Goal: Task Accomplishment & Management: Use online tool/utility

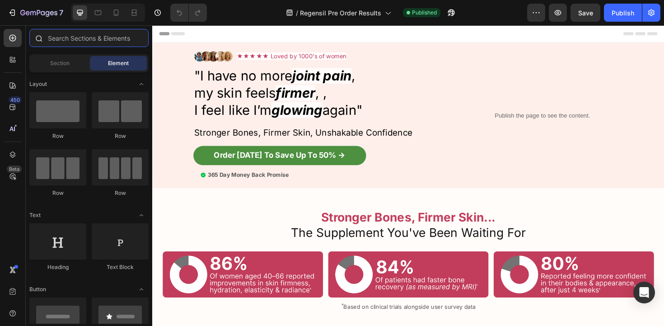
click at [112, 39] on input "text" at bounding box center [88, 38] width 119 height 18
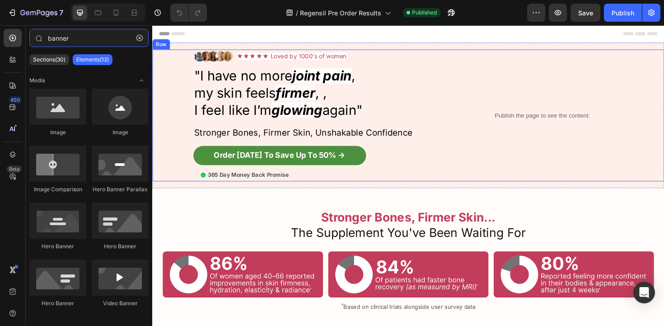
type input "banner"
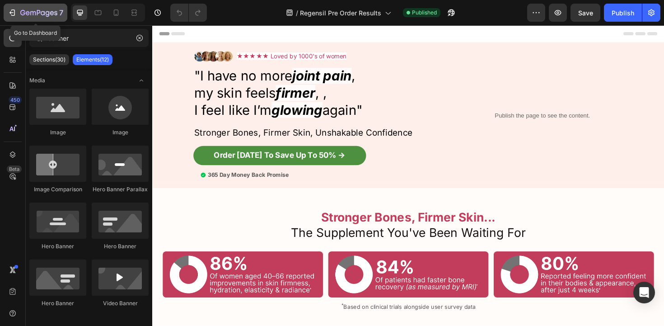
click at [29, 14] on icon "button" at bounding box center [38, 13] width 37 height 8
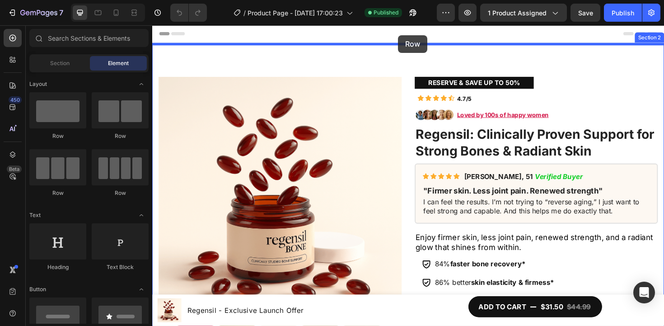
drag, startPoint x: 214, startPoint y: 145, endPoint x: 412, endPoint y: 36, distance: 227.1
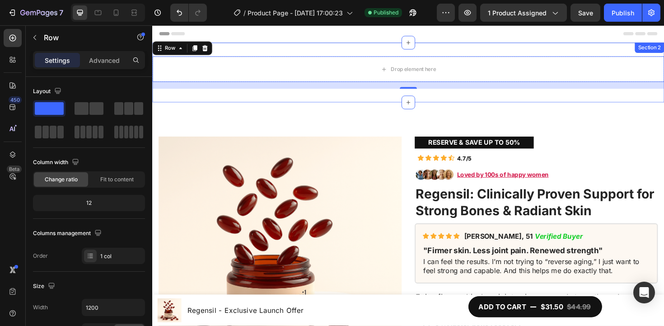
drag, startPoint x: 378, startPoint y: 96, endPoint x: 226, endPoint y: 70, distance: 154.5
click at [377, 96] on div "Drop element here Row 16 Section 2" at bounding box center [423, 75] width 542 height 63
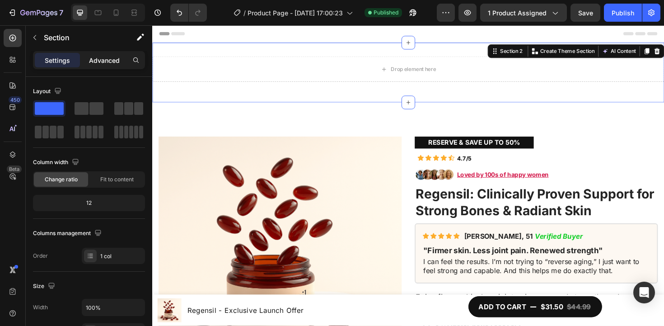
click at [95, 56] on p "Advanced" at bounding box center [104, 60] width 31 height 9
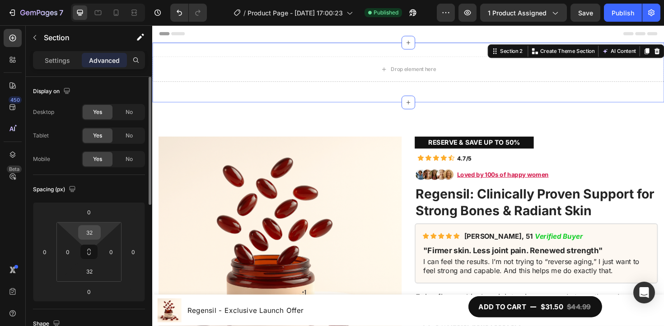
click at [93, 231] on input "32" at bounding box center [89, 232] width 18 height 14
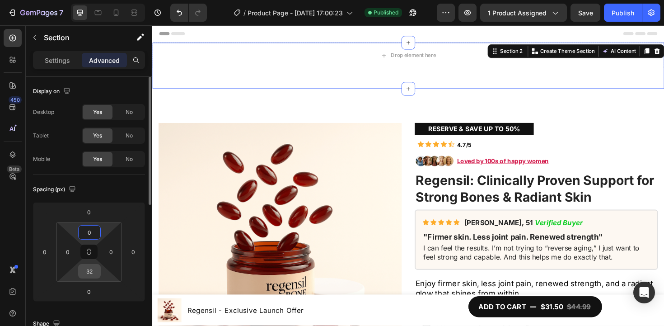
type input "0"
click at [90, 271] on input "32" at bounding box center [89, 271] width 18 height 14
type input "0"
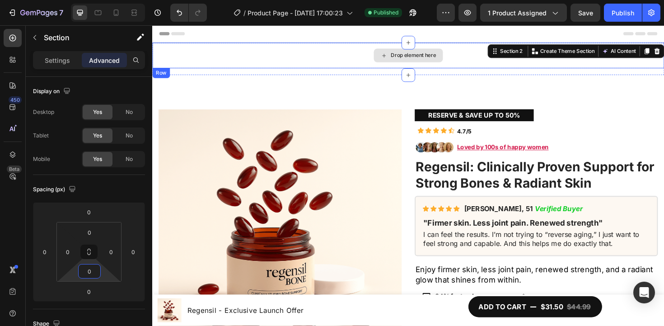
click at [445, 61] on div "Drop element here" at bounding box center [423, 57] width 73 height 14
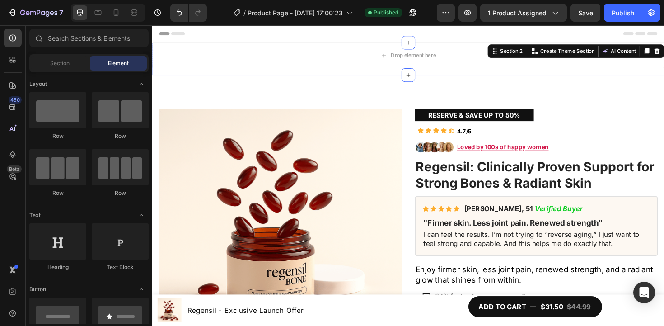
click at [409, 72] on div "Drop element here Row" at bounding box center [423, 61] width 542 height 34
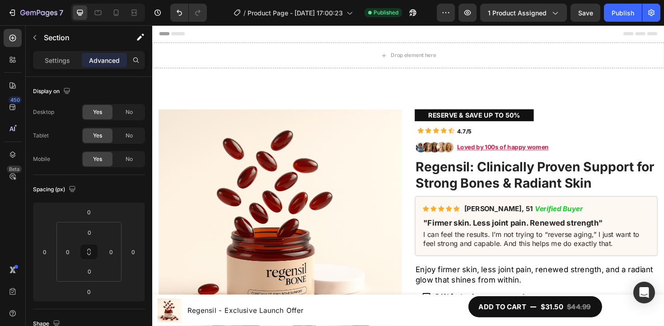
click at [250, 38] on div "Header" at bounding box center [423, 34] width 528 height 18
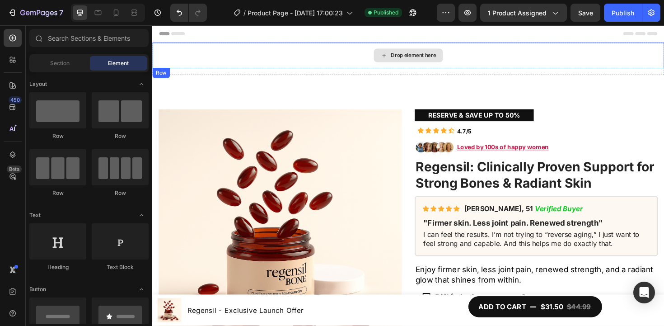
click at [251, 53] on div "Drop element here" at bounding box center [423, 57] width 542 height 27
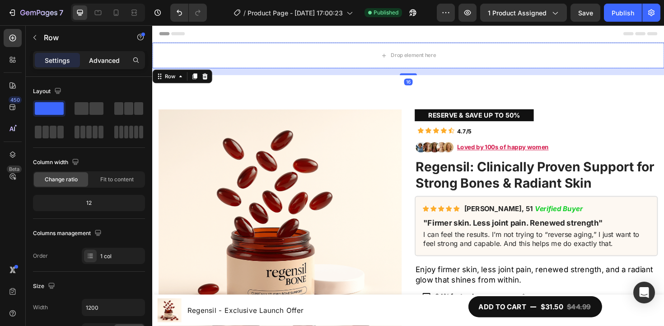
click at [121, 54] on div "Advanced" at bounding box center [104, 60] width 45 height 14
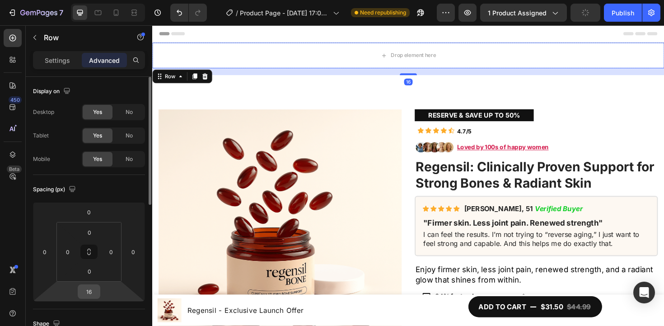
click at [94, 295] on input "16" at bounding box center [89, 292] width 18 height 14
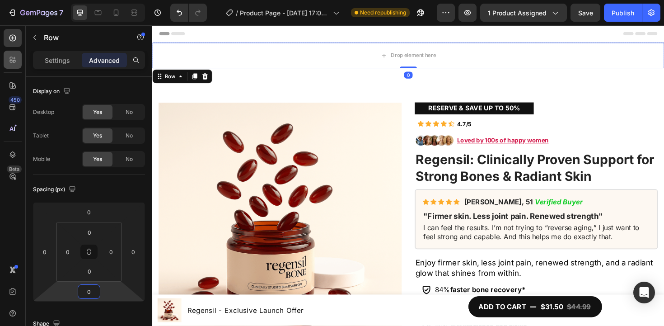
type input "0"
click at [15, 51] on div at bounding box center [13, 60] width 18 height 18
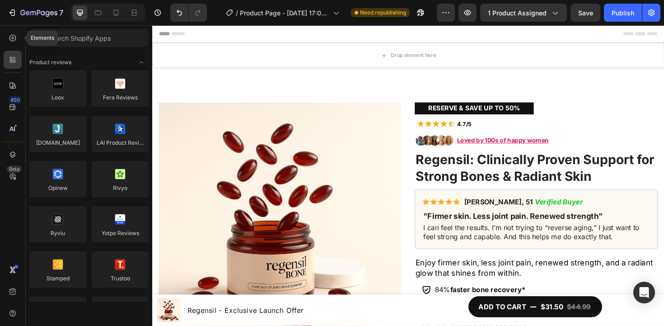
drag, startPoint x: 19, startPoint y: 35, endPoint x: 24, endPoint y: 41, distance: 7.4
click at [19, 35] on div at bounding box center [13, 38] width 18 height 18
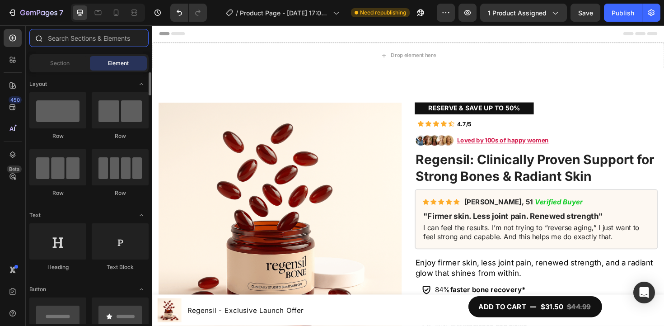
click at [96, 37] on input "text" at bounding box center [88, 38] width 119 height 18
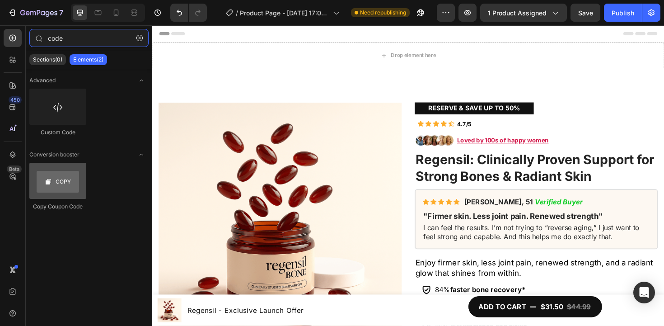
type input "code"
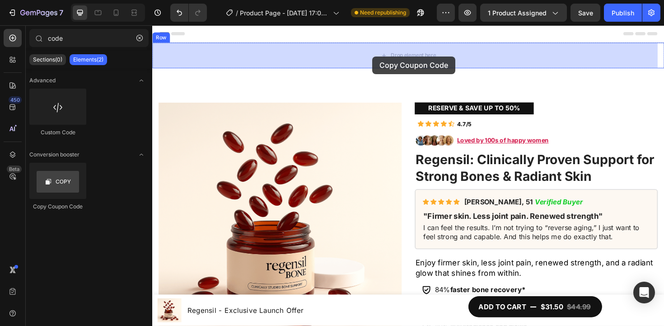
drag, startPoint x: 216, startPoint y: 202, endPoint x: 377, endPoint y: 66, distance: 211.2
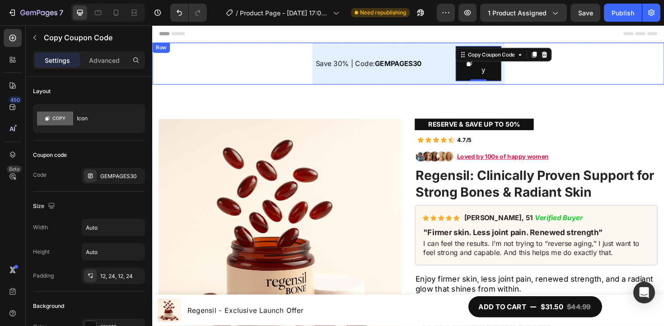
click at [275, 77] on div "Save 30% | Code: GEMPAGES30 Text Block Copy Copy Coupon Code 0 Row" at bounding box center [423, 66] width 542 height 44
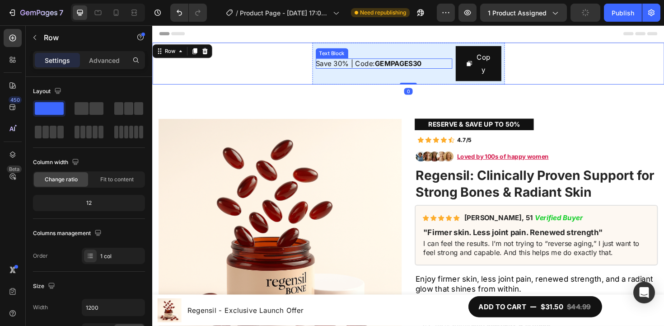
click at [365, 62] on span "Save 30% | Code: GEMPAGES30" at bounding box center [381, 65] width 112 height 9
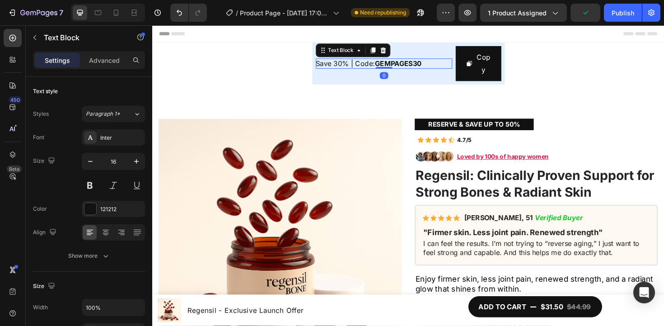
click at [341, 64] on span "Save 30% | Code: GEMPAGES30" at bounding box center [381, 65] width 112 height 9
click at [403, 64] on strong "GEMPAGES30" at bounding box center [413, 65] width 50 height 9
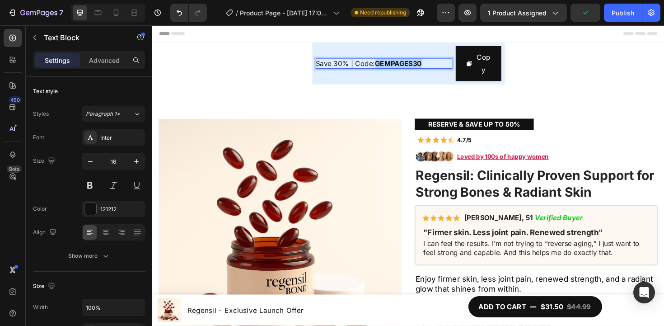
click at [403, 64] on strong "GEMPAGES30" at bounding box center [413, 65] width 50 height 9
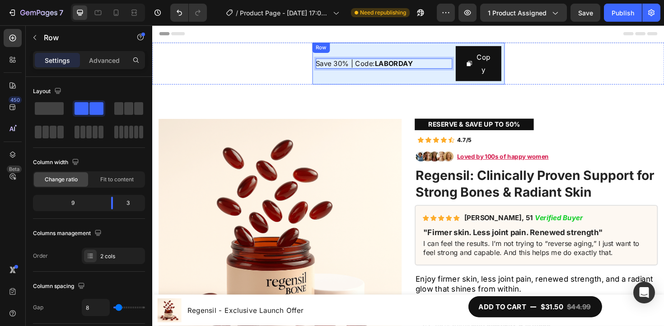
click at [448, 50] on div "Save 30% | Code: LABORDAY Text Block 0" at bounding box center [397, 65] width 145 height 37
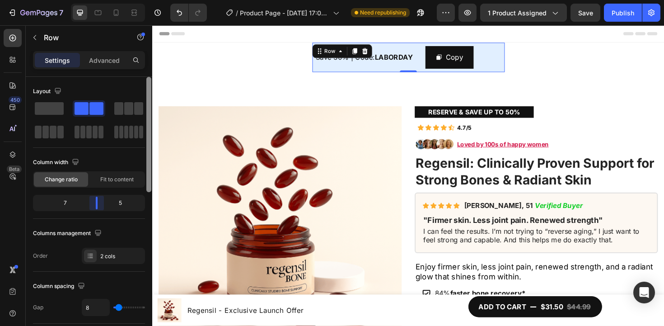
drag, startPoint x: 111, startPoint y: 203, endPoint x: 146, endPoint y: 141, distance: 71.2
click at [98, 0] on body "7 Version history / Product Page - Jul 22, 17:00:23 Need republishing Preview 1…" at bounding box center [332, 0] width 664 height 0
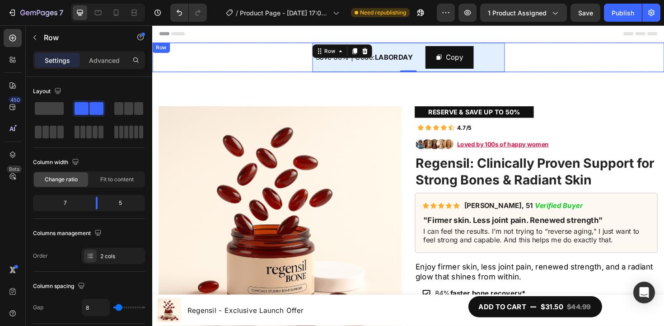
click at [239, 53] on div "Save 30% | Code: LABORDAY Text Block Copy Copy Coupon Code Row 0" at bounding box center [423, 59] width 542 height 31
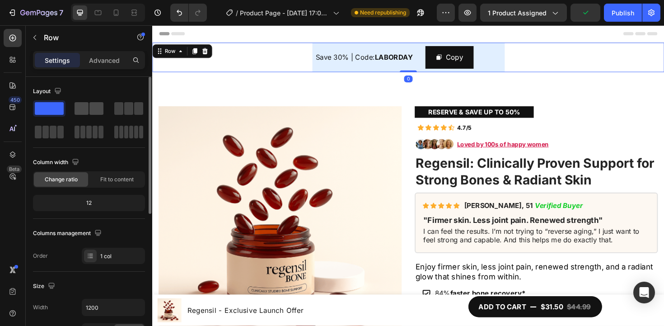
click at [82, 109] on span at bounding box center [82, 108] width 14 height 13
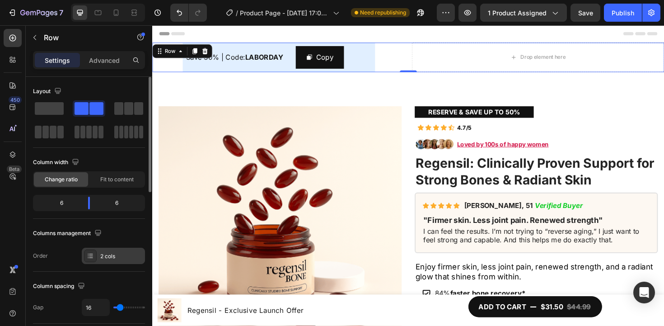
click at [124, 253] on div "2 cols" at bounding box center [121, 256] width 42 height 8
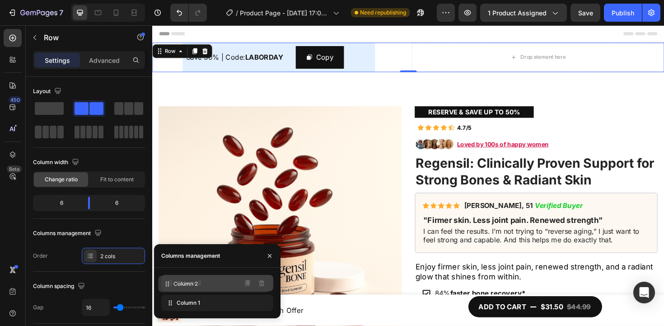
drag, startPoint x: 169, startPoint y: 301, endPoint x: 168, endPoint y: 285, distance: 16.3
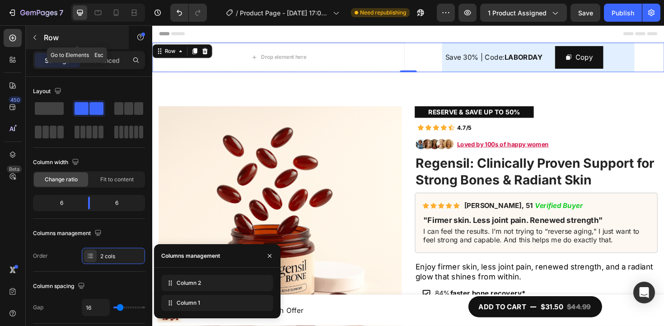
click at [31, 41] on icon "button" at bounding box center [34, 37] width 7 height 7
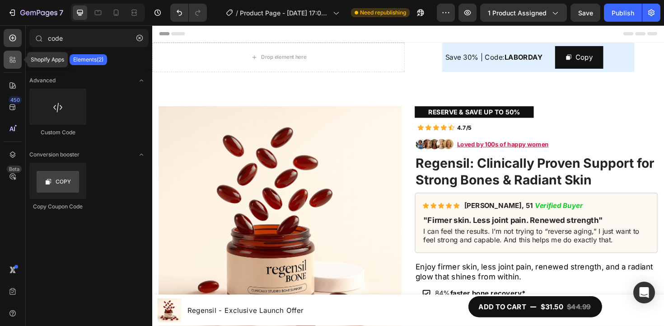
click at [8, 59] on icon at bounding box center [12, 59] width 9 height 9
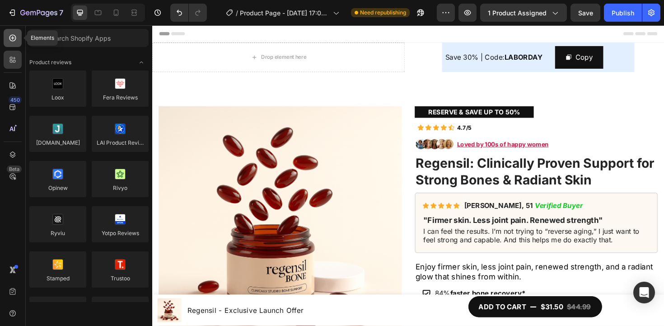
click at [5, 32] on div at bounding box center [13, 38] width 18 height 18
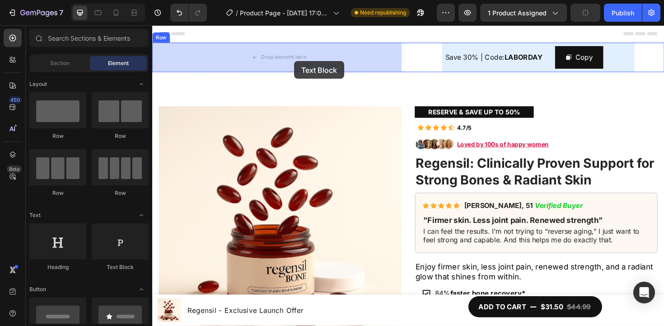
drag, startPoint x: 292, startPoint y: 244, endPoint x: 302, endPoint y: 59, distance: 185.5
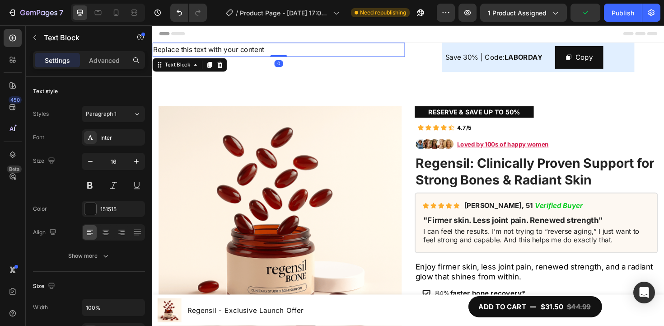
click at [271, 51] on div "Replace this text with your content" at bounding box center [285, 51] width 267 height 15
click at [271, 51] on p "Replace this text with your content" at bounding box center [286, 51] width 266 height 13
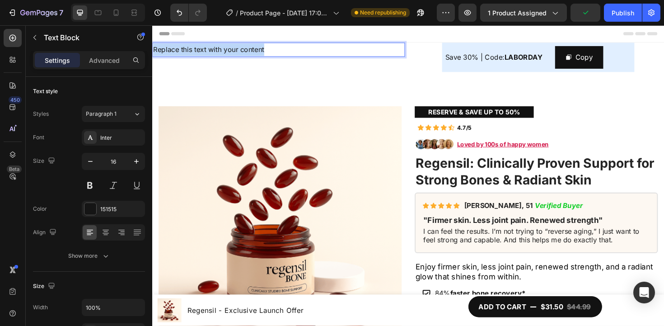
click at [271, 51] on p "Replace this text with your content" at bounding box center [286, 51] width 266 height 13
click at [159, 51] on p "Save An Extra 10% Sitewide" at bounding box center [286, 51] width 266 height 13
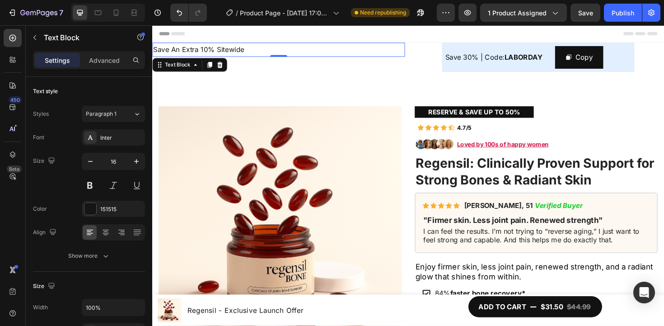
click at [363, 52] on p "Save An Extra 10% Sitewide" at bounding box center [286, 51] width 266 height 13
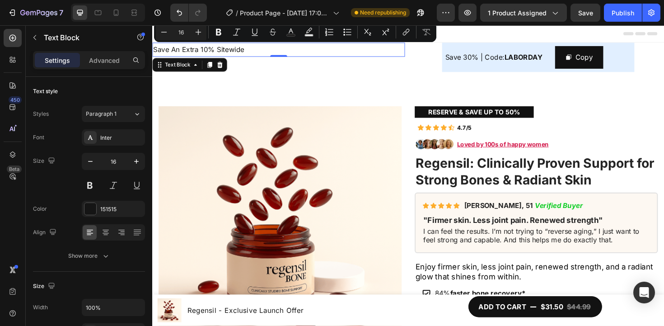
click at [363, 52] on p "Save An Extra 10% Sitewide" at bounding box center [286, 51] width 266 height 13
click at [301, 51] on p "Save An Extra 10% Sitewide" at bounding box center [286, 51] width 266 height 13
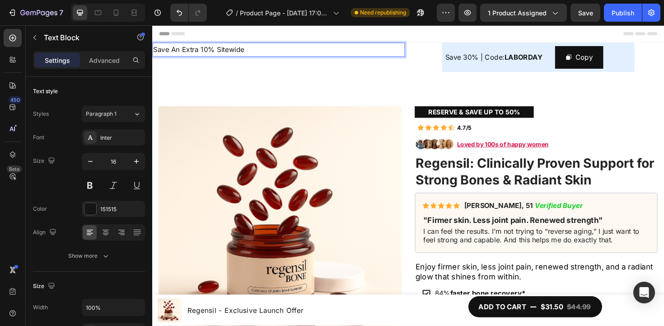
click at [244, 53] on p "Save An Extra 10% Sitewide" at bounding box center [286, 51] width 266 height 13
click at [245, 53] on p "Save An Extra 10% Sitewide" at bounding box center [286, 51] width 266 height 13
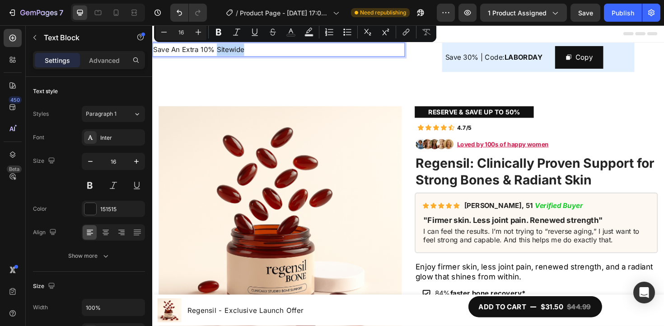
click at [245, 53] on p "Save An Extra 10% Sitewide" at bounding box center [286, 51] width 266 height 13
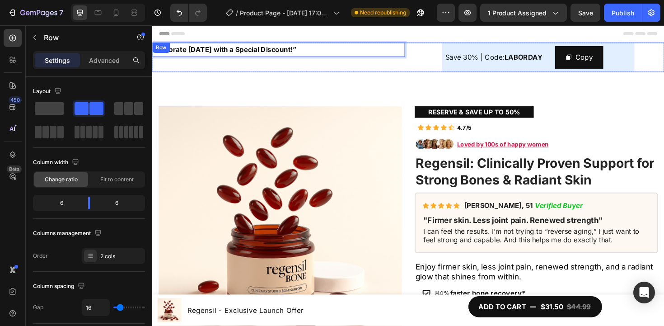
click at [434, 67] on div "Save 30% | Code: LABORDAY Text Block Copy Copy Coupon Code Row" at bounding box center [560, 59] width 267 height 31
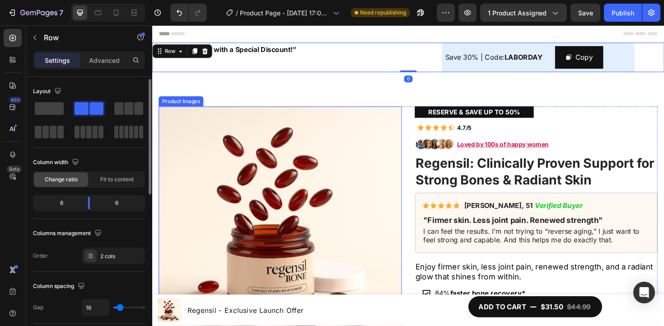
scroll to position [379, 0]
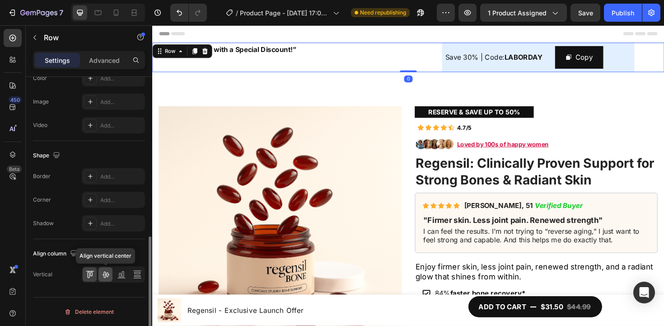
click at [104, 273] on icon at bounding box center [105, 274] width 9 height 9
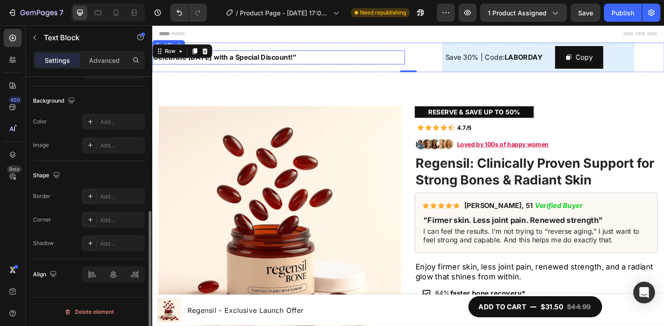
click at [328, 56] on p "Celebrate Labor Day with a Special Discount!”" at bounding box center [286, 59] width 266 height 13
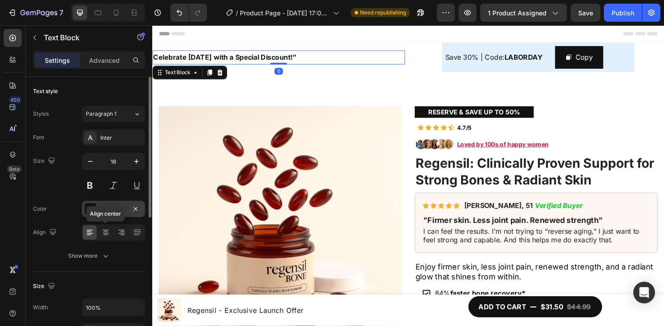
drag, startPoint x: 109, startPoint y: 235, endPoint x: 133, endPoint y: 214, distance: 31.7
click at [109, 235] on icon at bounding box center [105, 232] width 9 height 9
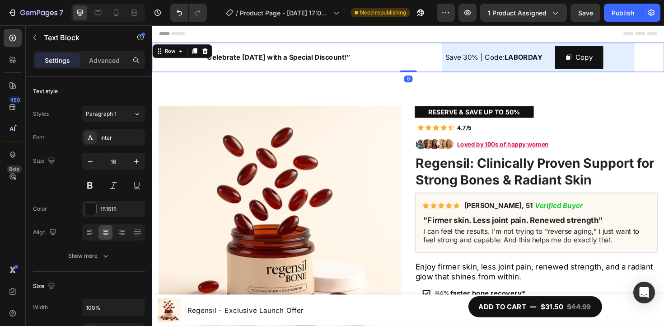
click at [427, 56] on div "Save 30% | Code: LABORDAY Text Block Copy Copy Coupon Code Row" at bounding box center [560, 59] width 267 height 31
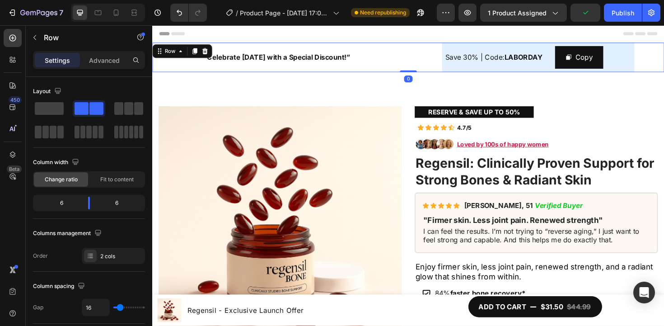
click at [444, 54] on div "Save 30% | Code: LABORDAY Text Block Copy Copy Coupon Code Row" at bounding box center [560, 59] width 267 height 31
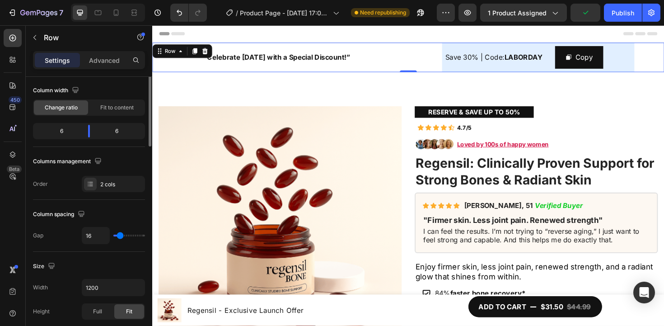
scroll to position [131, 0]
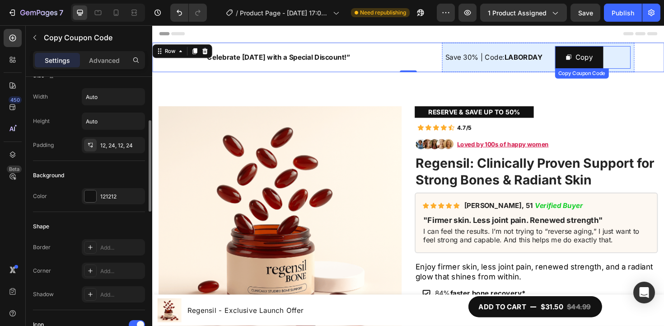
click at [644, 65] on div "Copy" at bounding box center [619, 59] width 80 height 24
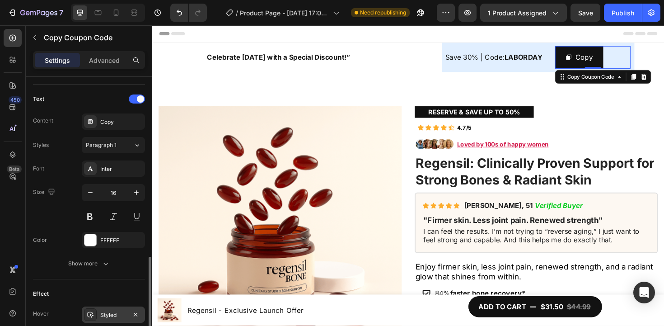
scroll to position [552, 0]
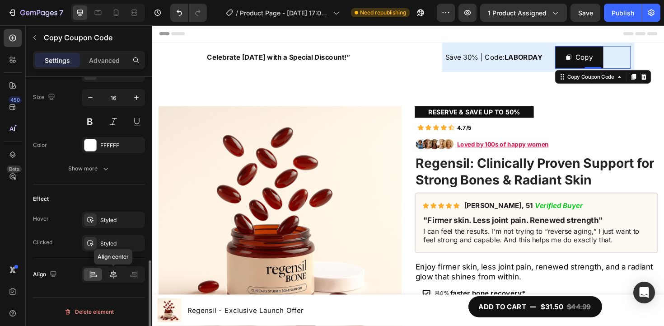
click at [114, 274] on icon at bounding box center [113, 274] width 9 height 9
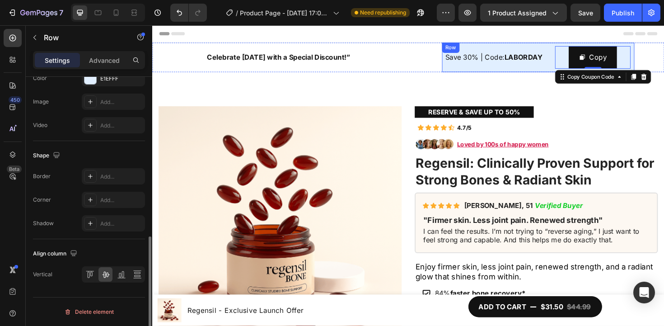
click at [547, 47] on div "Save 30% | Code: LABORDAY Text Block Copy Copy Coupon Code 0 Row" at bounding box center [561, 59] width 204 height 31
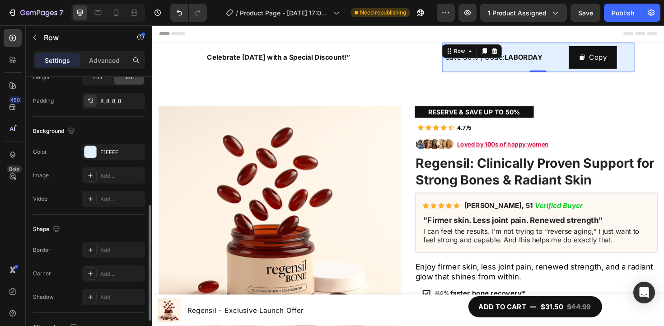
scroll to position [5, 0]
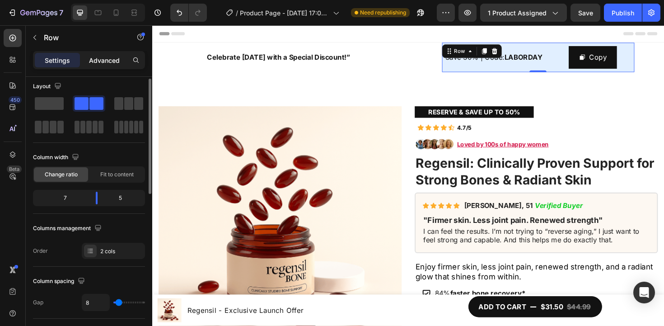
click at [111, 61] on p "Advanced" at bounding box center [104, 60] width 31 height 9
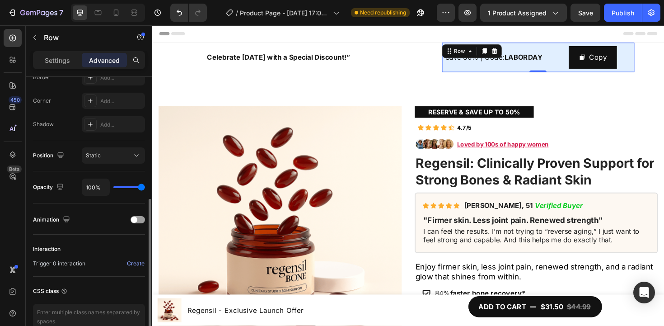
scroll to position [0, 0]
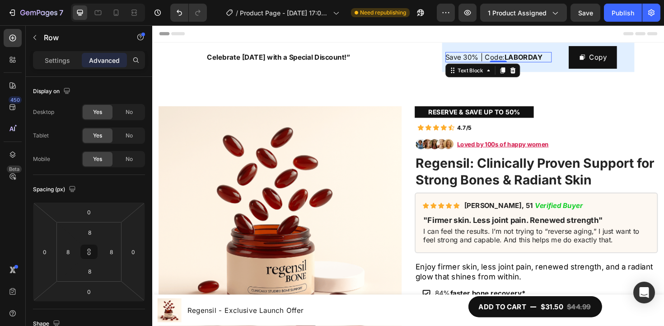
click at [548, 54] on p "Save 30% | Code: LABORDAY" at bounding box center [519, 59] width 112 height 11
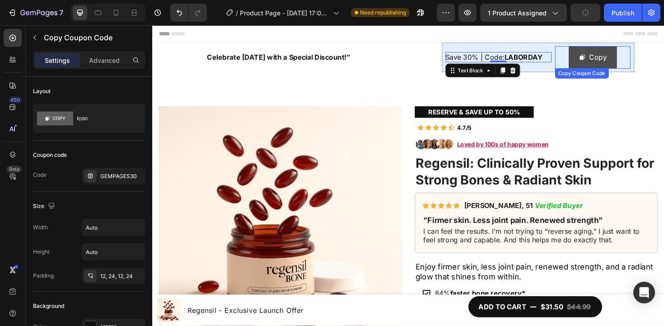
click at [598, 57] on button "Copy" at bounding box center [618, 59] width 51 height 24
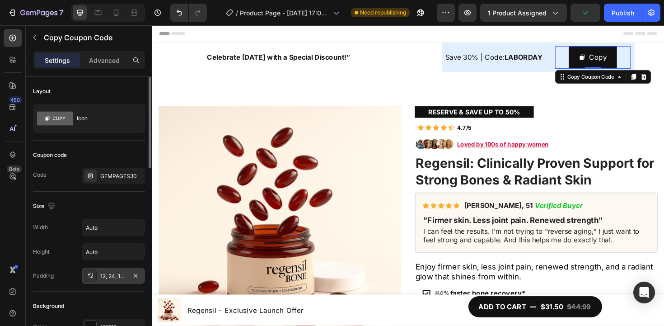
click at [112, 282] on div "12, 24, 12, 24" at bounding box center [113, 275] width 63 height 16
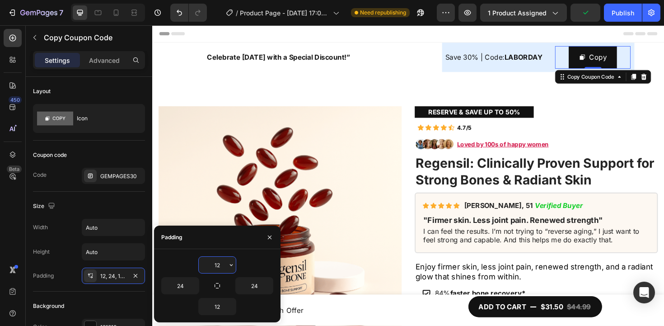
click at [213, 263] on input "12" at bounding box center [217, 265] width 37 height 16
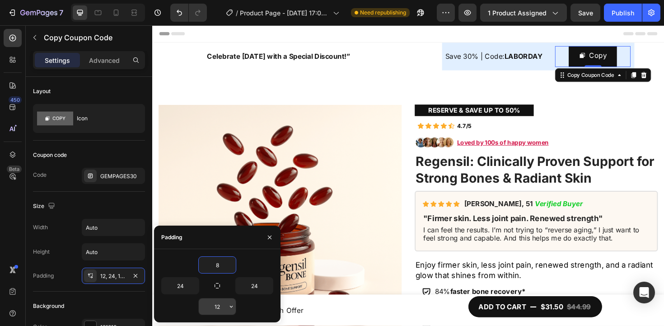
type input "8"
click at [216, 303] on input "12" at bounding box center [217, 306] width 37 height 16
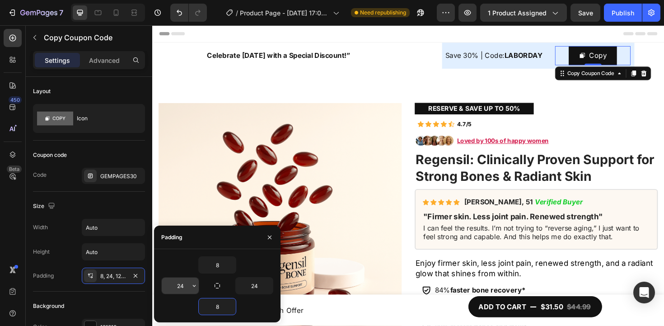
type input "8"
click at [183, 285] on input "24" at bounding box center [180, 285] width 37 height 16
type input "18"
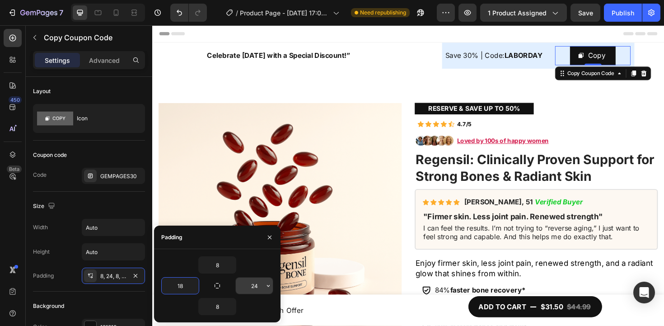
click at [256, 286] on input "24" at bounding box center [254, 285] width 37 height 16
type input "18"
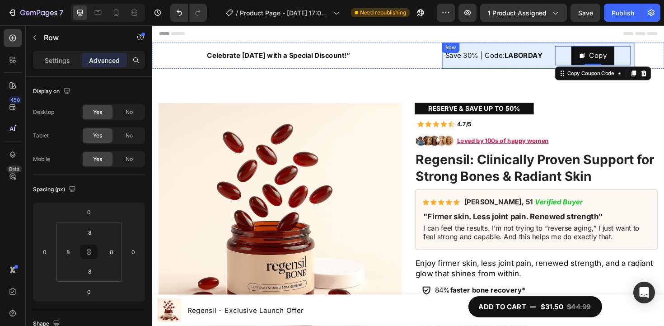
click at [566, 45] on div "Save 30% | Code: LABORDAY Text Block Copy Copy Coupon Code 0 Row" at bounding box center [561, 58] width 204 height 28
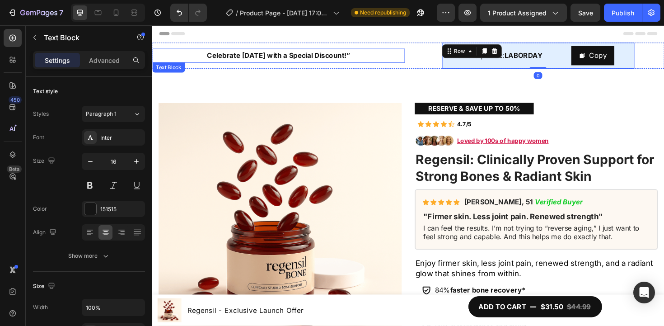
click at [387, 61] on p "Celebrate Labor Day with a Special Discount!”" at bounding box center [286, 57] width 266 height 13
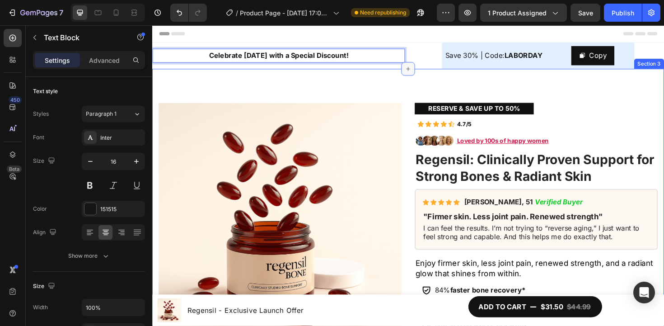
click at [425, 75] on div at bounding box center [423, 71] width 14 height 14
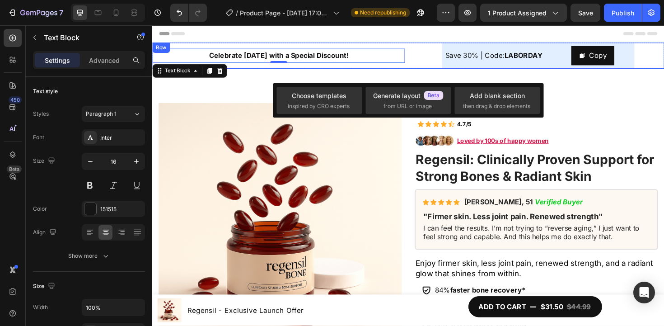
click at [446, 48] on div "Save 30% | Code: LABORDAY Text Block Copy Copy Coupon Code Row" at bounding box center [560, 58] width 267 height 28
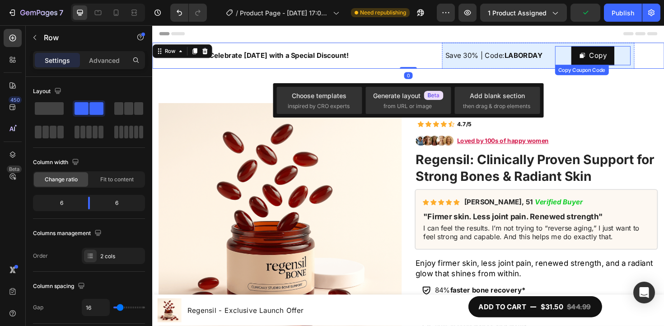
click at [579, 47] on div "Copy" at bounding box center [619, 57] width 80 height 20
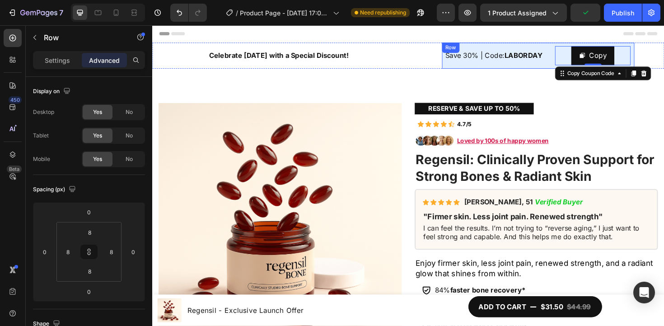
click at [543, 47] on div "Save 30% | Code: LABORDAY Text Block Copy Copy Coupon Code 0 Row" at bounding box center [561, 58] width 204 height 28
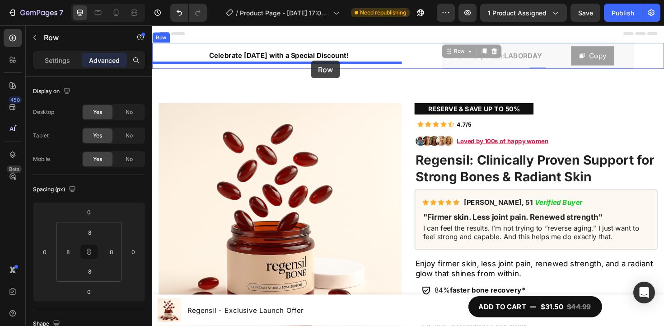
drag, startPoint x: 459, startPoint y: 47, endPoint x: 320, endPoint y: 62, distance: 140.0
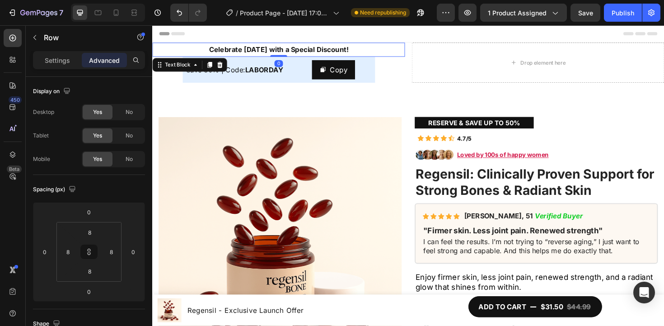
click at [409, 47] on p "Celebrate [DATE] with a Special Discount!" at bounding box center [286, 51] width 266 height 13
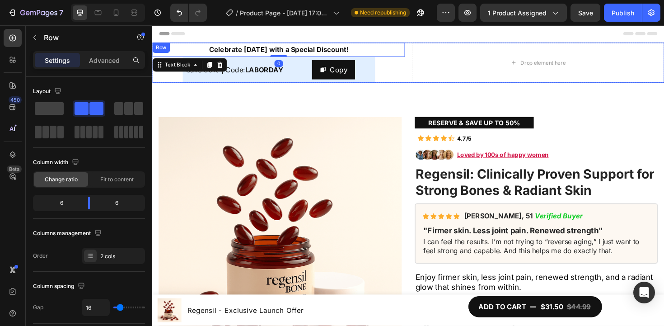
click at [419, 68] on div "Drop element here Celebrate Labor Day with a Special Discount! Text Block 0 Sav…" at bounding box center [423, 65] width 542 height 42
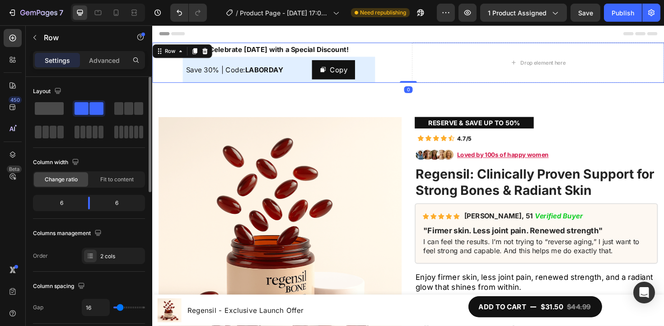
click at [62, 112] on span at bounding box center [49, 108] width 29 height 13
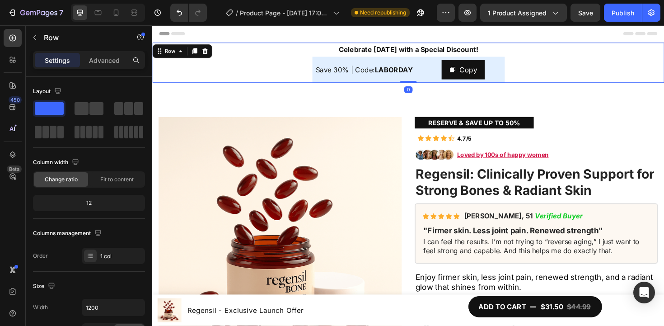
click at [615, 60] on div "Celebrate Labor Day with a Special Discount! Text Block Save 30% | Code: LABORD…" at bounding box center [423, 65] width 542 height 42
click at [441, 62] on div "Copy" at bounding box center [481, 72] width 80 height 20
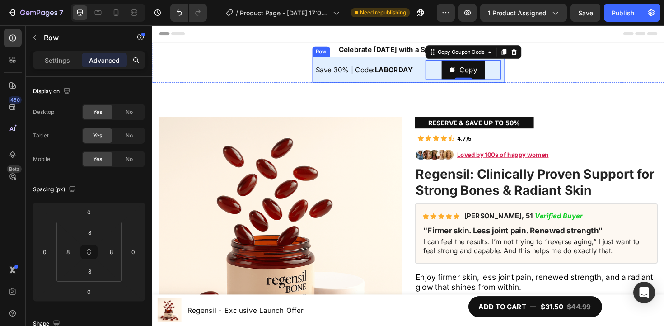
click at [434, 60] on div "Save 30% | Code: LABORDAY Text Block Copy Copy Coupon Code 0 Row" at bounding box center [424, 73] width 204 height 28
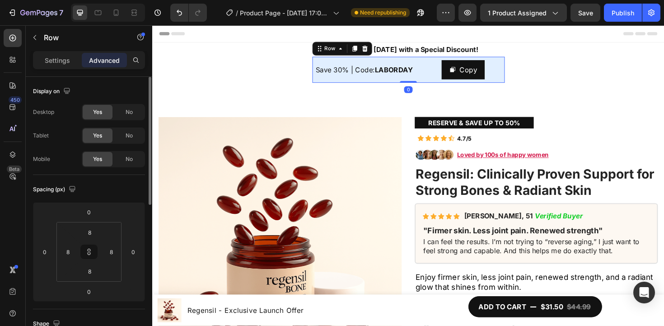
scroll to position [2, 0]
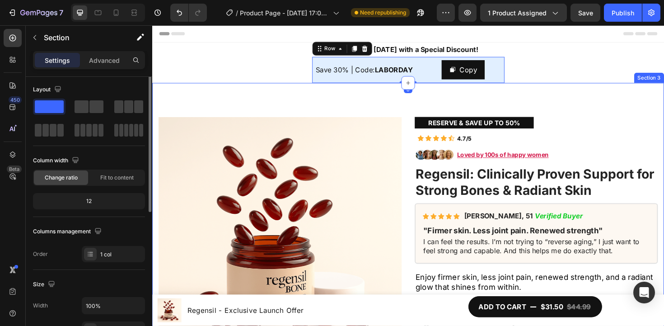
scroll to position [0, 0]
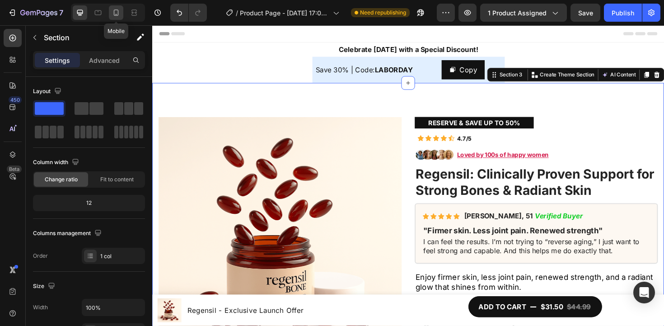
click at [115, 17] on div at bounding box center [116, 12] width 14 height 14
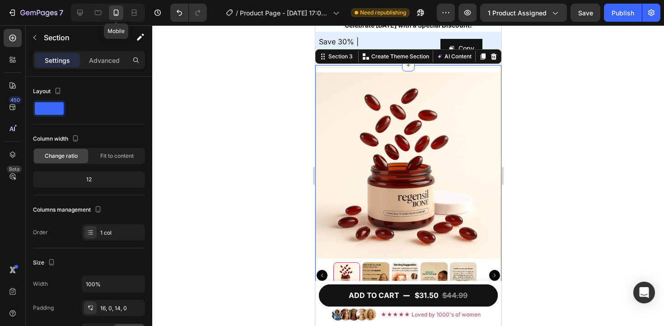
scroll to position [33, 0]
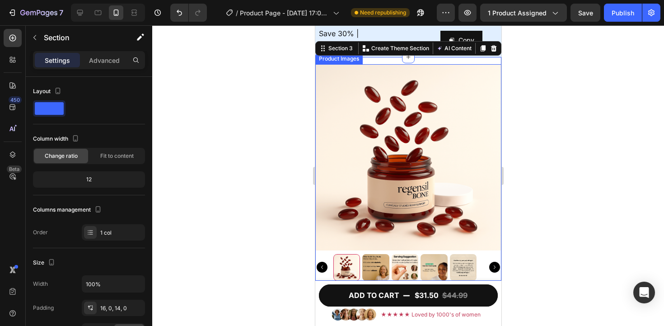
click at [468, 159] on img at bounding box center [408, 157] width 186 height 186
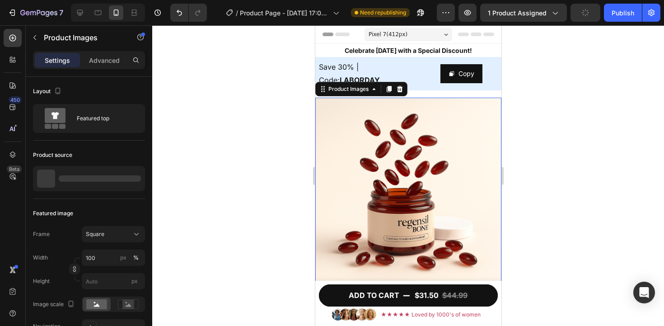
scroll to position [0, 0]
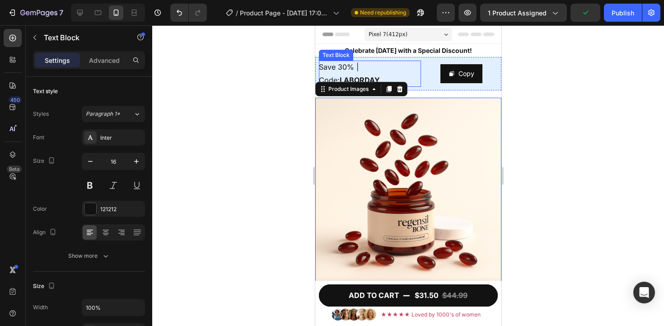
click at [394, 66] on p "Save 30% | Code: LABORDAY" at bounding box center [369, 74] width 102 height 26
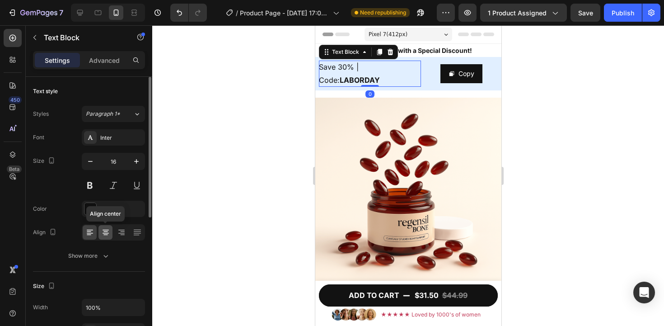
click at [108, 231] on icon at bounding box center [105, 232] width 9 height 9
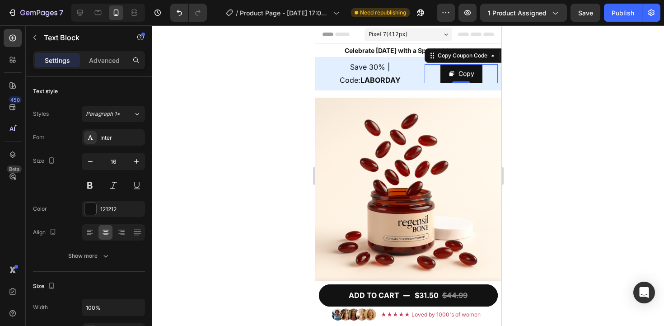
click at [427, 72] on div "Copy" at bounding box center [460, 73] width 73 height 19
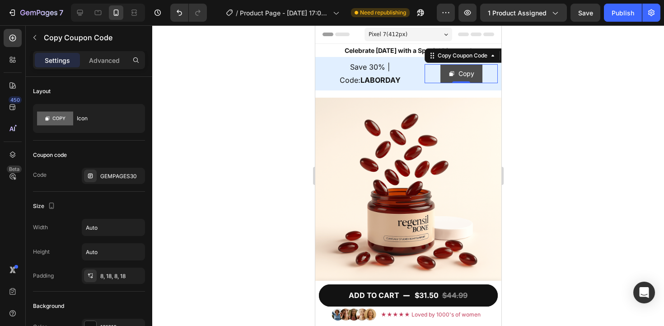
click at [448, 72] on icon "Copy" at bounding box center [451, 73] width 6 height 6
click at [127, 181] on div "GEMPAGES30" at bounding box center [113, 176] width 63 height 16
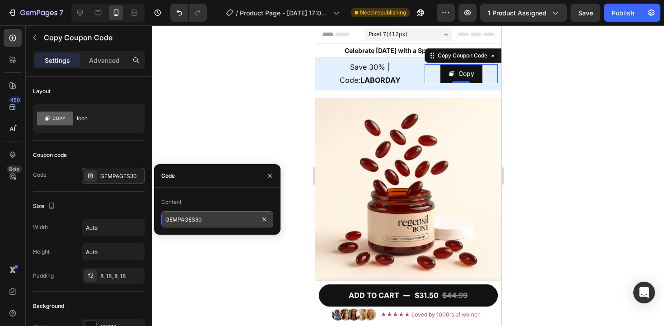
click at [197, 213] on input "GEMPAGES30" at bounding box center [217, 219] width 112 height 16
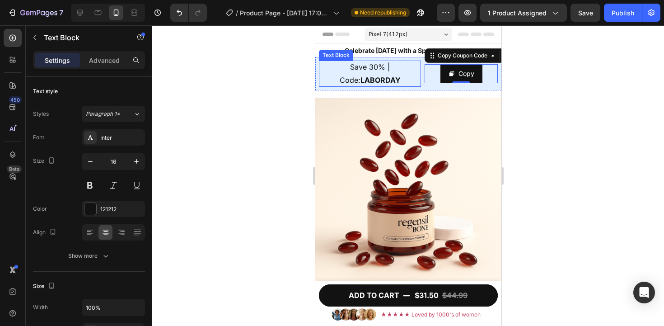
click at [367, 81] on strong "LABORDAY" at bounding box center [380, 79] width 40 height 9
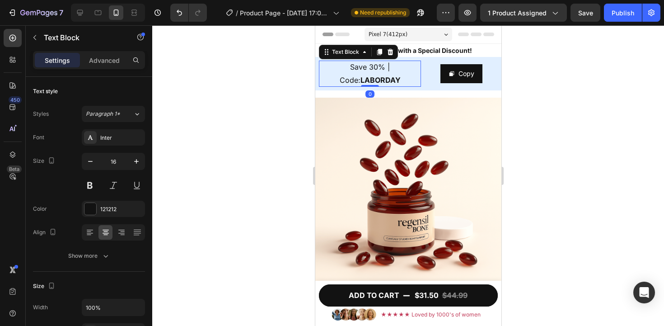
click at [367, 81] on strong "LABORDAY" at bounding box center [380, 79] width 40 height 9
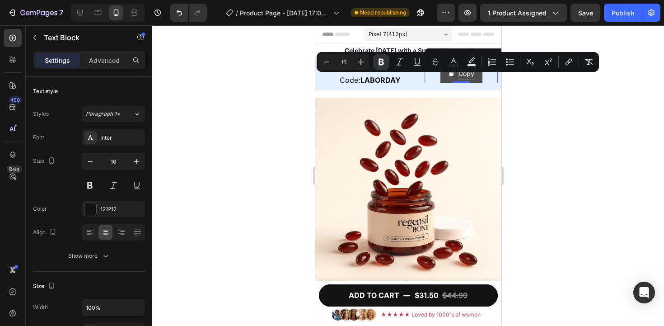
click at [460, 76] on div "Copy" at bounding box center [466, 73] width 16 height 11
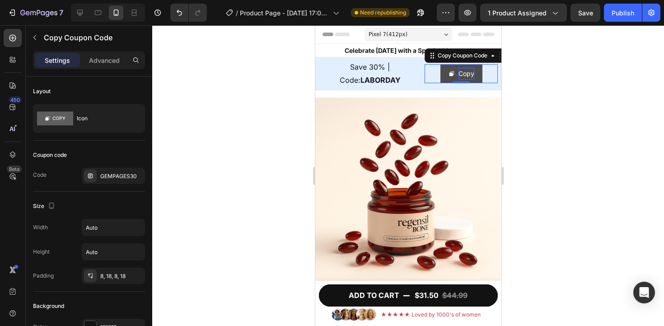
click at [460, 76] on div "Copy" at bounding box center [466, 73] width 16 height 11
click at [463, 75] on div "Copy" at bounding box center [466, 73] width 16 height 11
click at [464, 75] on div "Copy" at bounding box center [466, 73] width 16 height 11
click at [125, 172] on div "GEMPAGES30" at bounding box center [121, 176] width 42 height 8
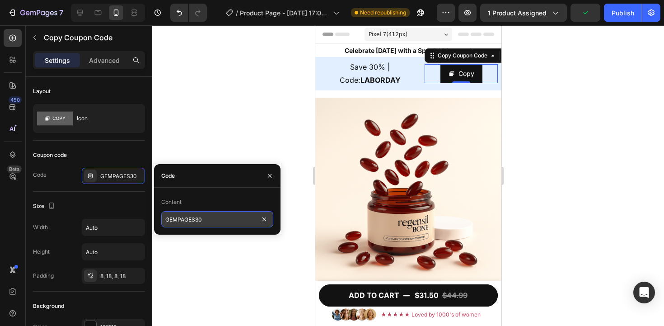
click at [190, 218] on input "GEMPAGES30" at bounding box center [217, 219] width 112 height 16
paste input "LABORDAY"
type input "LABORDAY"
click at [225, 135] on div at bounding box center [408, 175] width 512 height 300
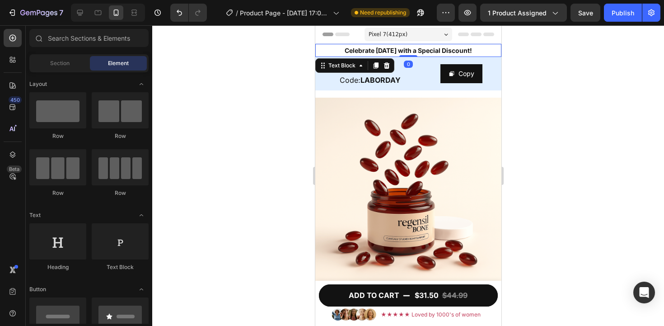
click at [380, 53] on strong "Celebrate [DATE] with a Special Discount!" at bounding box center [407, 51] width 127 height 8
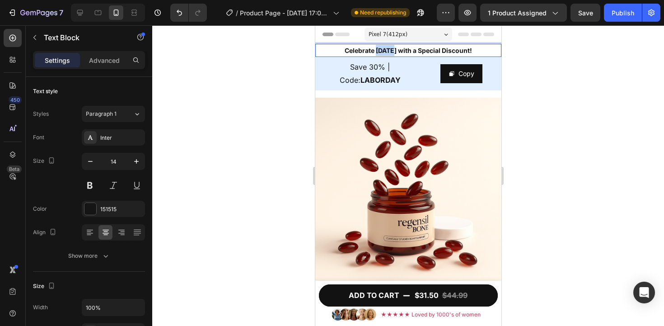
click at [380, 53] on strong "Celebrate [DATE] with a Special Discount!" at bounding box center [407, 51] width 127 height 8
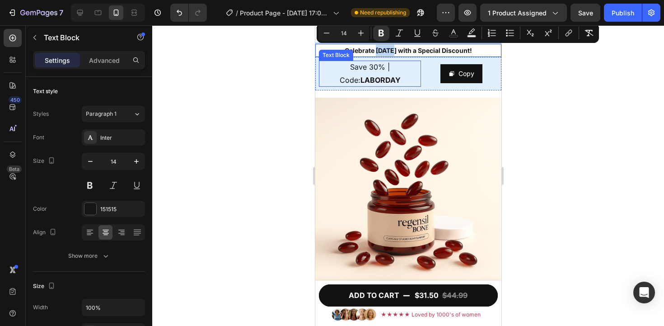
click at [354, 63] on span "Save 30% | Code: LABORDAY" at bounding box center [369, 73] width 61 height 22
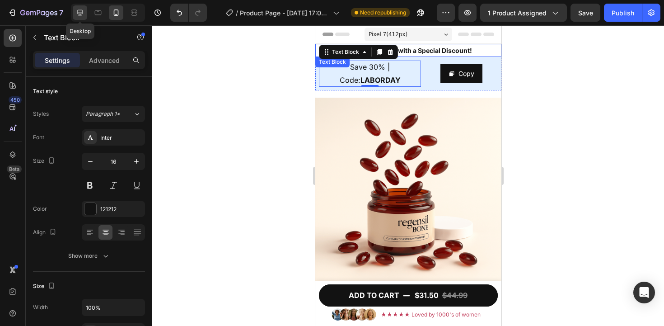
click at [80, 14] on icon at bounding box center [80, 13] width 6 height 6
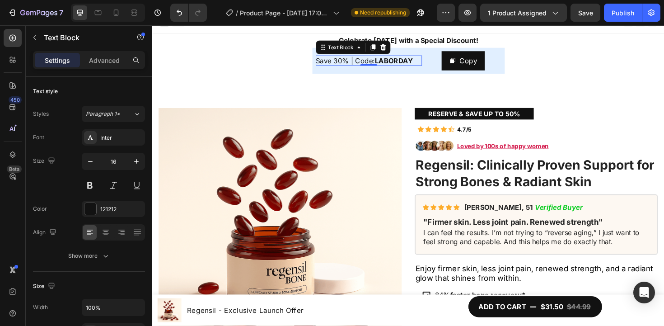
scroll to position [10, 0]
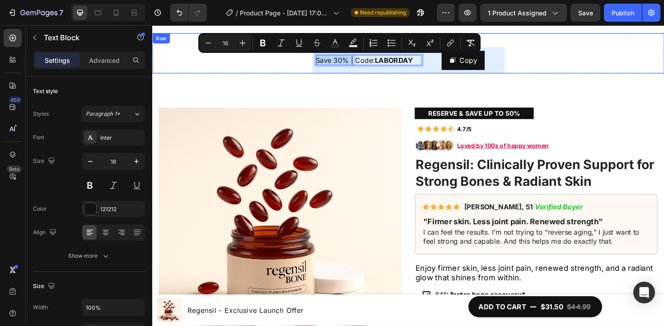
drag, startPoint x: 361, startPoint y: 64, endPoint x: 317, endPoint y: 60, distance: 44.0
click at [317, 60] on div "Celebrate Labor Day with a Special Discount! Text Block Save 30% | Code: LABORD…" at bounding box center [423, 55] width 542 height 42
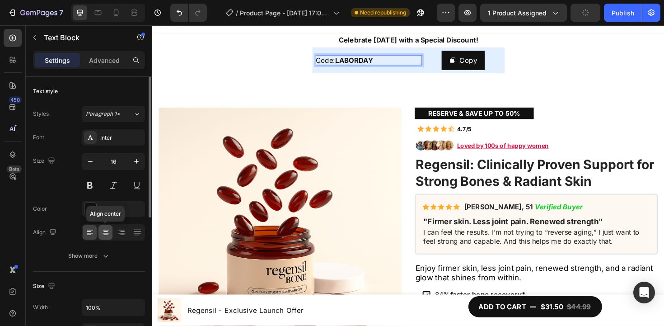
click at [102, 234] on icon at bounding box center [105, 232] width 9 height 9
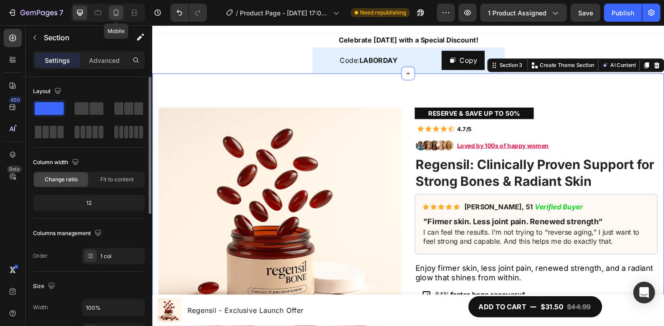
click at [117, 16] on icon at bounding box center [116, 12] width 9 height 9
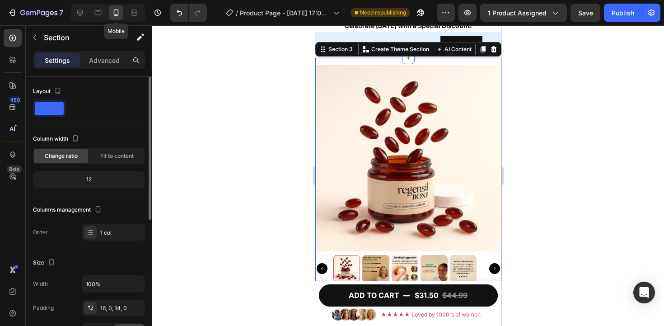
scroll to position [26, 0]
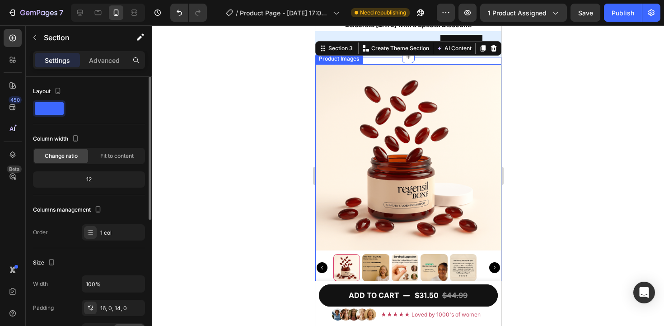
click at [453, 264] on img at bounding box center [462, 267] width 27 height 27
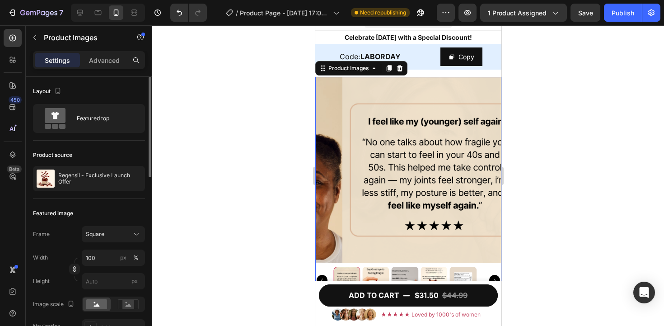
scroll to position [0, 0]
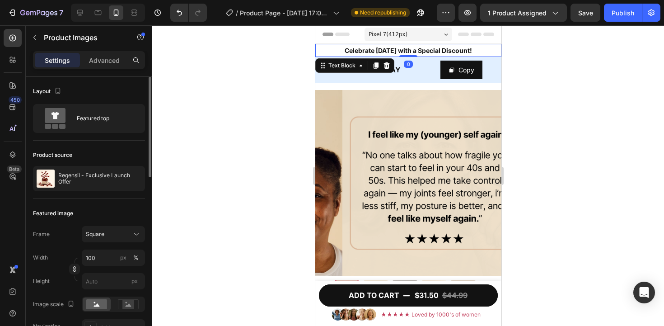
click at [492, 48] on p "Celebrate [DATE] with a Special Discount!" at bounding box center [408, 50] width 184 height 11
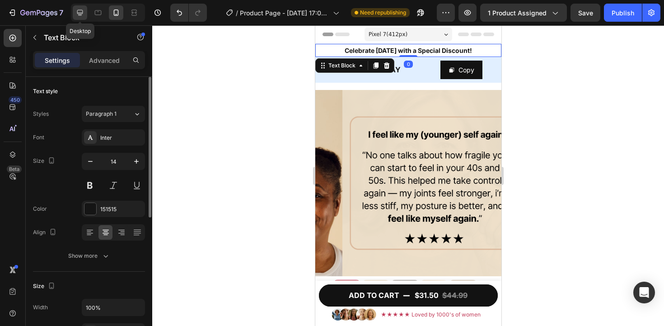
click at [86, 13] on div at bounding box center [80, 12] width 14 height 14
type input "16"
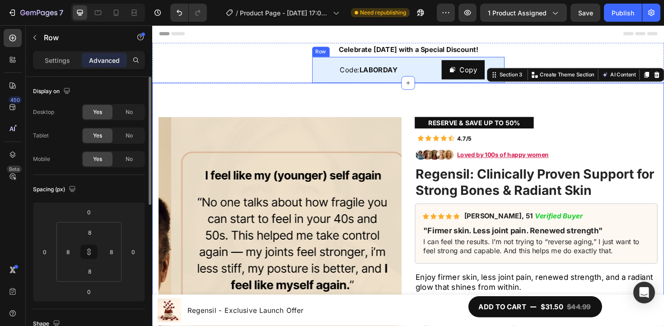
click at [431, 63] on div "Code: LABORDAY Text Block" at bounding box center [381, 72] width 112 height 20
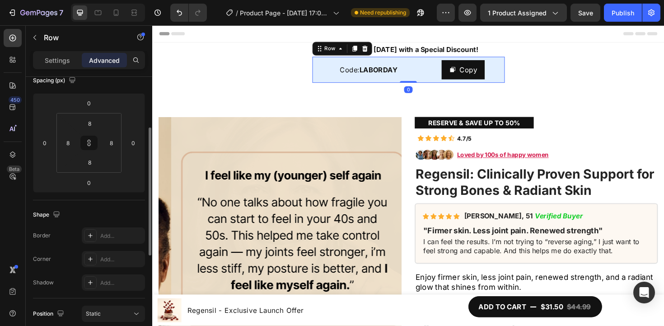
scroll to position [111, 0]
click at [63, 58] on p "Settings" at bounding box center [57, 60] width 25 height 9
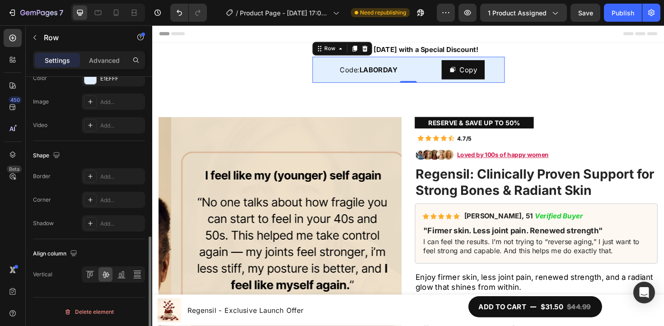
scroll to position [213, 0]
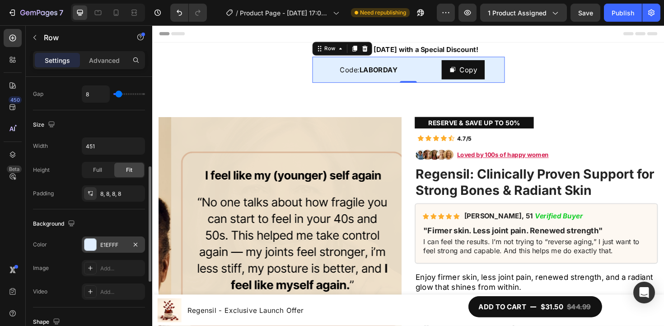
click at [109, 248] on div "E1EFFF" at bounding box center [113, 245] width 26 height 8
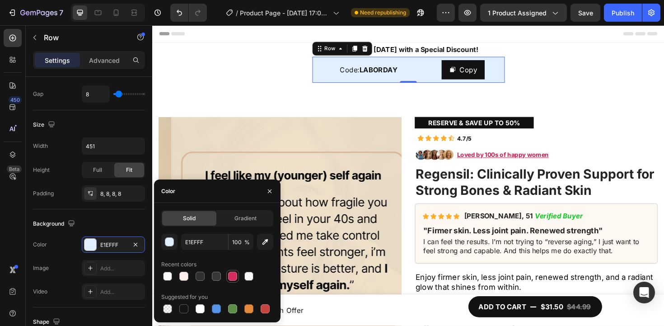
click at [232, 280] on div at bounding box center [232, 275] width 9 height 9
type input "D52D5D"
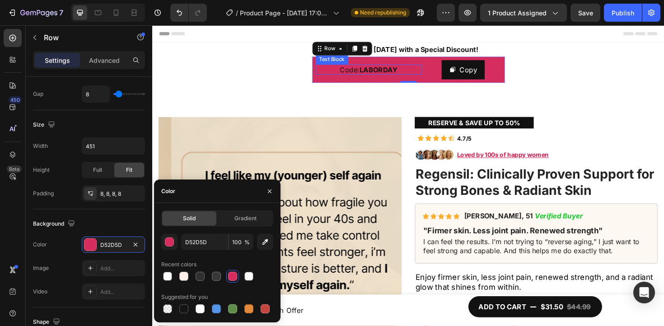
click at [392, 70] on strong "LABORDAY" at bounding box center [392, 72] width 40 height 9
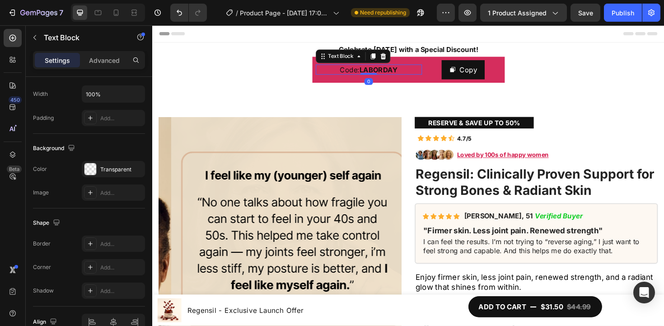
scroll to position [0, 0]
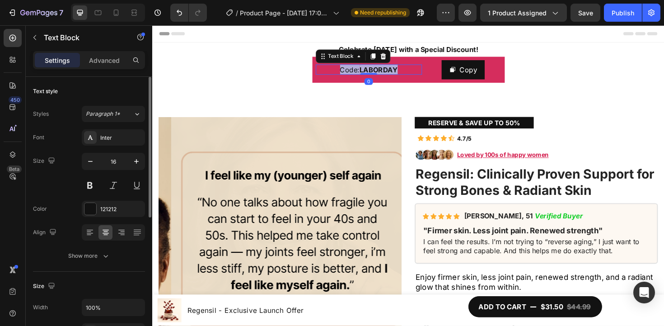
click at [392, 70] on strong "LABORDAY" at bounding box center [392, 72] width 40 height 9
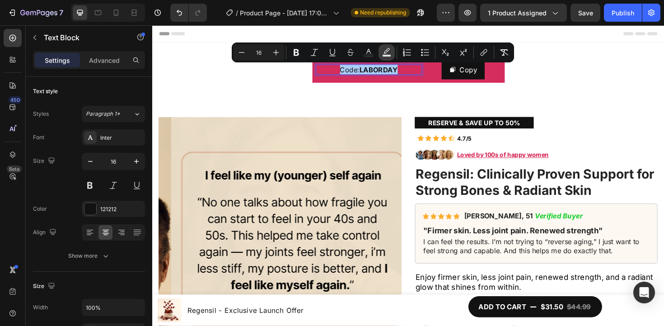
click at [384, 50] on icon "Editor contextual toolbar" at bounding box center [386, 52] width 9 height 9
type input "000000"
type input "77"
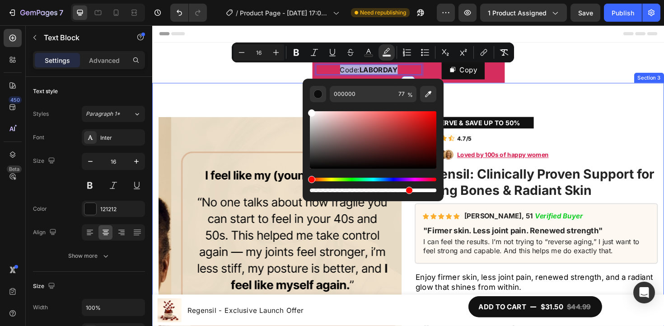
type input "FFFFFF"
drag, startPoint x: 472, startPoint y: 140, endPoint x: 309, endPoint y: 112, distance: 165.1
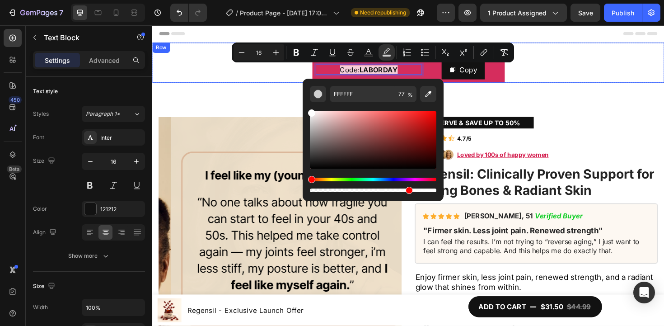
click at [285, 75] on div "Celebrate Labor Day with a Special Discount! Text Block Code: LABORDAY Text Blo…" at bounding box center [423, 65] width 542 height 42
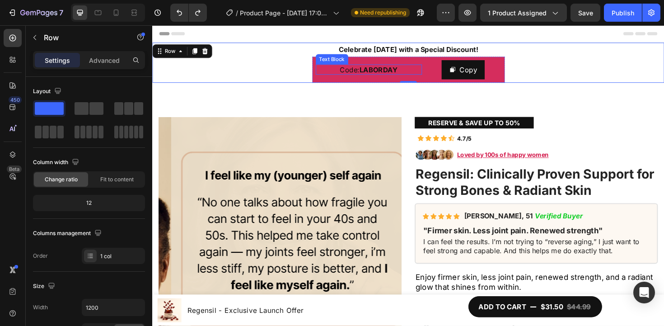
click at [384, 73] on strong "LABORDAY" at bounding box center [392, 72] width 40 height 9
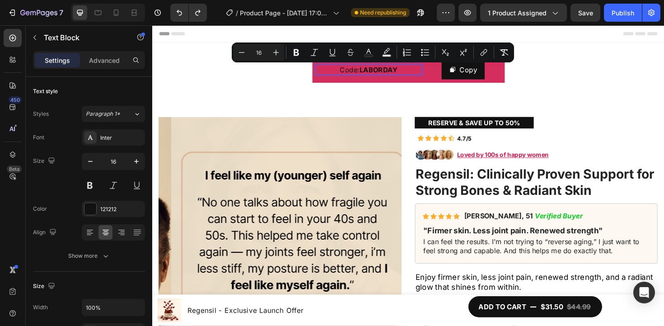
drag, startPoint x: 370, startPoint y: 56, endPoint x: 354, endPoint y: 85, distance: 33.6
click at [370, 56] on rect "Editor contextual toolbar" at bounding box center [369, 56] width 9 height 2
type input "121212"
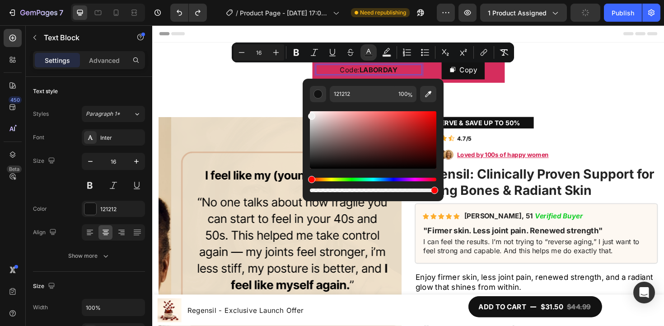
drag, startPoint x: 485, startPoint y: 165, endPoint x: 306, endPoint y: 117, distance: 185.0
drag, startPoint x: 465, startPoint y: 142, endPoint x: 305, endPoint y: 102, distance: 164.5
type input "FFFFFF"
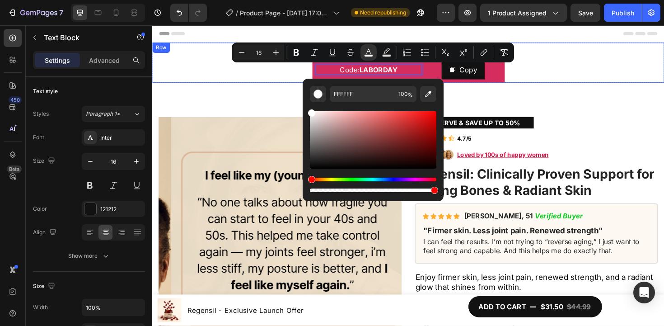
click at [250, 73] on div "Celebrate Labor Day with a Special Discount! Text Block Code: LABORDAY Text Blo…" at bounding box center [423, 65] width 542 height 42
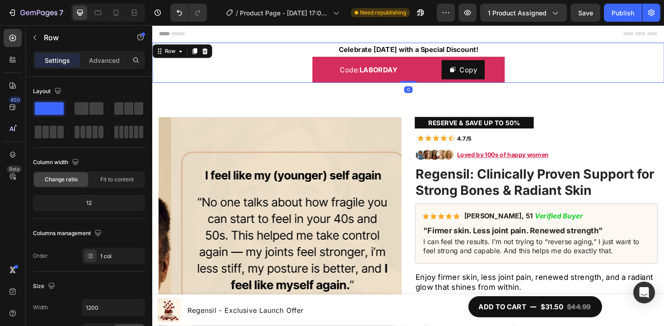
click at [550, 70] on div "Celebrate Labor Day with a Special Discount! Text Block Code: LABORDAY Text Blo…" at bounding box center [423, 65] width 542 height 42
click at [119, 11] on icon at bounding box center [116, 12] width 9 height 9
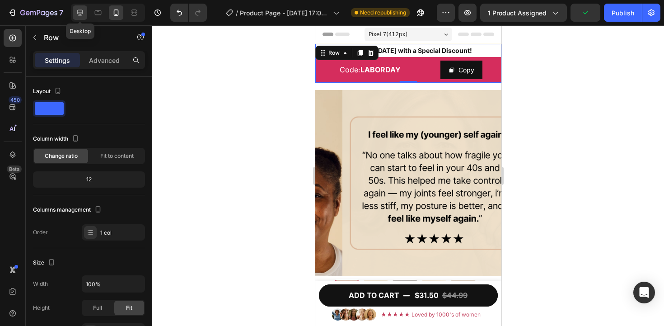
click at [83, 14] on icon at bounding box center [79, 12] width 9 height 9
type input "1200"
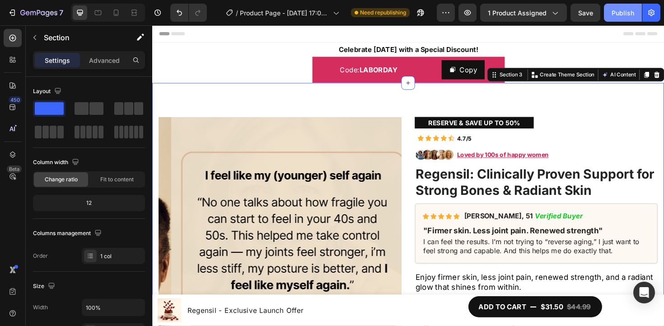
click at [627, 10] on div "Publish" at bounding box center [623, 12] width 23 height 9
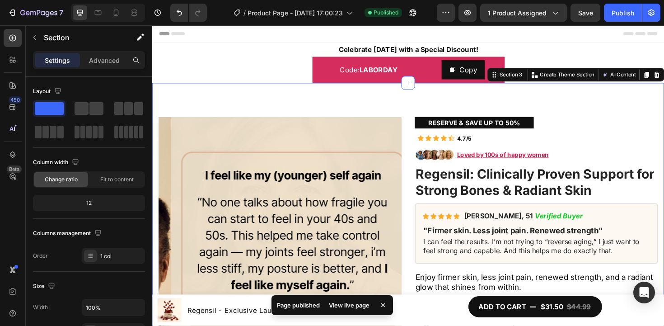
click at [356, 301] on div "View live page" at bounding box center [348, 305] width 51 height 13
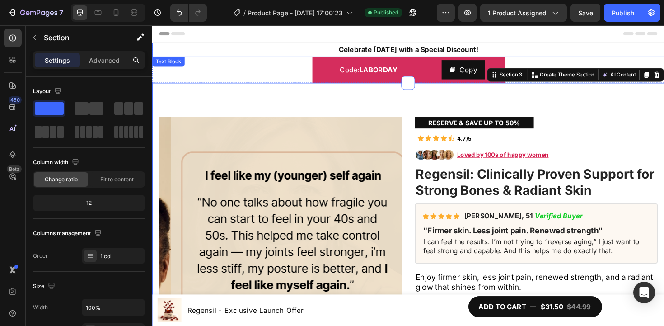
click at [243, 47] on p "Celebrate [DATE] with a Special Discount!" at bounding box center [423, 51] width 540 height 13
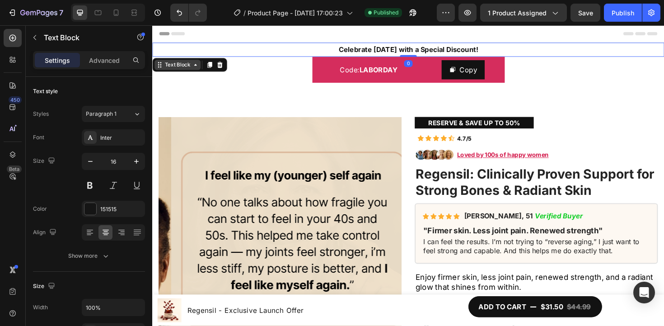
click at [179, 69] on div "Text Block" at bounding box center [179, 67] width 31 height 8
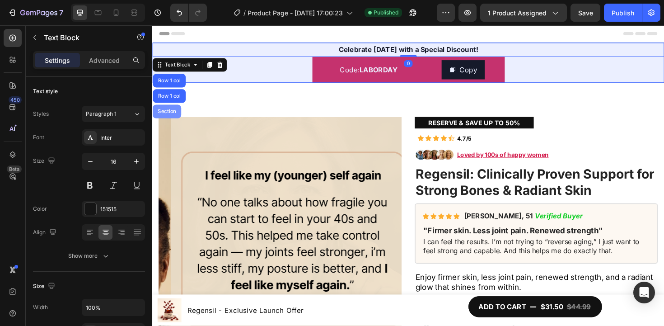
click at [171, 114] on div "Section" at bounding box center [167, 116] width 23 height 5
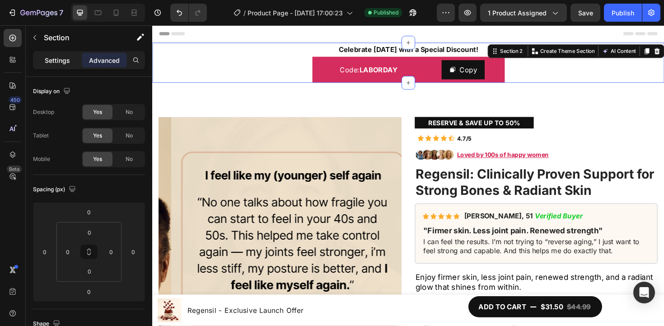
click at [53, 61] on p "Settings" at bounding box center [57, 60] width 25 height 9
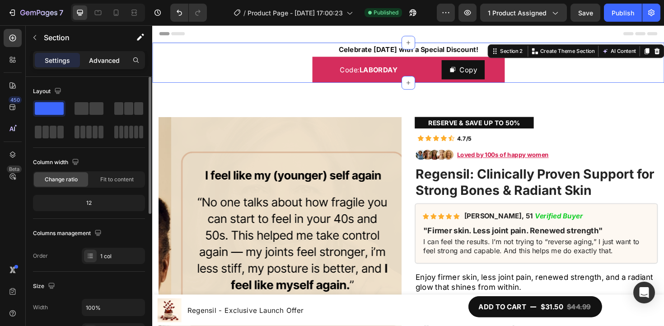
click at [113, 58] on p "Advanced" at bounding box center [104, 60] width 31 height 9
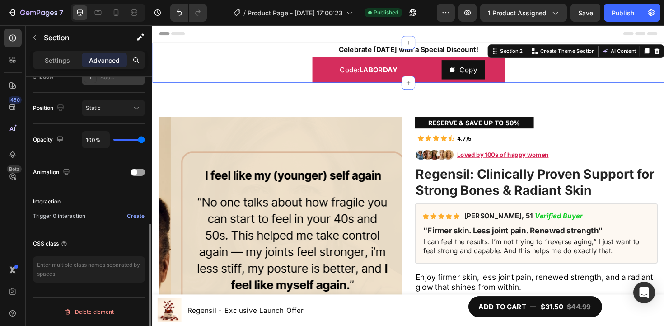
scroll to position [277, 0]
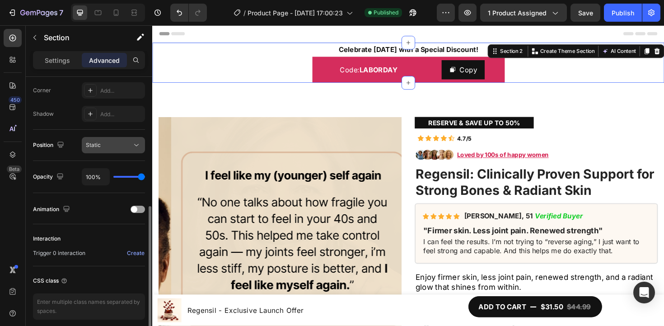
click at [122, 148] on div "Static" at bounding box center [109, 145] width 46 height 8
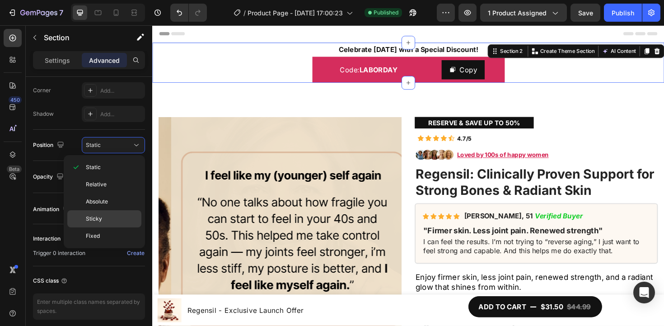
drag, startPoint x: 108, startPoint y: 222, endPoint x: 124, endPoint y: 215, distance: 17.2
click at [108, 221] on p "Sticky" at bounding box center [111, 219] width 51 height 8
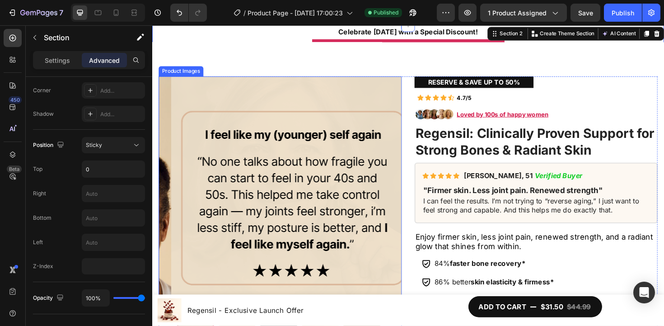
scroll to position [0, 0]
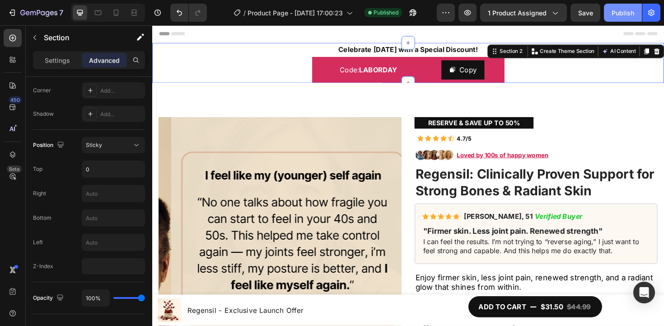
click at [620, 9] on div "Publish" at bounding box center [623, 12] width 23 height 9
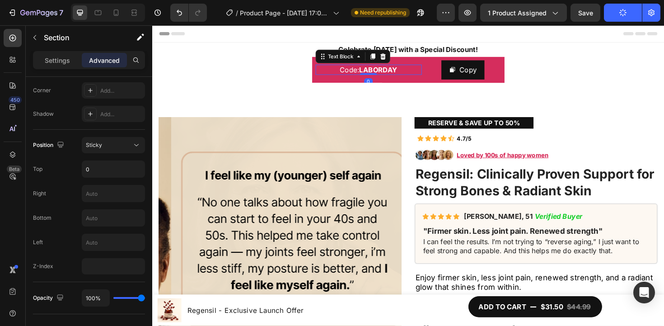
click at [325, 66] on div "Code: LABORDAY Text Block 0" at bounding box center [381, 72] width 112 height 20
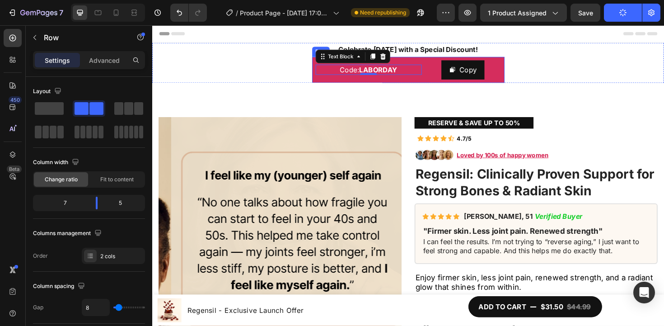
click at [519, 61] on div "Code: LABORDAY Text Block 0 Copy Copy Coupon Code Row" at bounding box center [424, 73] width 204 height 28
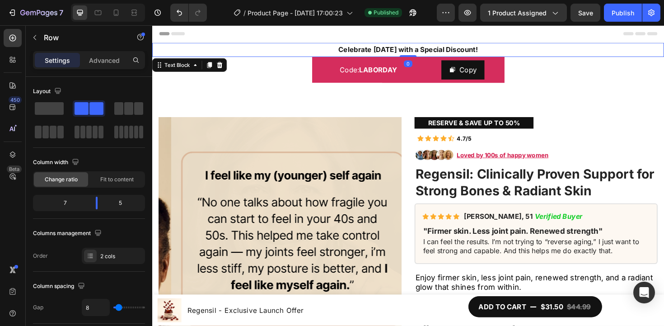
click at [466, 51] on strong "Celebrate [DATE] with a Special Discount!" at bounding box center [424, 51] width 148 height 9
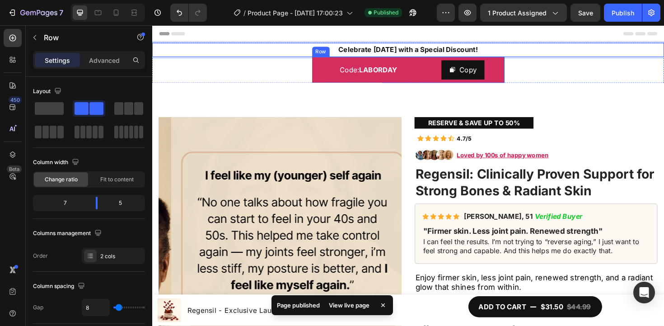
click at [520, 62] on div "Code: LABORDAY Text Block Copy Copy Coupon Code Row" at bounding box center [424, 73] width 204 height 28
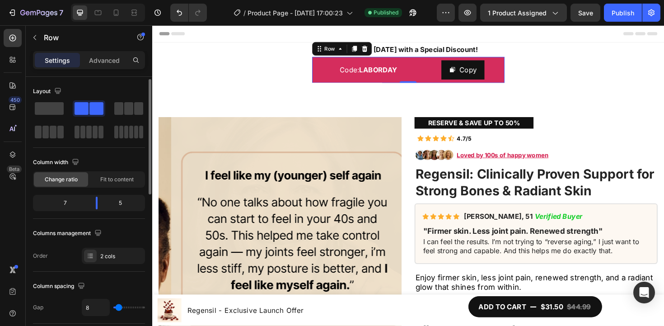
scroll to position [74, 0]
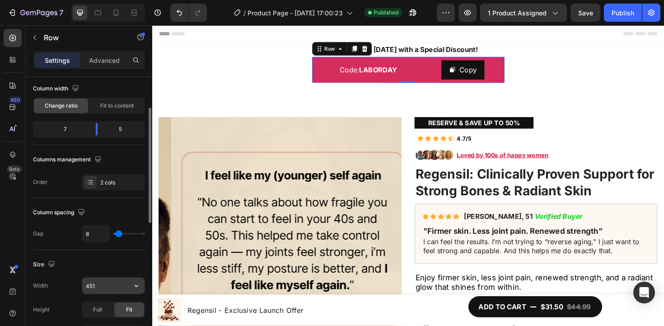
click at [123, 281] on input "451" at bounding box center [113, 285] width 62 height 16
click at [132, 282] on button "button" at bounding box center [136, 285] width 16 height 16
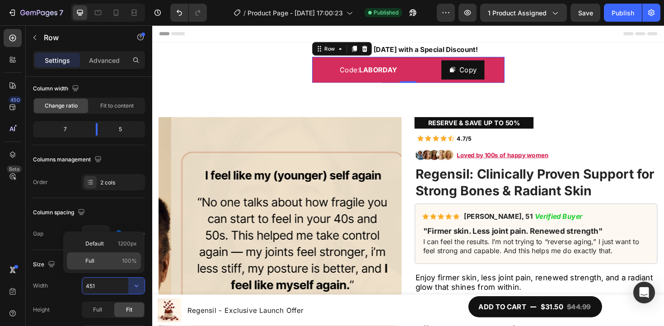
click at [124, 264] on span "100%" at bounding box center [129, 261] width 15 height 8
type input "100%"
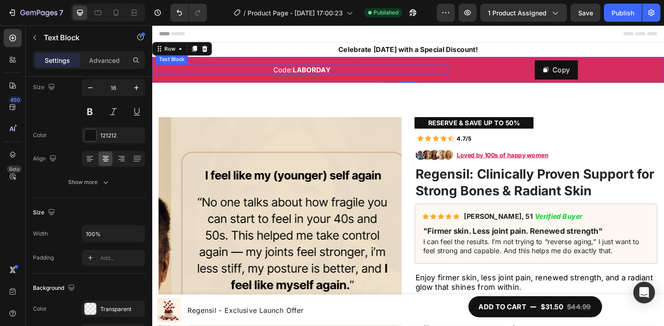
drag, startPoint x: 356, startPoint y: 75, endPoint x: 286, endPoint y: 76, distance: 70.0
click at [356, 75] on p "Code: LABORDAY" at bounding box center [311, 72] width 310 height 11
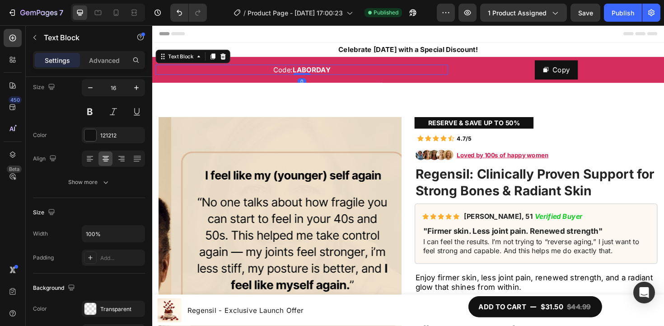
scroll to position [0, 0]
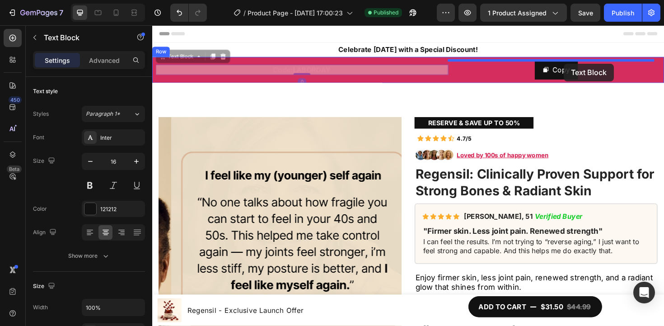
drag, startPoint x: 227, startPoint y: 61, endPoint x: 588, endPoint y: 66, distance: 361.4
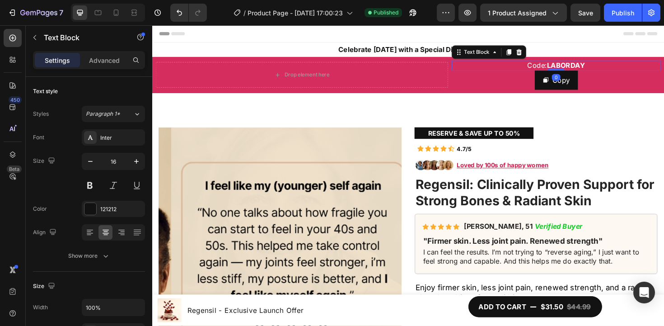
drag, startPoint x: 577, startPoint y: 79, endPoint x: 524, endPoint y: 72, distance: 53.3
click at [578, 61] on div "Drop element here Code: LABORDAY Text Block 0 Copy Copy Coupon Code Row" at bounding box center [423, 78] width 542 height 38
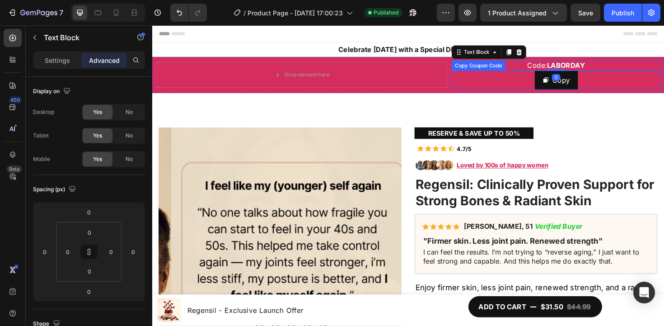
click at [471, 87] on div "Copy" at bounding box center [579, 83] width 221 height 20
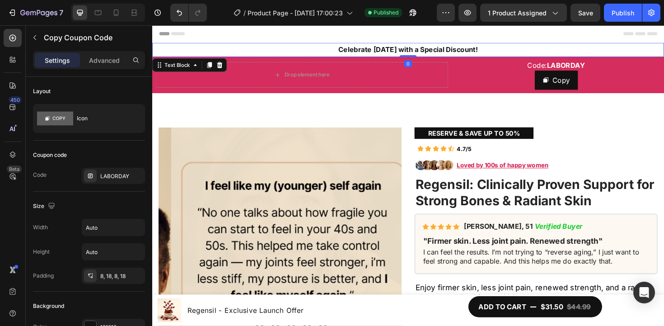
click at [407, 49] on strong "Celebrate [DATE] with a Special Discount!" at bounding box center [424, 51] width 148 height 9
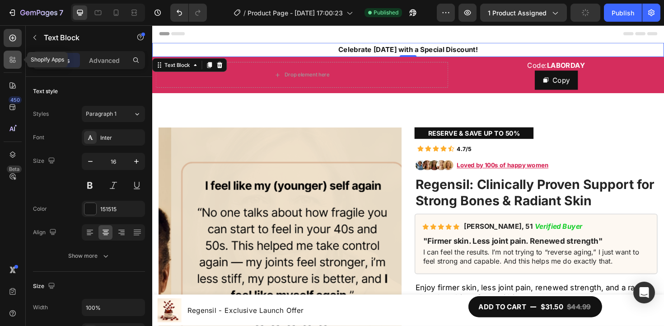
click at [7, 66] on div at bounding box center [13, 60] width 18 height 18
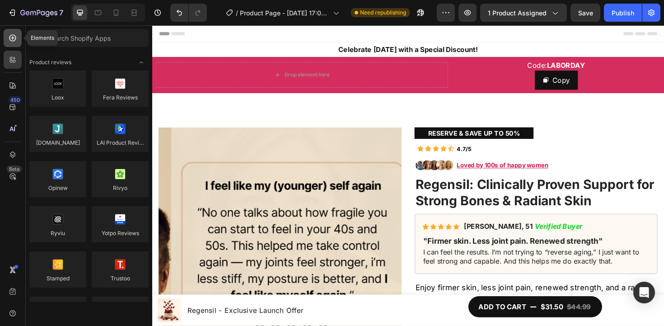
click at [16, 38] on icon at bounding box center [12, 37] width 9 height 9
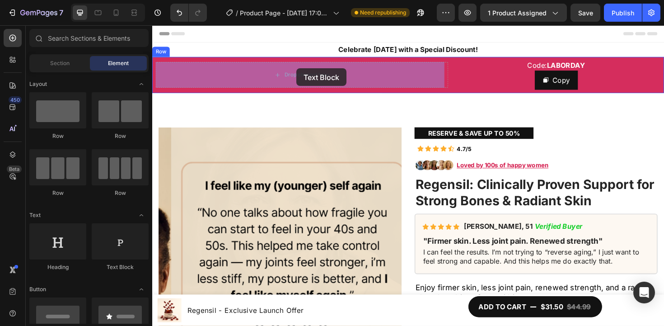
drag, startPoint x: 256, startPoint y: 273, endPoint x: 296, endPoint y: 87, distance: 190.0
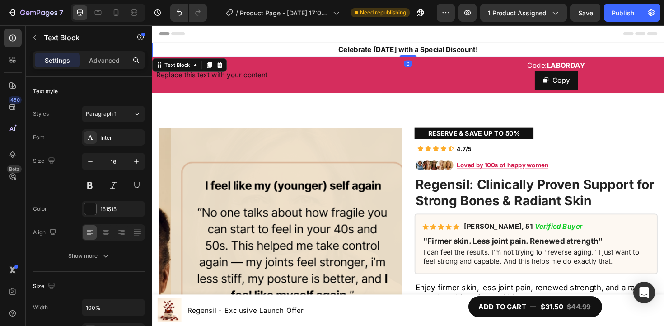
click at [398, 49] on strong "Celebrate [DATE] with a Special Discount!" at bounding box center [424, 51] width 148 height 9
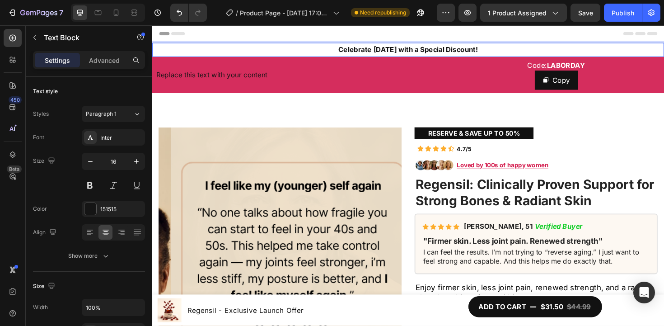
click at [399, 49] on strong "Celebrate [DATE] with a Special Discount!" at bounding box center [424, 51] width 148 height 9
click at [399, 47] on strong "Celebrate [DATE] with a Special Discount!" at bounding box center [424, 51] width 148 height 9
click at [398, 48] on strong "Celebrate [DATE] with a Special Discount!" at bounding box center [424, 51] width 148 height 9
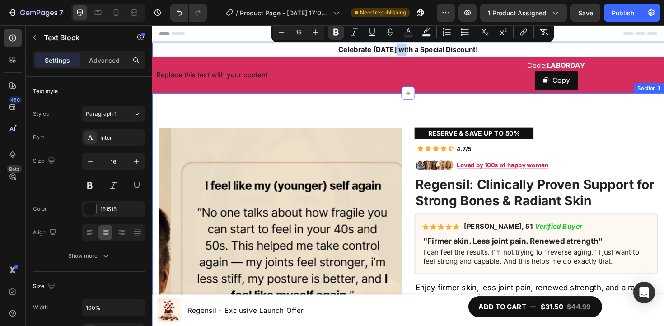
copy strong "Celebrate [DATE] with a Special Discount!"
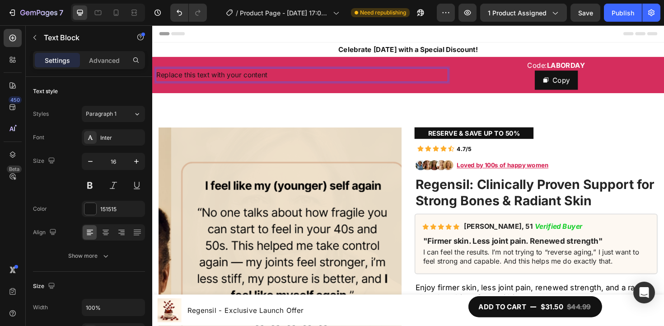
click at [234, 74] on div "Replace this text with your content" at bounding box center [311, 77] width 310 height 15
click at [234, 74] on p "Replace this text with your content" at bounding box center [311, 77] width 308 height 13
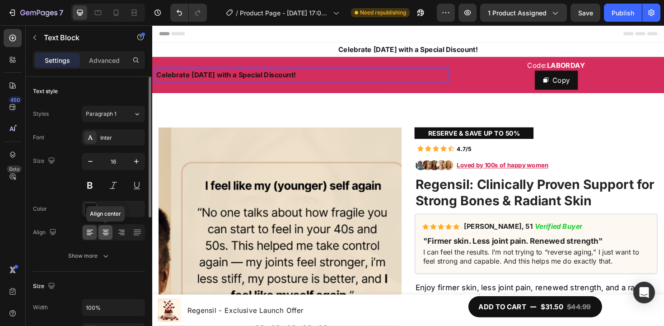
click at [104, 235] on icon at bounding box center [105, 232] width 9 height 9
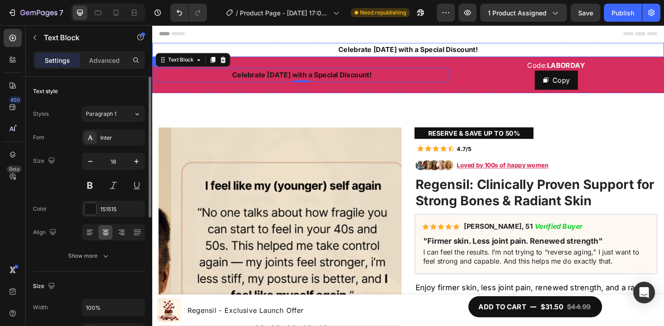
click at [426, 53] on strong "Celebrate [DATE] with a Special Discount!" at bounding box center [424, 51] width 148 height 9
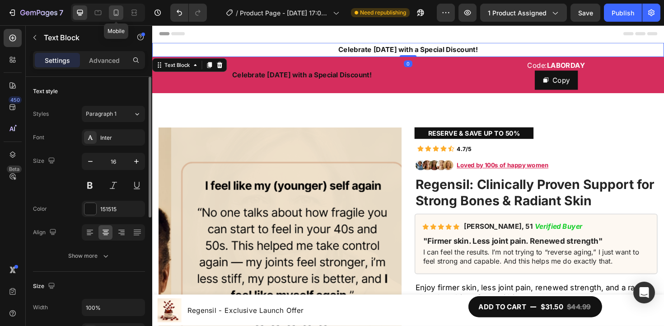
click at [113, 14] on icon at bounding box center [116, 12] width 9 height 9
type input "14"
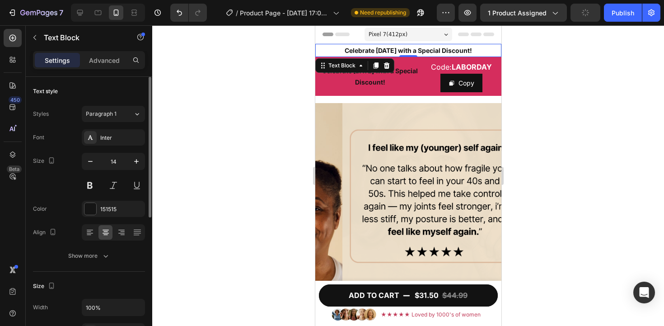
click at [550, 106] on div at bounding box center [408, 175] width 512 height 300
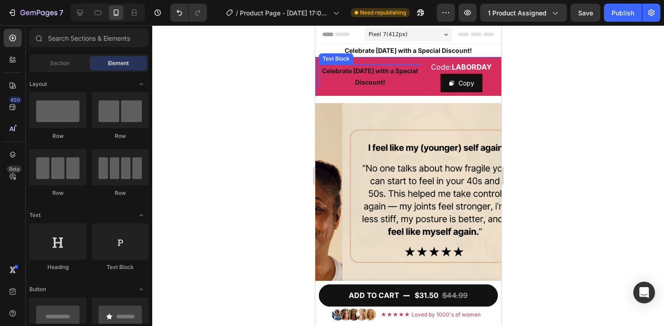
click at [378, 80] on strong "Celebrate [DATE] with a Special Discount!" at bounding box center [370, 76] width 96 height 19
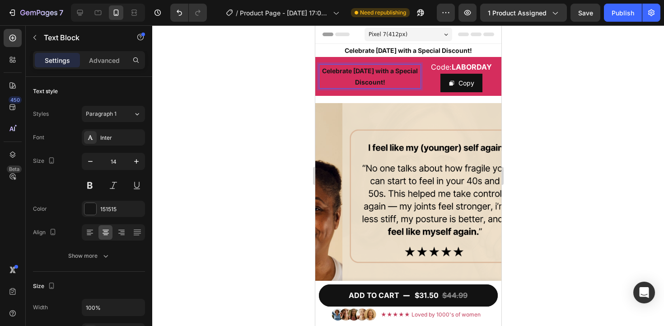
click at [378, 80] on strong "Celebrate [DATE] with a Special Discount!" at bounding box center [370, 76] width 96 height 19
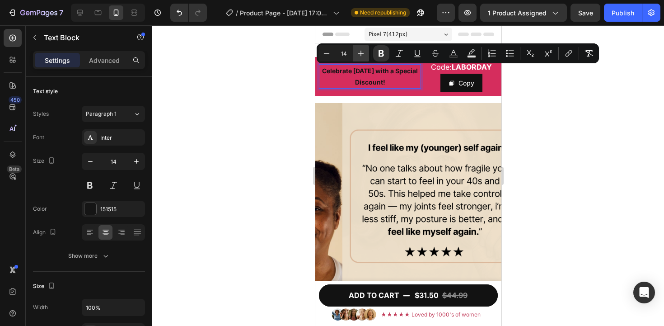
click at [359, 53] on icon "Editor contextual toolbar" at bounding box center [361, 54] width 6 height 6
click at [359, 53] on icon "Editor contextual toolbar" at bounding box center [360, 53] width 9 height 9
type input "16"
click at [132, 161] on icon "button" at bounding box center [136, 161] width 9 height 9
click at [132, 160] on icon "button" at bounding box center [136, 161] width 9 height 9
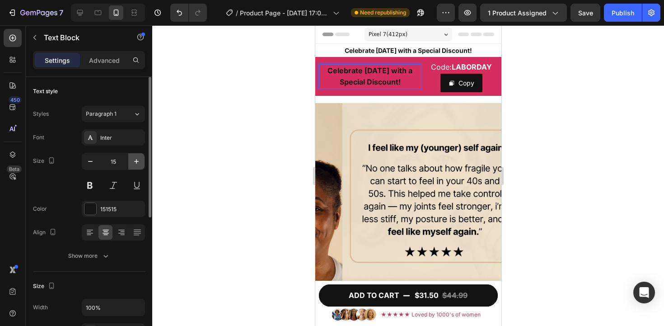
type input "16"
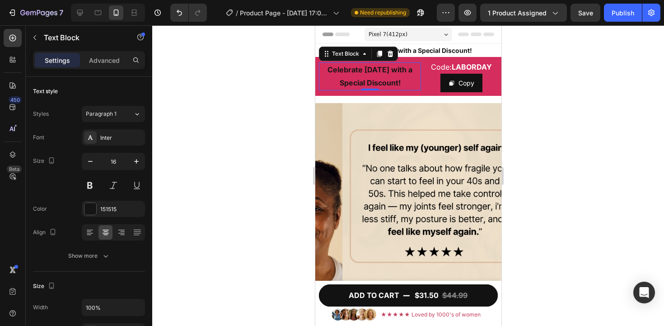
click at [229, 101] on div at bounding box center [408, 175] width 512 height 300
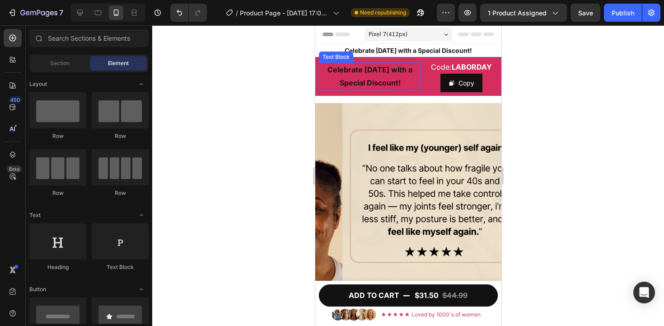
click at [374, 76] on p "Celebrate [DATE] with a Special Discount!" at bounding box center [369, 76] width 100 height 26
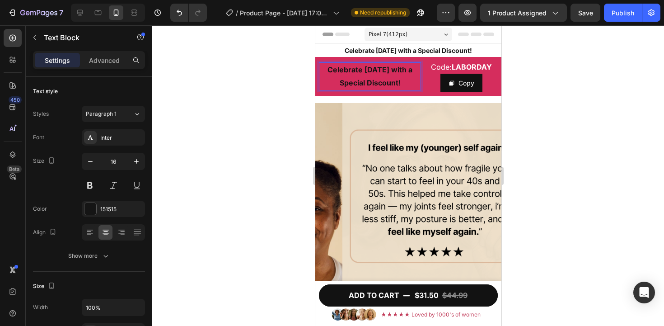
click at [374, 76] on p "Celebrate [DATE] with a Special Discount!" at bounding box center [369, 76] width 100 height 26
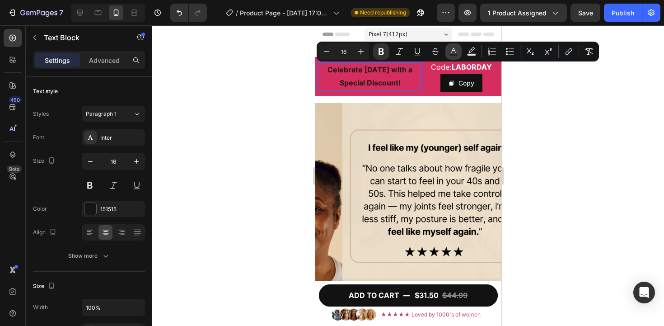
click at [454, 50] on icon "Editor contextual toolbar" at bounding box center [453, 51] width 9 height 9
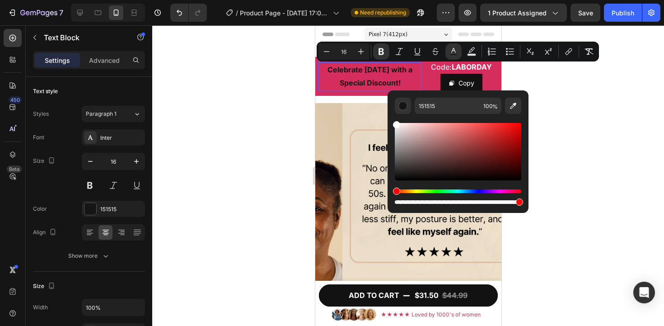
drag, startPoint x: 715, startPoint y: 159, endPoint x: 334, endPoint y: 110, distance: 384.0
type input "FFFFFF"
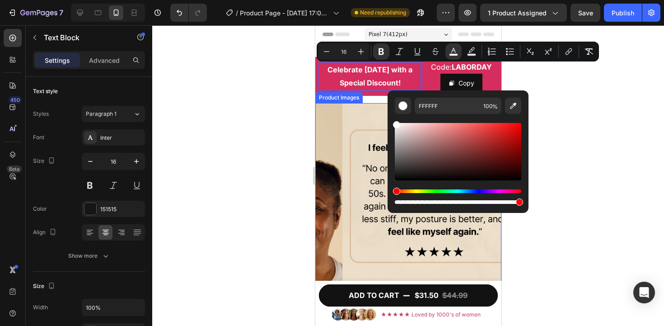
click at [242, 117] on div at bounding box center [408, 175] width 512 height 300
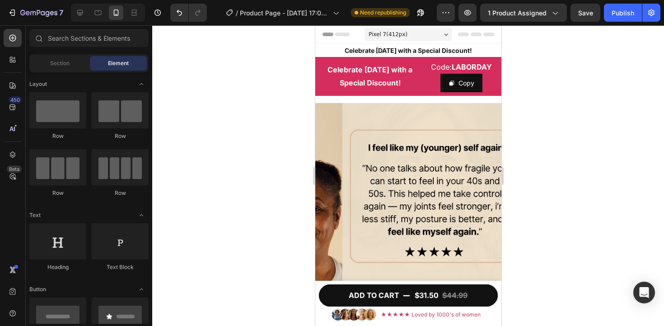
click at [603, 107] on div at bounding box center [408, 175] width 512 height 300
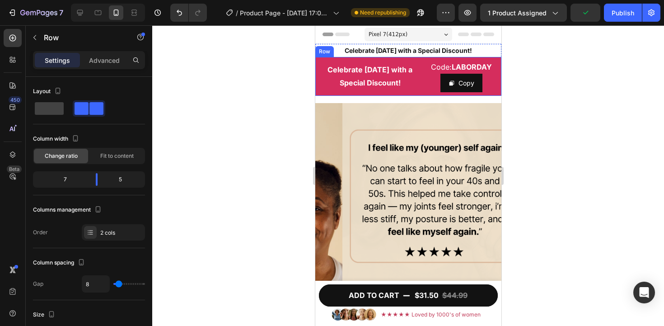
click at [412, 61] on div "Celebrate Labor Day with a Special Discount! Text Block" at bounding box center [369, 77] width 102 height 32
drag, startPoint x: 360, startPoint y: 50, endPoint x: 366, endPoint y: 52, distance: 7.1
click at [360, 50] on icon at bounding box center [359, 48] width 5 height 6
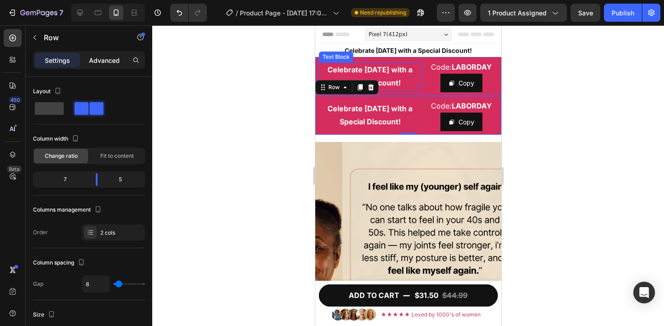
click at [102, 57] on p "Advanced" at bounding box center [104, 60] width 31 height 9
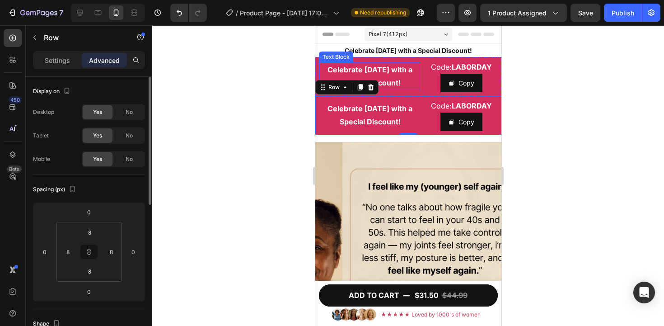
drag, startPoint x: 131, startPoint y: 115, endPoint x: 136, endPoint y: 126, distance: 11.3
click at [132, 116] on span "No" at bounding box center [129, 112] width 7 height 8
click at [131, 134] on span "No" at bounding box center [129, 135] width 7 height 8
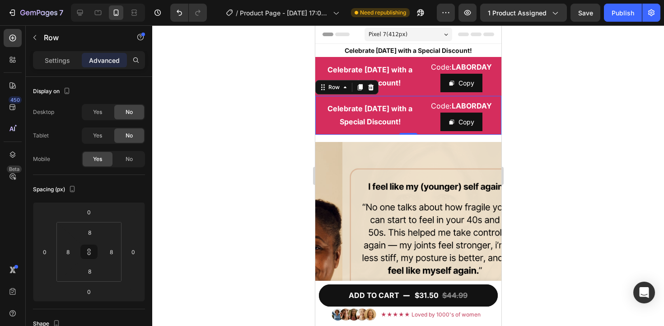
drag, startPoint x: 415, startPoint y: 100, endPoint x: 400, endPoint y: 102, distance: 15.5
click at [416, 100] on div "Celebrate Labor Day with a Special Discount! Text Block" at bounding box center [369, 115] width 102 height 32
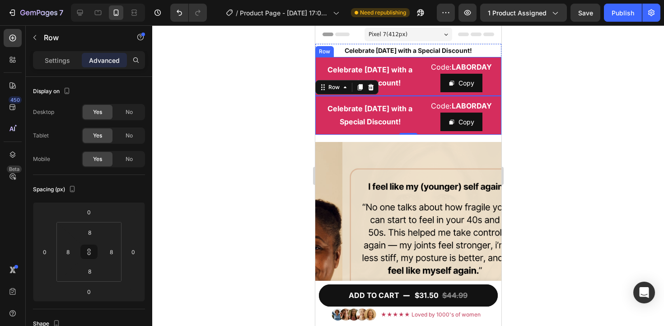
click at [412, 61] on div "Celebrate Labor Day with a Special Discount! Text Block" at bounding box center [369, 77] width 102 height 32
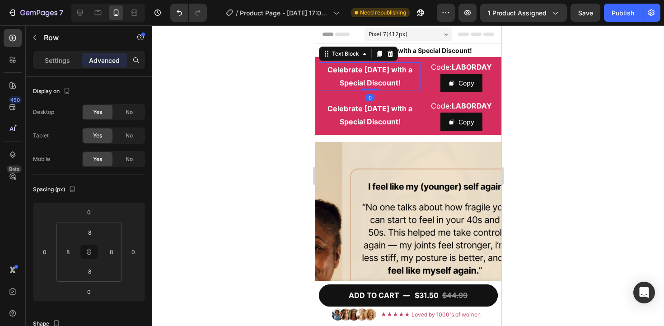
click at [416, 62] on div "Celebrate [DATE] with a Special Discount!" at bounding box center [369, 76] width 102 height 28
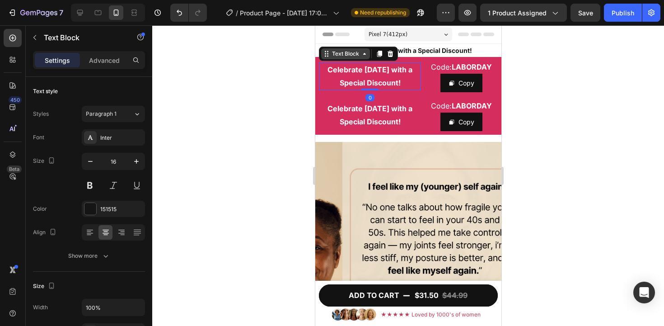
click at [349, 55] on div "Text Block" at bounding box center [345, 54] width 31 height 8
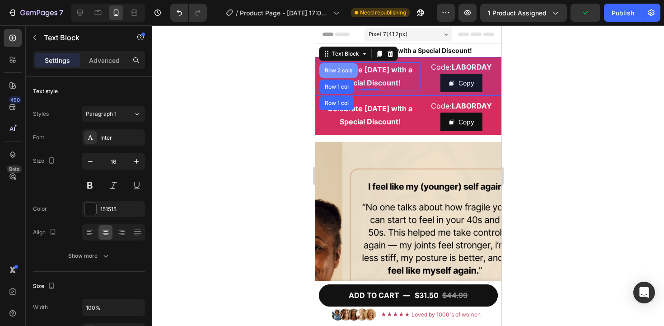
click at [342, 72] on div "Row 2 cols" at bounding box center [338, 70] width 31 height 5
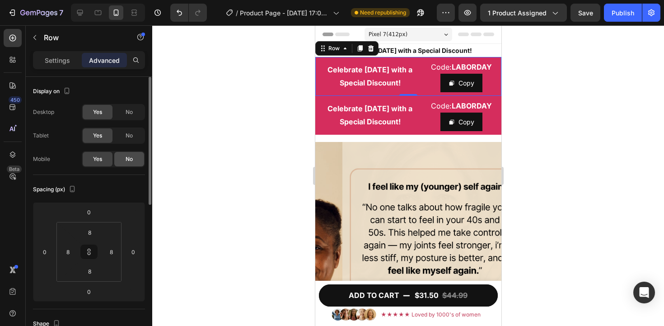
click at [132, 155] on span "No" at bounding box center [129, 159] width 7 height 8
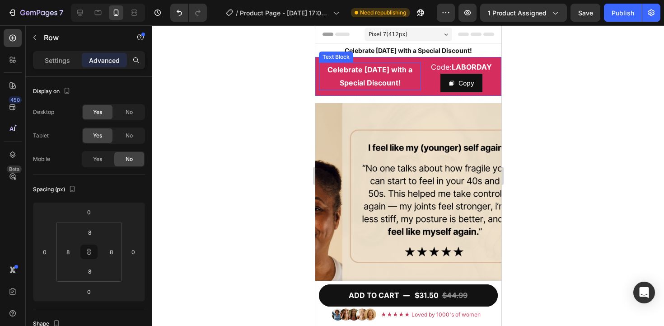
click at [366, 71] on strong "Celebrate [DATE] with a Special Discount!" at bounding box center [369, 76] width 85 height 22
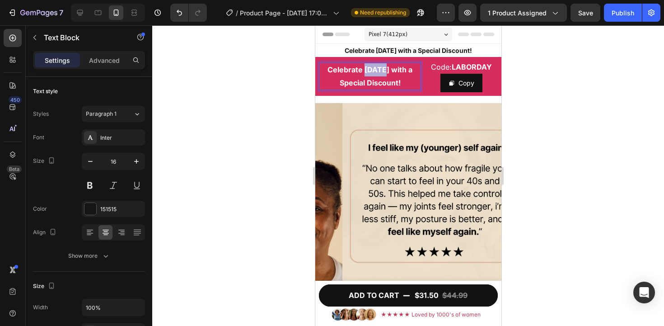
click at [367, 71] on strong "Celebrate [DATE] with a Special Discount!" at bounding box center [369, 76] width 85 height 22
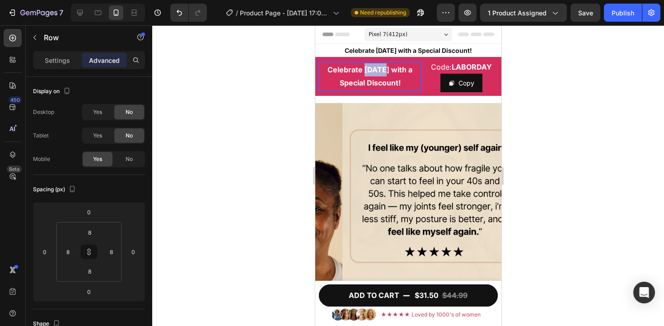
click at [394, 92] on div "Celebrate Labor Day with a Special Discount! Text Block 0" at bounding box center [369, 77] width 102 height 32
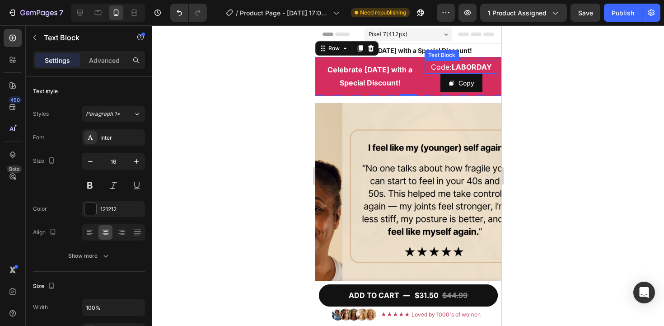
click at [485, 65] on strong "LABORDAY" at bounding box center [471, 66] width 40 height 9
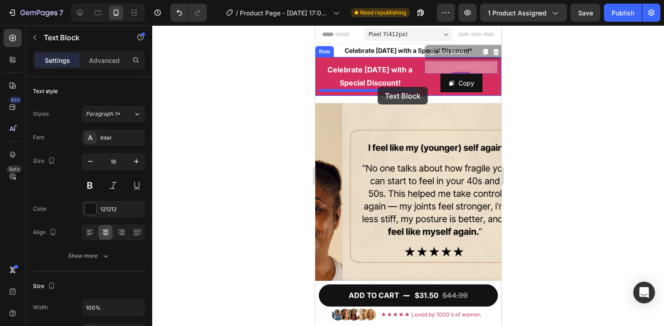
drag, startPoint x: 432, startPoint y: 54, endPoint x: 377, endPoint y: 87, distance: 63.8
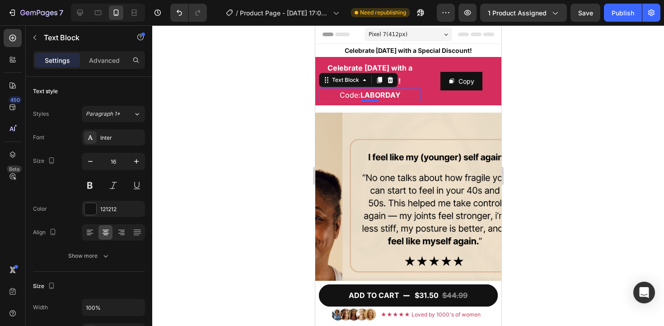
click at [525, 100] on div at bounding box center [408, 175] width 512 height 300
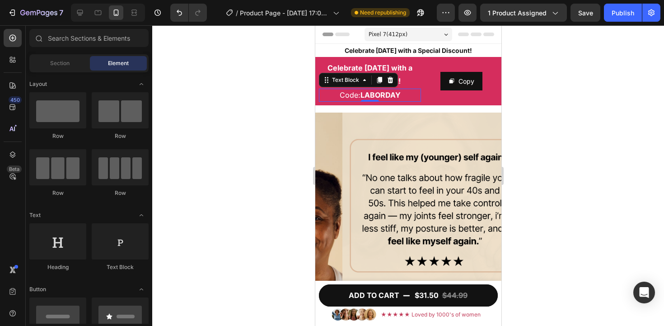
click at [372, 94] on strong "LABORDAY" at bounding box center [380, 94] width 40 height 9
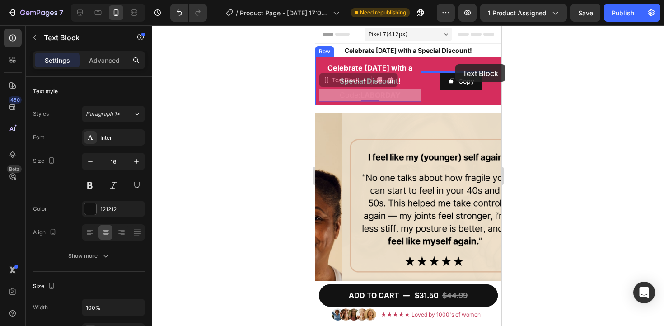
drag, startPoint x: 325, startPoint y: 82, endPoint x: 455, endPoint y: 64, distance: 131.3
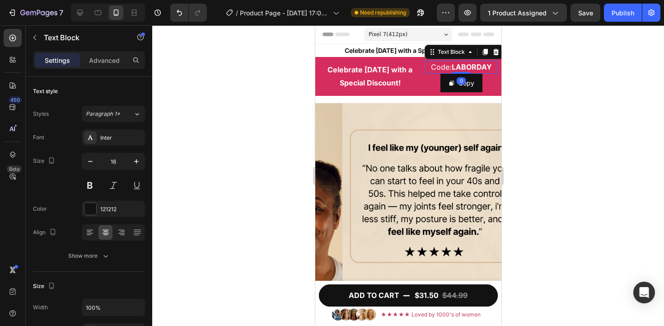
click at [526, 74] on div at bounding box center [408, 175] width 512 height 300
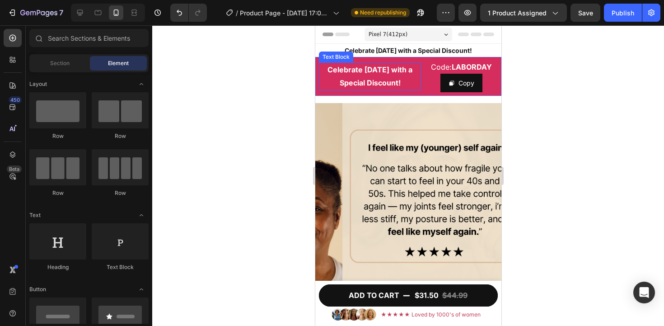
click at [412, 81] on p "Celebrate [DATE] with a Special Discount!" at bounding box center [369, 76] width 100 height 26
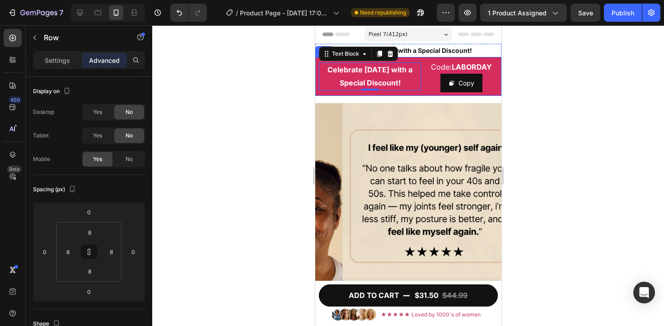
click at [417, 61] on div "Celebrate Labor Day with a Special Discount! Text Block 0 Code: LABORDAY Text B…" at bounding box center [408, 76] width 186 height 39
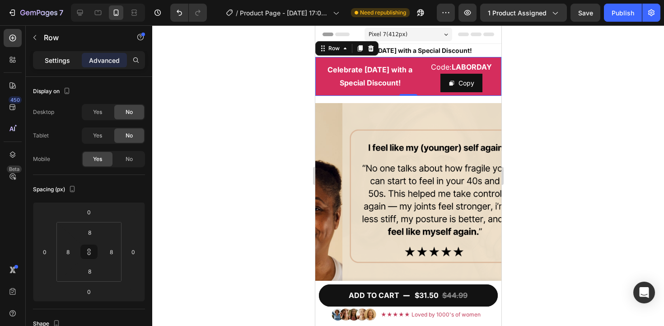
click at [49, 61] on p "Settings" at bounding box center [57, 60] width 25 height 9
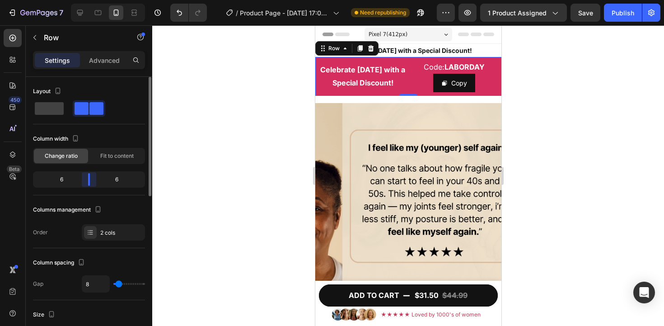
drag, startPoint x: 96, startPoint y: 176, endPoint x: 100, endPoint y: 169, distance: 7.7
click at [90, 0] on body "7 Version history / Product Page - Jul 22, 17:00:23 Need republishing Preview 1…" at bounding box center [332, 0] width 664 height 0
click at [383, 73] on p "Celebrate [DATE] with a Special Discount!" at bounding box center [362, 76] width 86 height 26
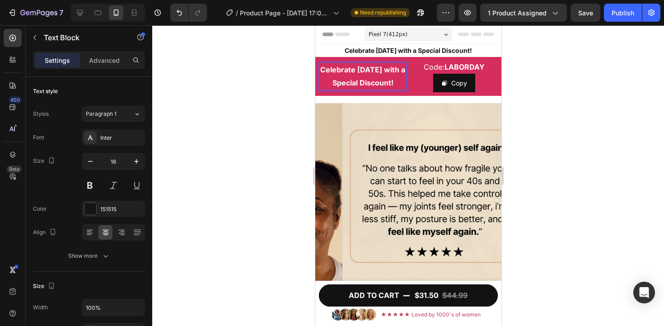
click at [383, 73] on p "Celebrate [DATE] with a Special Discount!" at bounding box center [362, 76] width 86 height 26
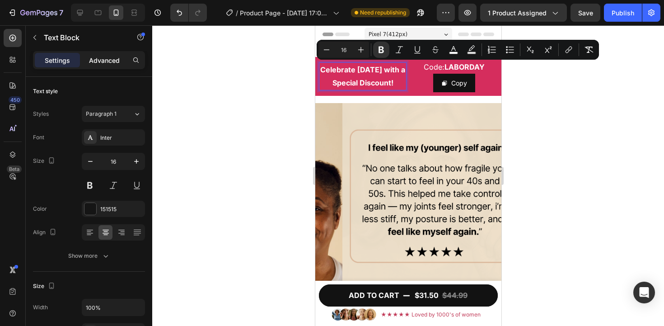
click at [112, 62] on p "Advanced" at bounding box center [104, 60] width 31 height 9
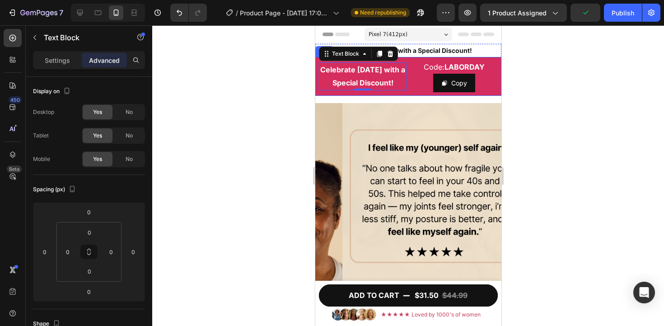
click at [551, 100] on div at bounding box center [408, 175] width 512 height 300
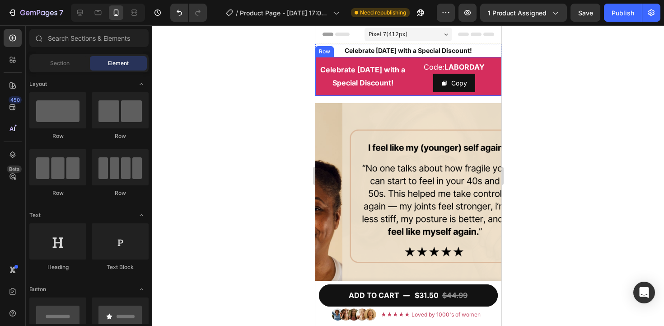
click at [403, 60] on div "Celebrate [DATE] with a Special Discount! Text Block Code: LABORDAY Text Block …" at bounding box center [408, 76] width 186 height 39
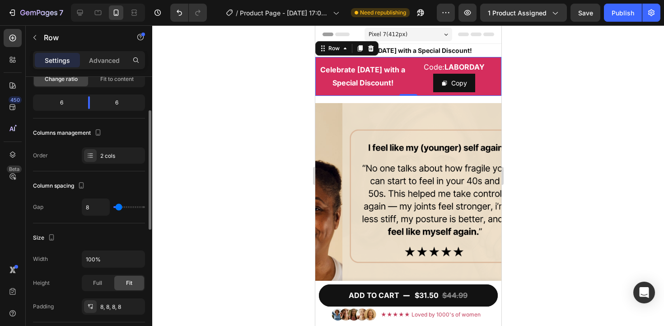
scroll to position [89, 0]
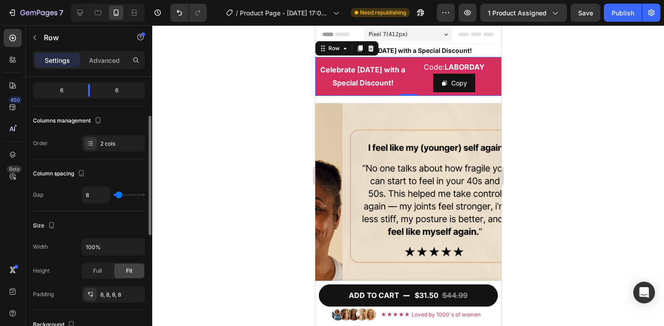
type input "5"
type input "0"
drag, startPoint x: 118, startPoint y: 194, endPoint x: 105, endPoint y: 193, distance: 12.7
type input "0"
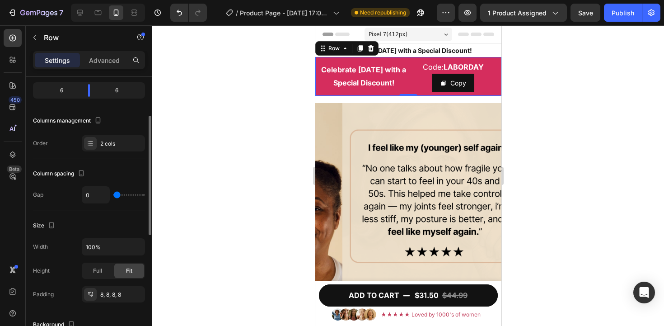
click at [113, 194] on input "range" at bounding box center [129, 195] width 32 height 2
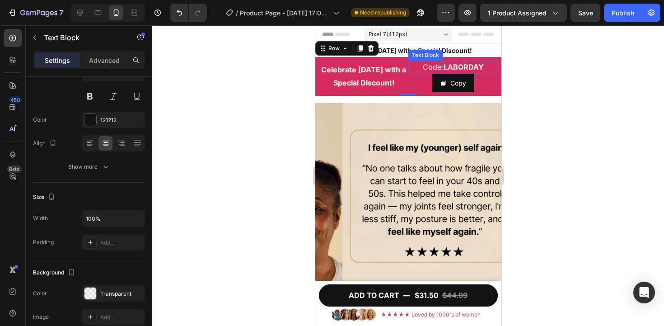
click at [472, 70] on strong "LABORDAY" at bounding box center [463, 66] width 40 height 9
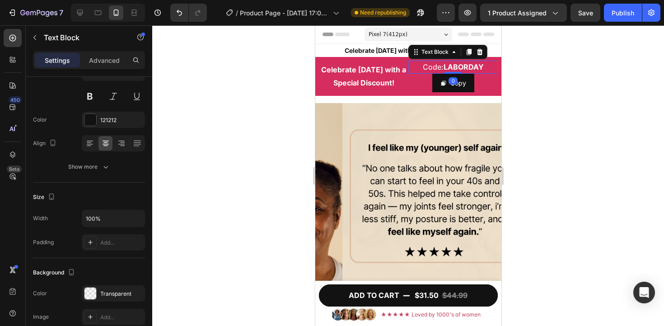
scroll to position [0, 0]
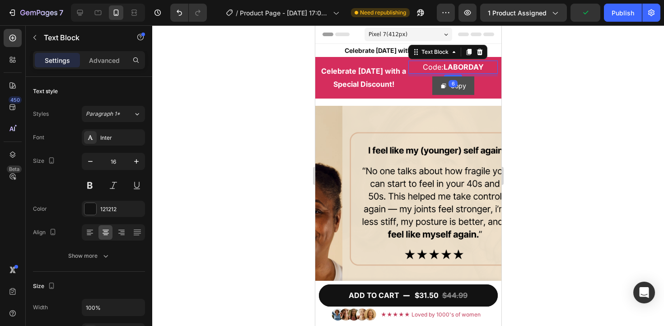
click at [451, 80] on div "Code: LABORDAY Text Block 6 Copy Copy Coupon Code" at bounding box center [452, 78] width 89 height 34
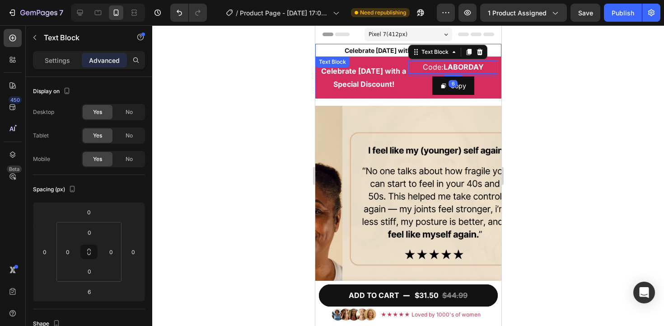
click at [319, 50] on p "Celebrate [DATE] with a Special Discount!" at bounding box center [408, 50] width 184 height 11
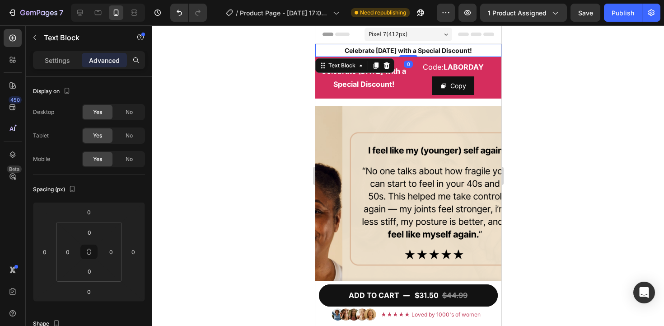
click at [388, 64] on icon at bounding box center [387, 65] width 6 height 6
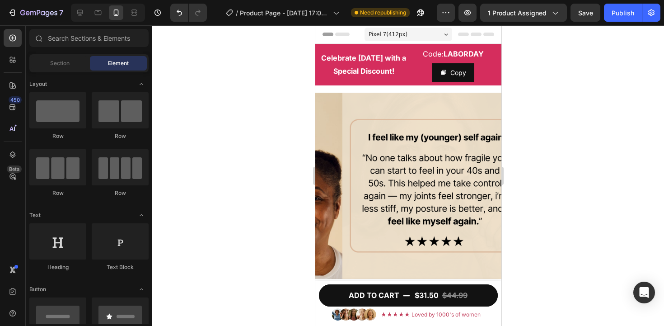
click at [603, 66] on div at bounding box center [408, 175] width 512 height 300
click at [381, 78] on p "Celebrate [DATE] with a Special Discount!" at bounding box center [363, 64] width 88 height 26
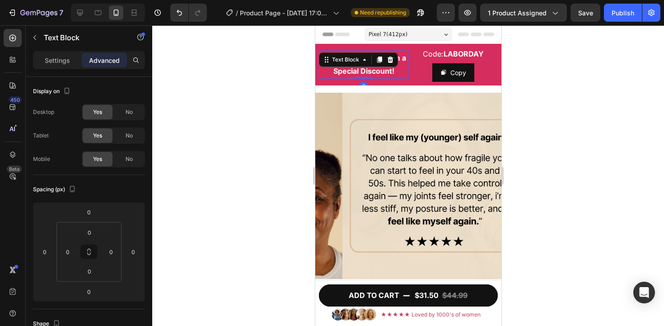
click at [381, 78] on p "Celebrate [DATE] with a Special Discount!" at bounding box center [363, 64] width 88 height 26
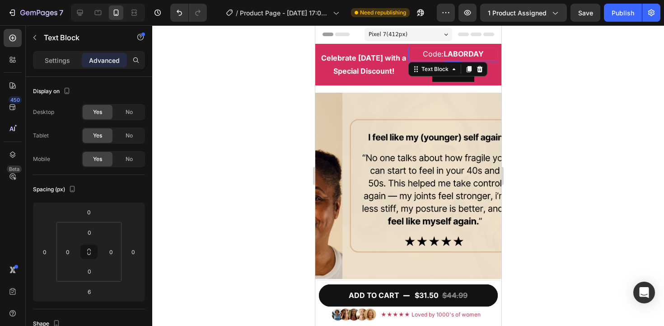
click at [451, 58] on strong "LABORDAY" at bounding box center [463, 53] width 40 height 9
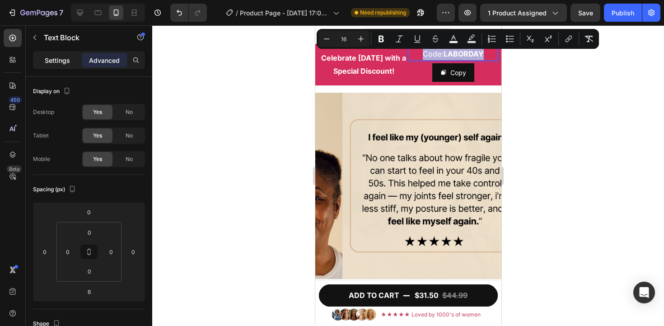
click at [61, 59] on p "Settings" at bounding box center [57, 60] width 25 height 9
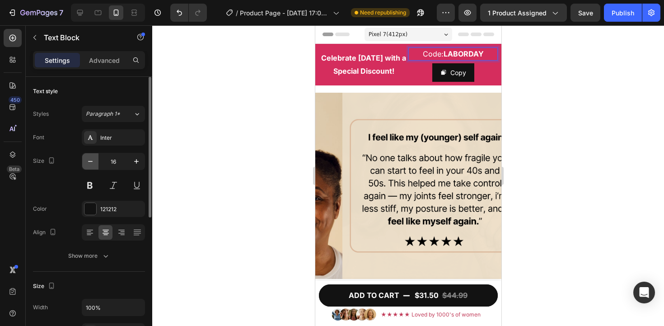
click at [89, 165] on icon "button" at bounding box center [90, 161] width 9 height 9
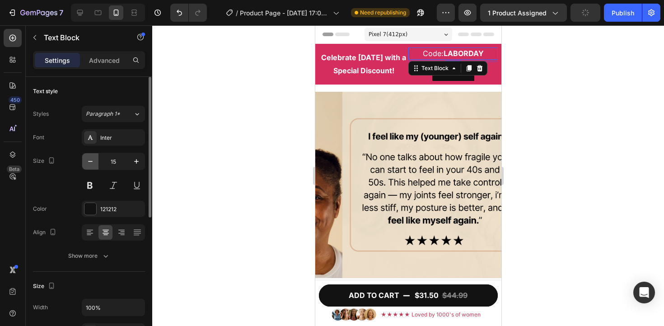
click at [88, 165] on icon "button" at bounding box center [90, 161] width 9 height 9
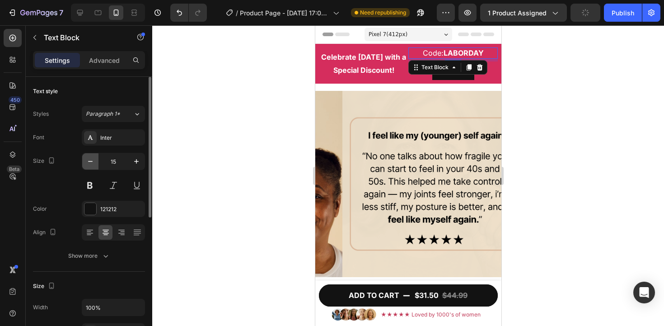
type input "14"
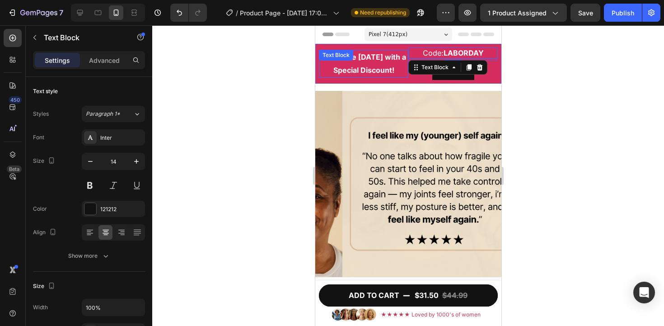
click at [351, 75] on strong "Celebrate [DATE] with a Special Discount!" at bounding box center [363, 63] width 85 height 22
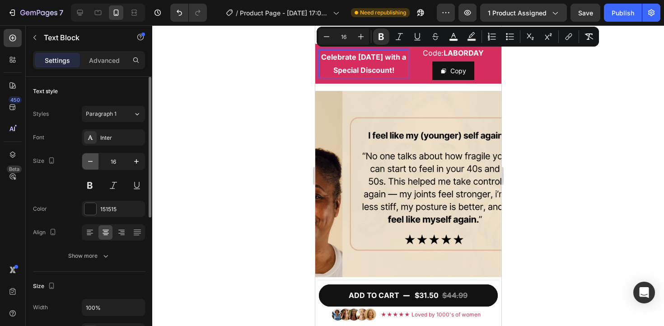
click at [85, 160] on button "button" at bounding box center [90, 161] width 16 height 16
type input "15"
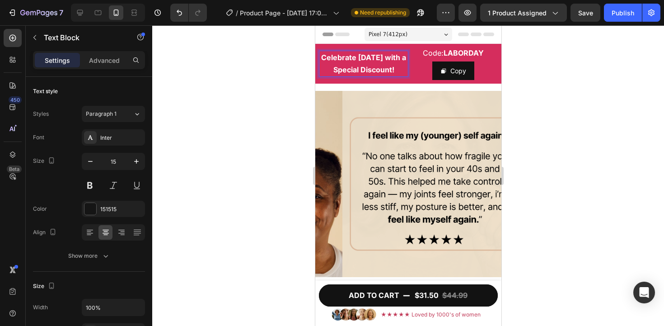
click at [352, 74] on strong "Celebrate [DATE] with a Special Discount!" at bounding box center [363, 63] width 85 height 21
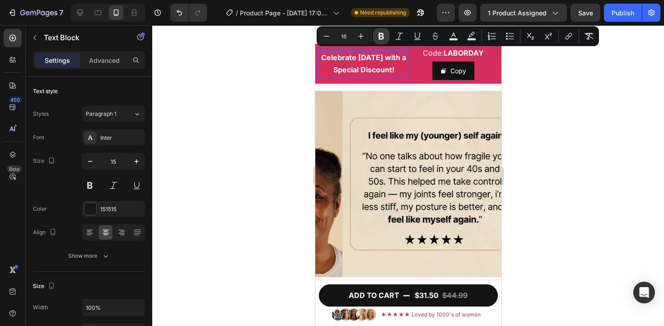
click at [387, 37] on button "Bold" at bounding box center [381, 36] width 16 height 16
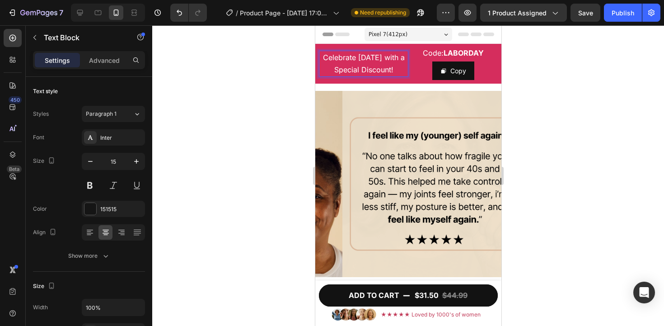
click at [271, 75] on div at bounding box center [408, 175] width 512 height 300
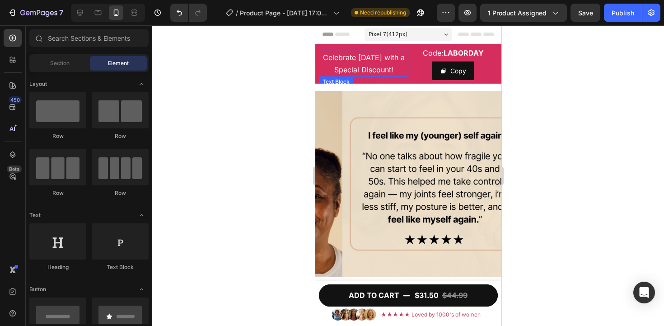
click at [346, 66] on span "Celebrate [DATE] with a Special Discount!" at bounding box center [364, 63] width 82 height 21
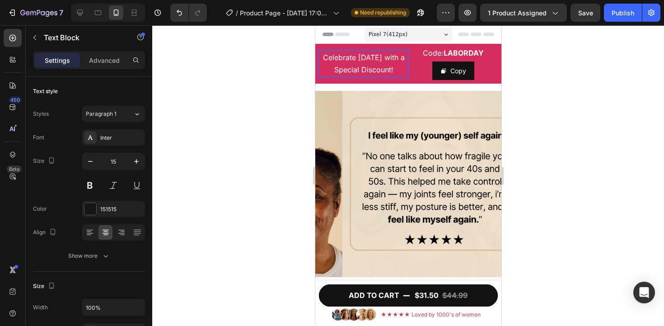
click at [343, 68] on span "Celebrate [DATE] with a Special Discount!" at bounding box center [364, 63] width 82 height 21
drag, startPoint x: 364, startPoint y: 58, endPoint x: 380, endPoint y: 58, distance: 15.8
click at [380, 58] on span "Celebrate [DATE] with a Special Discount!" at bounding box center [364, 63] width 82 height 21
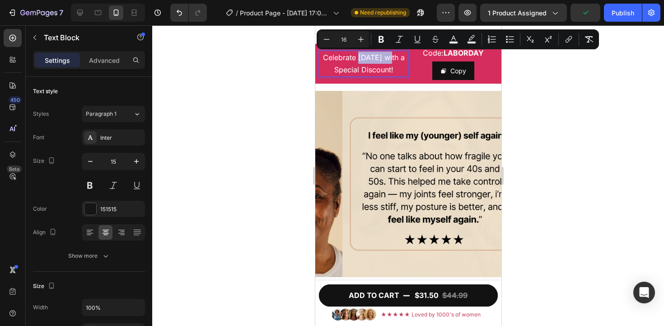
drag, startPoint x: 397, startPoint y: 57, endPoint x: 361, endPoint y: 58, distance: 35.7
click at [361, 58] on p "Celebrate [DATE] with a Special Discount!" at bounding box center [363, 63] width 88 height 24
click at [276, 61] on div at bounding box center [408, 175] width 512 height 300
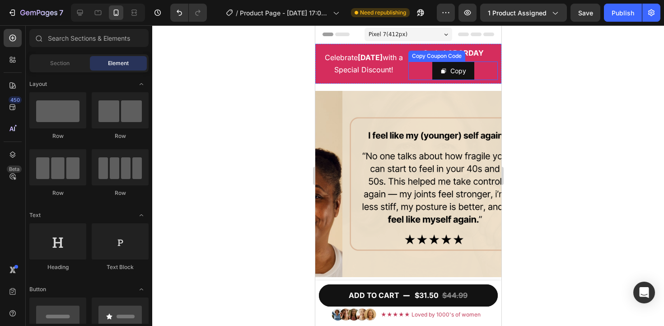
click at [483, 70] on div "Copy" at bounding box center [452, 70] width 89 height 19
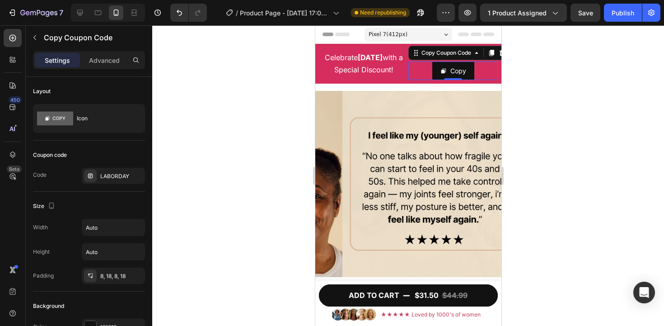
click at [603, 94] on div at bounding box center [408, 175] width 512 height 300
click at [473, 71] on div "Copy" at bounding box center [452, 70] width 89 height 19
click at [115, 220] on input "Auto" at bounding box center [113, 227] width 62 height 16
click at [131, 225] on button "button" at bounding box center [136, 227] width 16 height 16
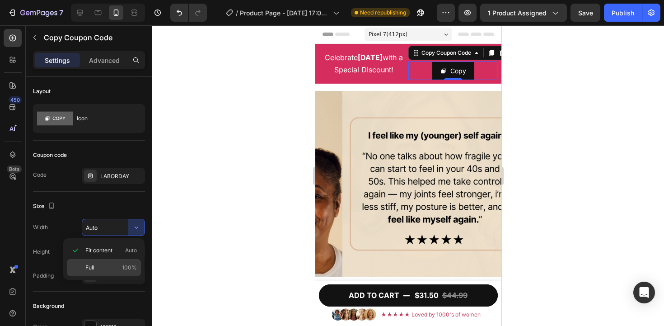
click at [122, 267] on p "Full 100%" at bounding box center [110, 267] width 51 height 8
type input "100%"
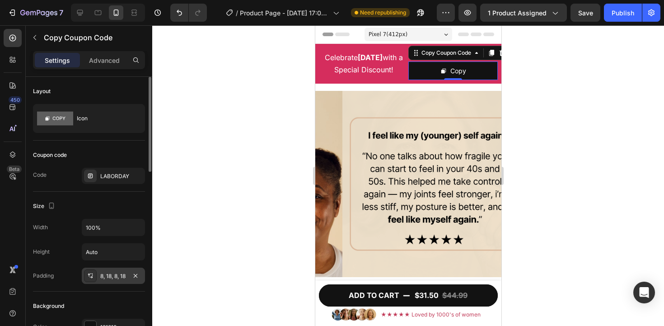
click at [117, 274] on div "8, 18, 8, 18" at bounding box center [113, 276] width 26 height 8
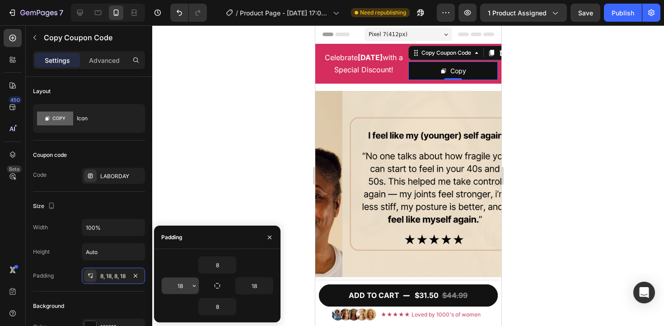
click at [173, 281] on input "18" at bounding box center [180, 285] width 37 height 16
click at [233, 69] on div at bounding box center [408, 175] width 512 height 300
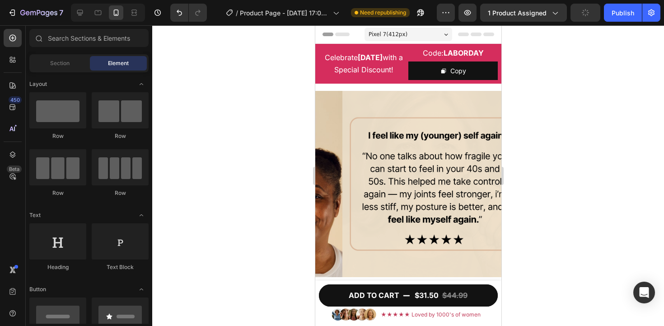
click at [233, 68] on div at bounding box center [408, 175] width 512 height 300
click at [403, 48] on div "Celebrate Labor Day with a Special Discount! Text Block" at bounding box center [362, 63] width 89 height 33
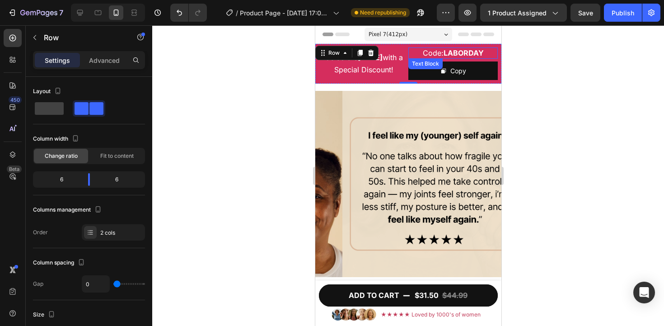
click at [409, 56] on p "Code: LABORDAY" at bounding box center [452, 52] width 89 height 11
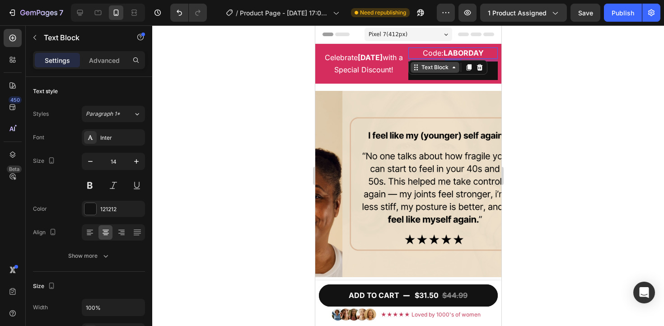
click at [419, 66] on div "Text Block" at bounding box center [434, 67] width 31 height 8
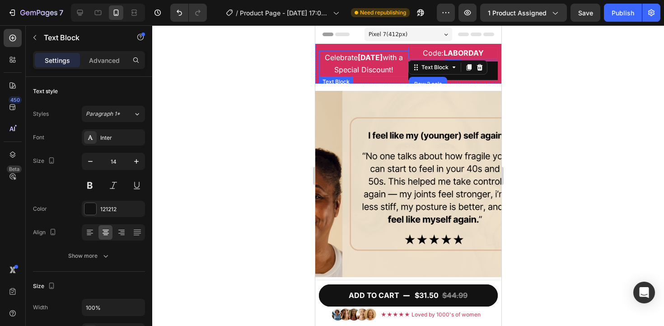
click at [398, 56] on p "Celebrate Labor Day with a Special Discount!" at bounding box center [363, 63] width 88 height 24
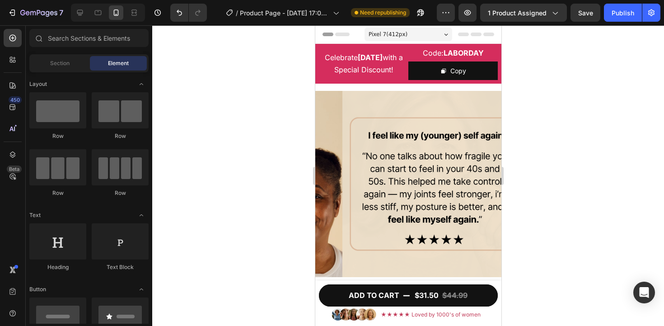
click at [355, 37] on div "Header" at bounding box center [408, 34] width 172 height 18
click at [357, 43] on div "Header" at bounding box center [408, 34] width 186 height 19
click at [357, 47] on div "Celebrate Labor Day with a Special Discount! Text Block Code: LABORDAY Text Blo…" at bounding box center [408, 64] width 186 height 40
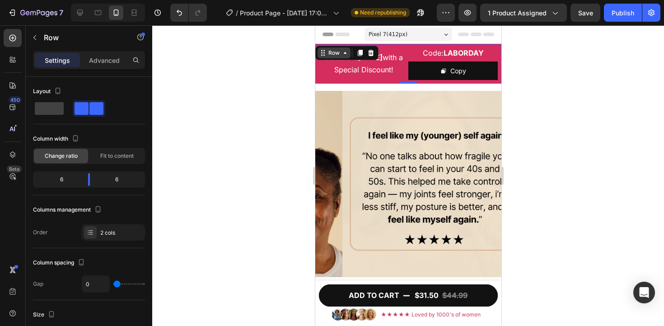
click at [344, 51] on icon at bounding box center [344, 52] width 7 height 7
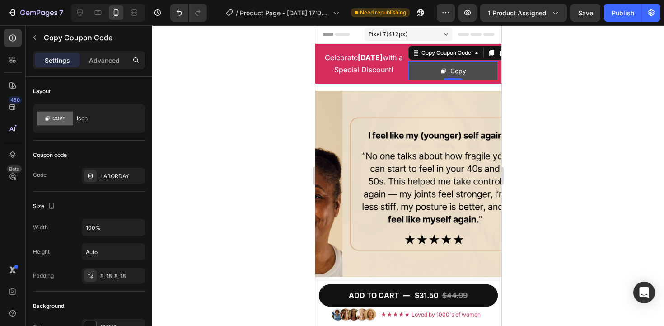
click at [478, 65] on button "Copy" at bounding box center [452, 70] width 89 height 19
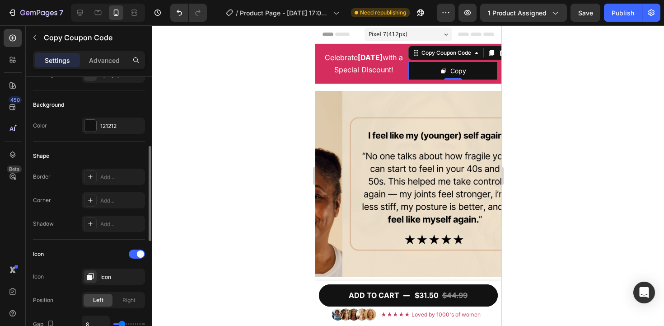
scroll to position [263, 0]
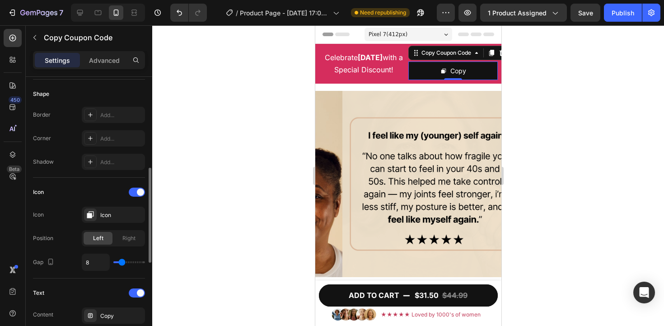
type input "9"
type input "10"
type input "11"
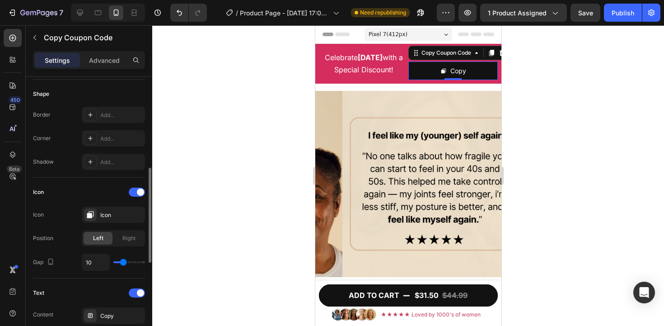
type input "11"
type input "12"
type input "13"
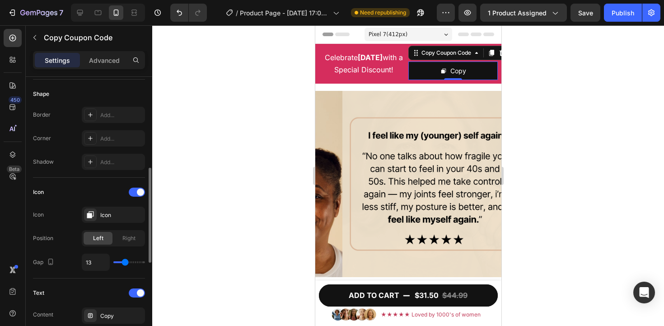
type input "14"
type input "16"
type input "17"
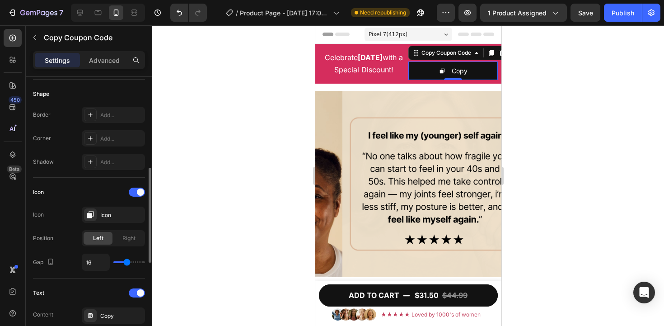
type input "17"
type input "18"
type input "17"
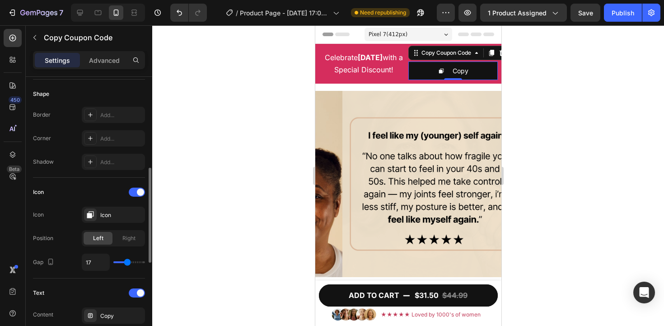
type input "16"
type input "15"
type input "14"
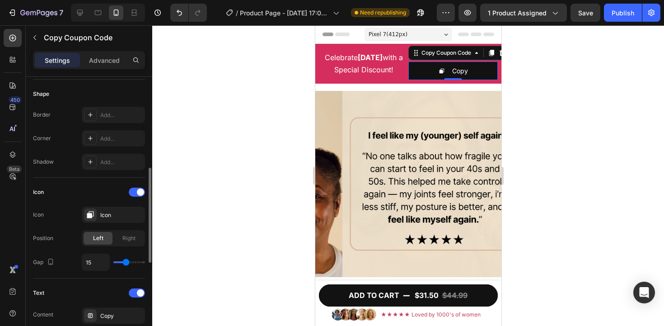
type input "14"
type input "13"
type input "12"
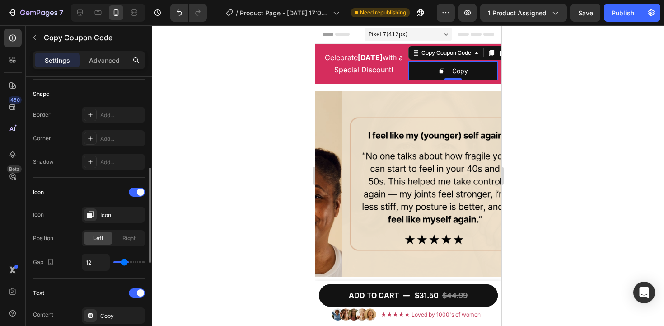
type input "11"
type input "10"
type input "9"
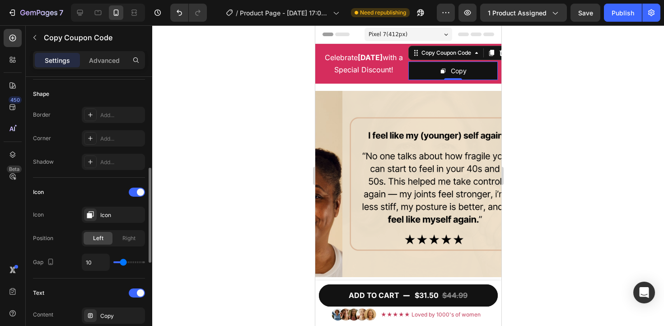
type input "9"
type input "8"
type input "7"
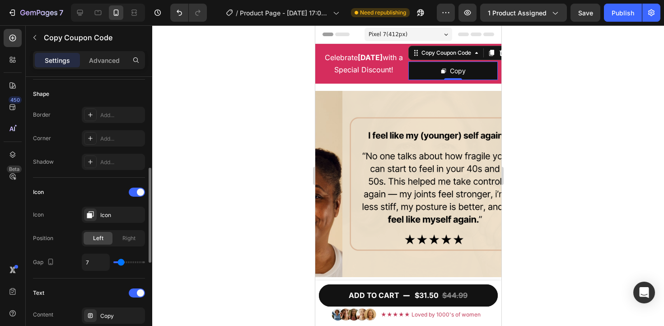
type input "6"
click at [120, 261] on input "range" at bounding box center [129, 262] width 32 height 2
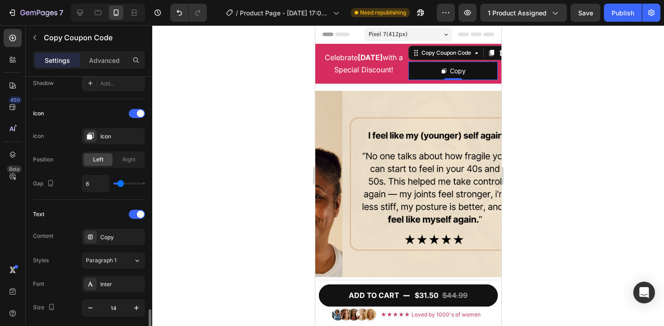
scroll to position [520, 0]
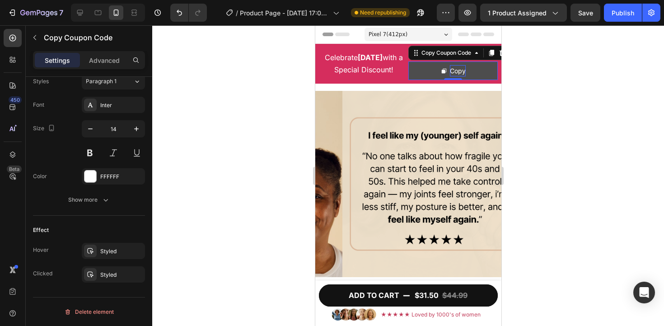
click at [459, 70] on div "Copy" at bounding box center [457, 70] width 16 height 11
click at [458, 70] on div "Copy" at bounding box center [457, 70] width 16 height 11
click at [456, 69] on div "Copy" at bounding box center [457, 70] width 16 height 11
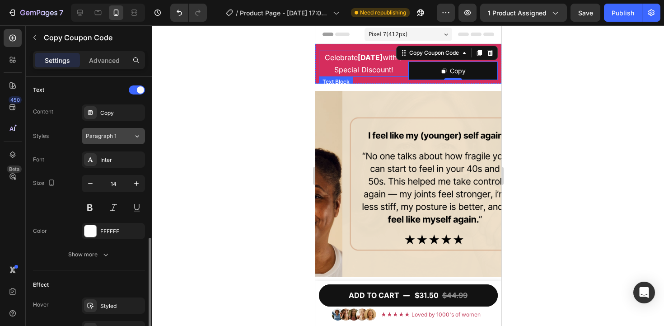
scroll to position [415, 0]
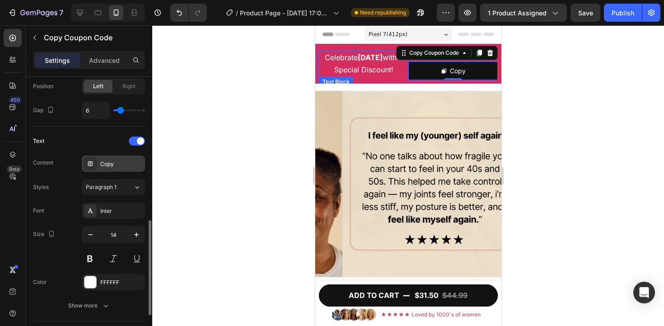
click at [128, 168] on div "Copy" at bounding box center [113, 163] width 63 height 16
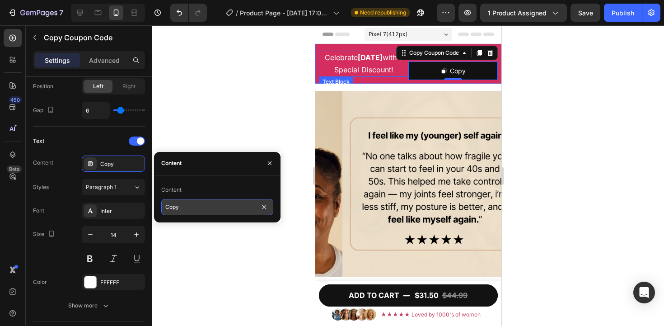
click at [214, 210] on input "Copy" at bounding box center [217, 207] width 112 height 16
type input "Copy Code"
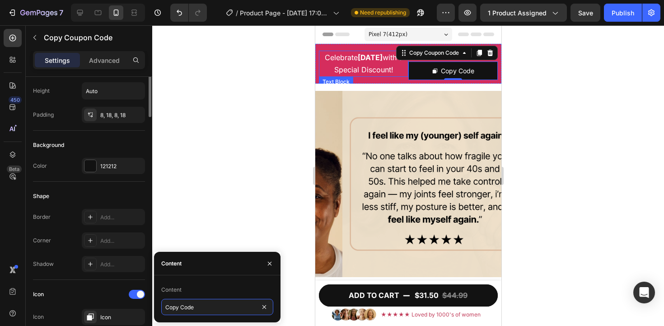
scroll to position [79, 0]
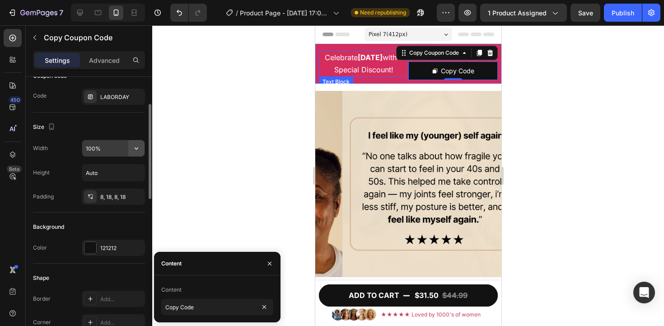
click at [144, 151] on button "button" at bounding box center [136, 148] width 16 height 16
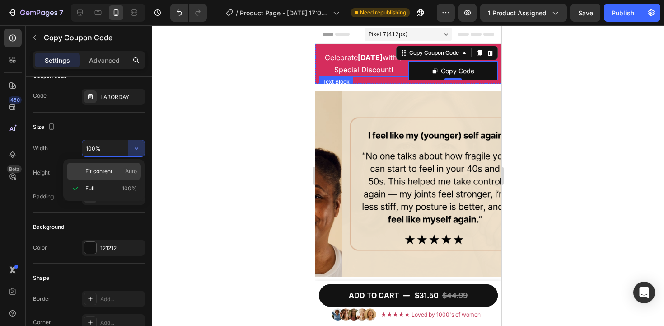
click at [126, 167] on span "Auto" at bounding box center [131, 171] width 12 height 8
type input "Auto"
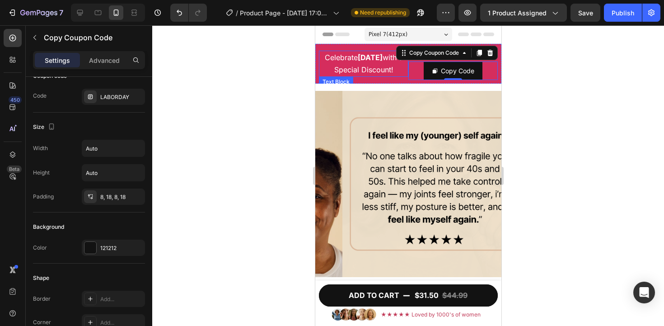
click at [241, 108] on div at bounding box center [408, 175] width 512 height 300
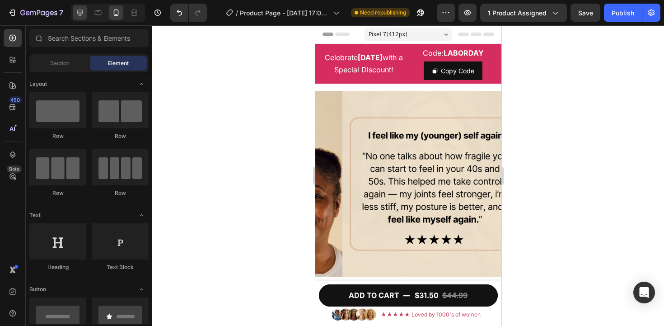
click at [86, 12] on div at bounding box center [80, 12] width 14 height 14
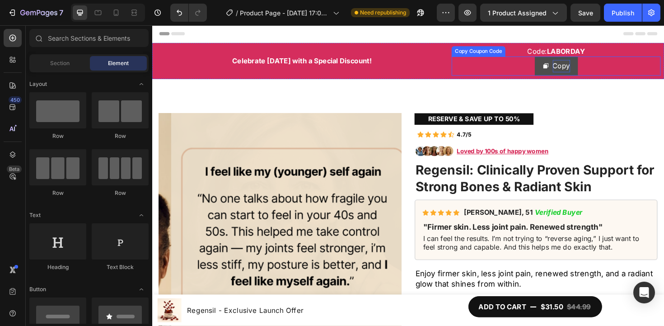
click at [584, 66] on div "Copy" at bounding box center [585, 68] width 19 height 13
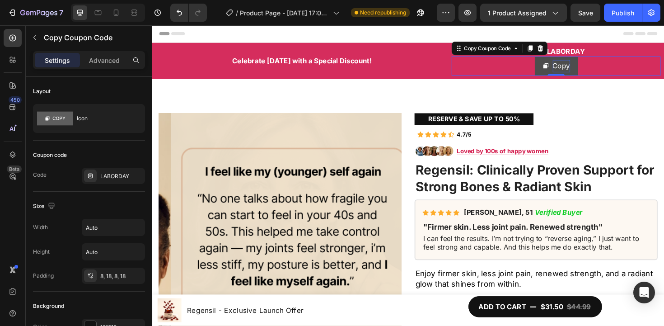
click at [584, 66] on div "Copy" at bounding box center [585, 68] width 19 height 13
click at [586, 68] on div "Copy" at bounding box center [585, 68] width 19 height 13
click at [434, 54] on div "Celebrate Labor Day with a Special Discount! Text Block" at bounding box center [311, 62] width 310 height 31
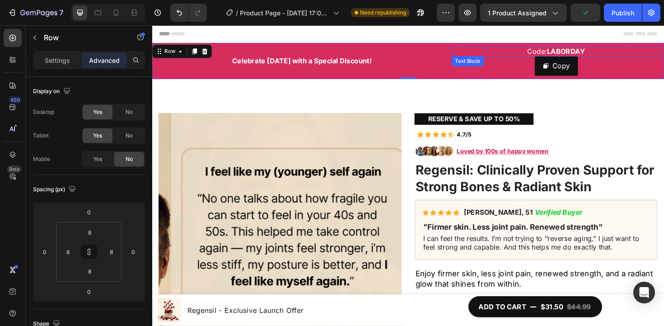
click at [582, 55] on strong "LABORDAY" at bounding box center [591, 52] width 40 height 9
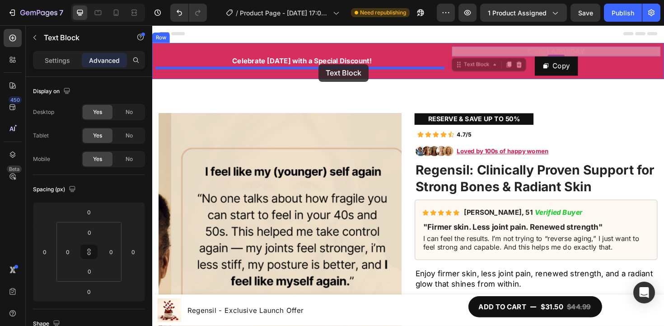
drag, startPoint x: 474, startPoint y: 66, endPoint x: 328, endPoint y: 66, distance: 145.9
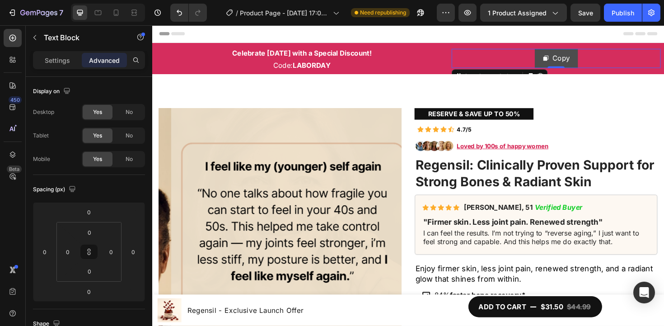
click at [566, 63] on icon "Copy" at bounding box center [569, 59] width 7 height 7
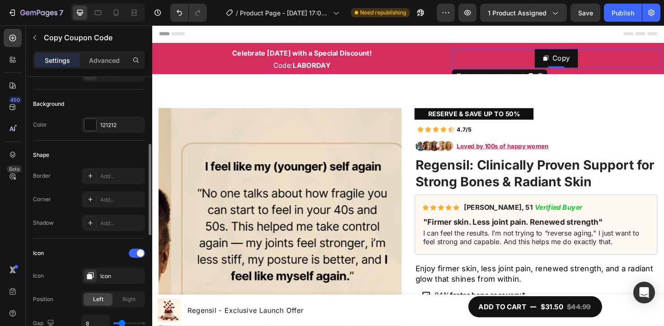
scroll to position [272, 0]
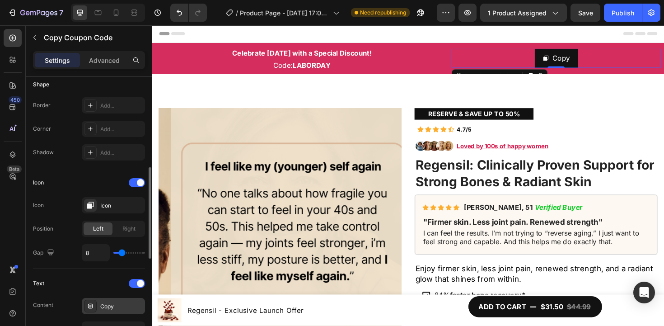
click at [122, 303] on div "Copy" at bounding box center [121, 306] width 42 height 8
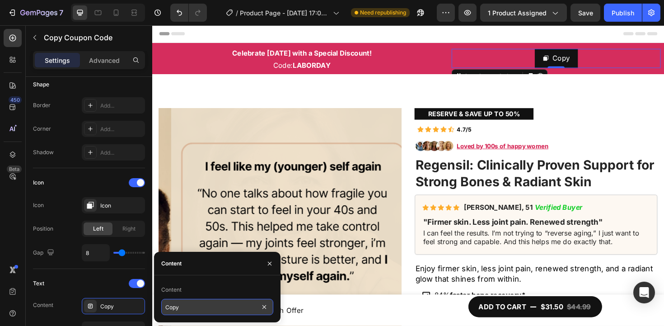
click at [203, 308] on input "Copy" at bounding box center [217, 307] width 112 height 16
type input "Copy Code"
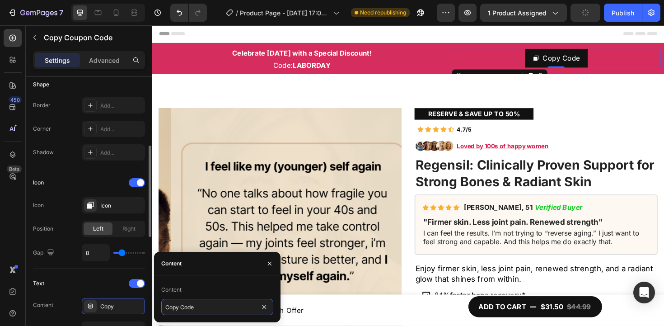
scroll to position [106, 0]
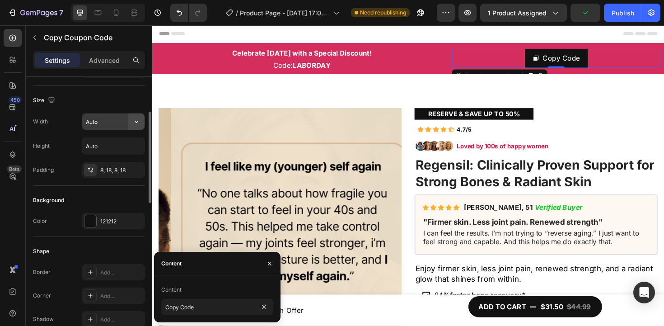
click at [139, 118] on icon "button" at bounding box center [136, 121] width 9 height 9
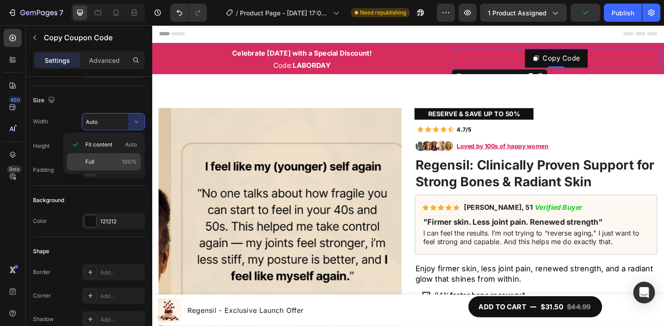
click at [129, 155] on div "Full 100%" at bounding box center [104, 161] width 74 height 17
type input "100%"
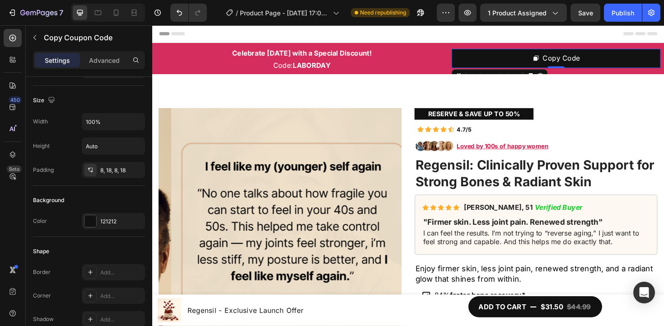
click at [447, 43] on div "Header" at bounding box center [423, 34] width 528 height 18
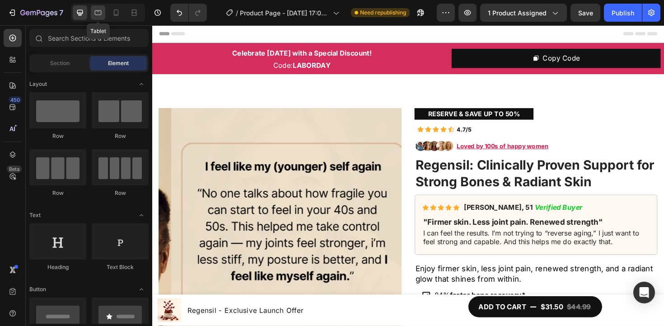
click at [98, 17] on div at bounding box center [98, 12] width 14 height 14
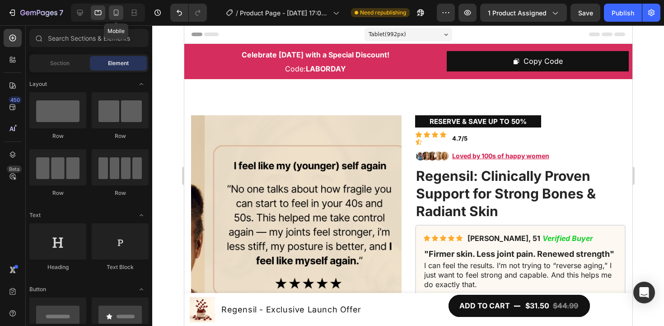
click at [119, 14] on icon at bounding box center [116, 12] width 9 height 9
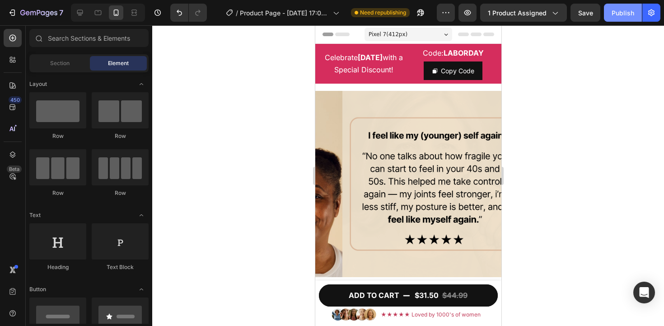
click at [628, 13] on div "Publish" at bounding box center [623, 12] width 23 height 9
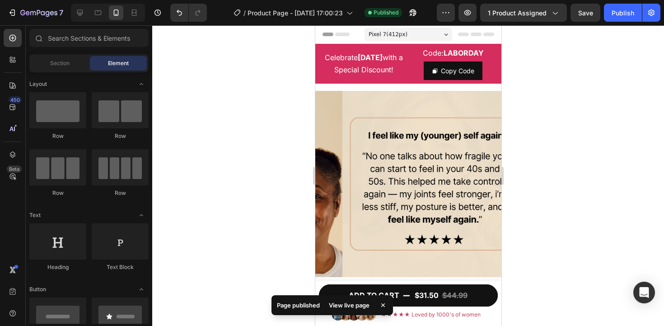
click at [351, 309] on div "View live page" at bounding box center [348, 305] width 51 height 13
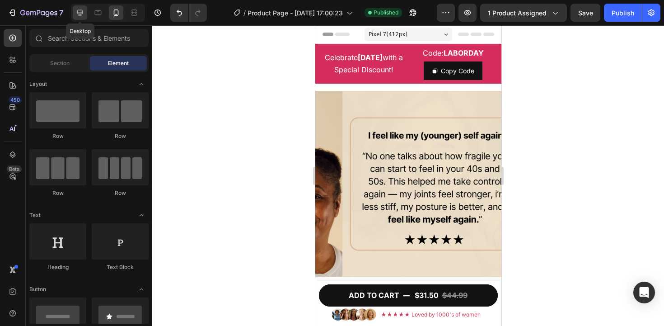
click at [78, 10] on icon at bounding box center [80, 13] width 6 height 6
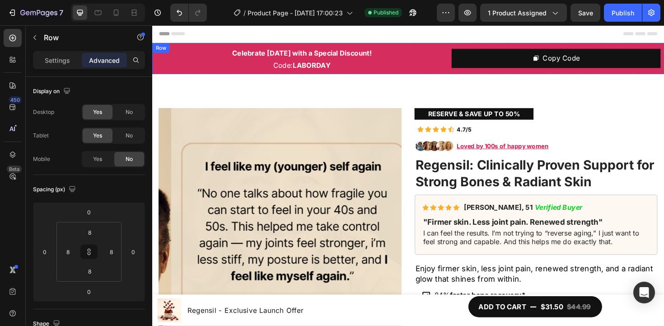
click at [157, 48] on div "Row" at bounding box center [161, 49] width 15 height 8
click at [173, 52] on div "Row" at bounding box center [171, 53] width 15 height 8
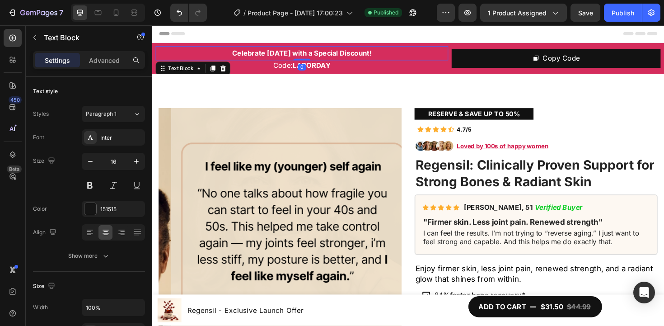
click at [280, 56] on strong "Celebrate [DATE] with a Special Discount!" at bounding box center [311, 54] width 148 height 9
drag, startPoint x: 187, startPoint y: 68, endPoint x: 190, endPoint y: 59, distance: 9.6
click at [187, 68] on div "Text Block" at bounding box center [182, 71] width 31 height 8
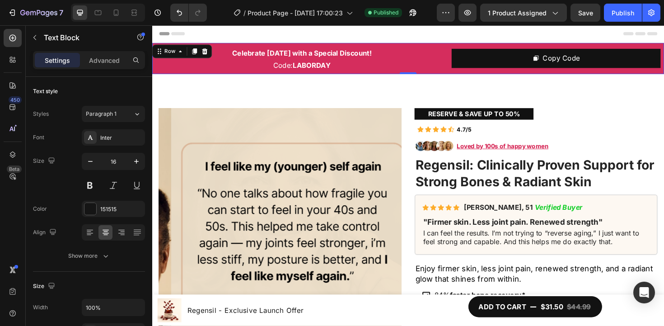
click at [207, 45] on div "Celebrate [DATE] with a Special Discount! Text Block Code: LABORDAY Text Block …" at bounding box center [423, 60] width 542 height 33
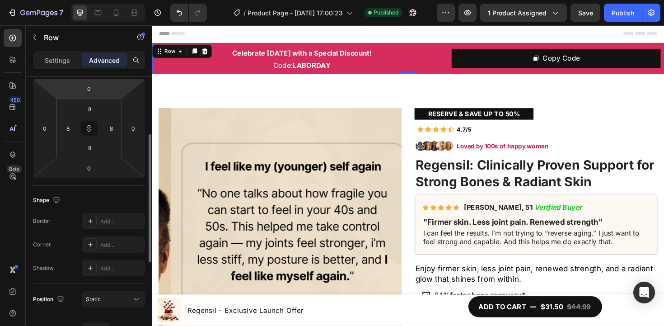
scroll to position [195, 0]
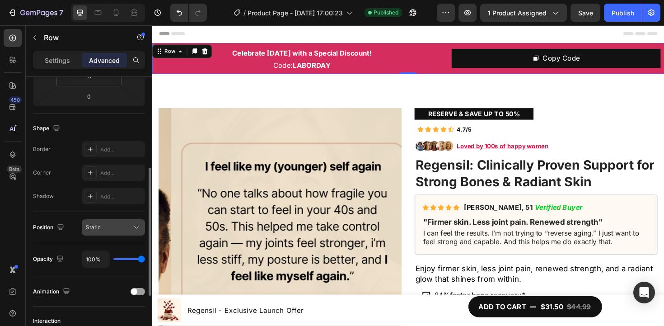
click at [125, 226] on div "Static" at bounding box center [109, 227] width 46 height 8
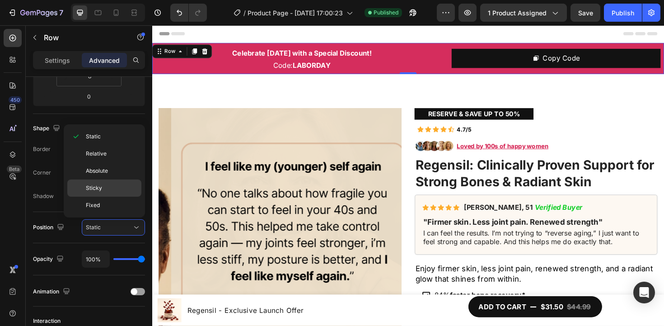
click at [115, 185] on p "Sticky" at bounding box center [111, 188] width 51 height 8
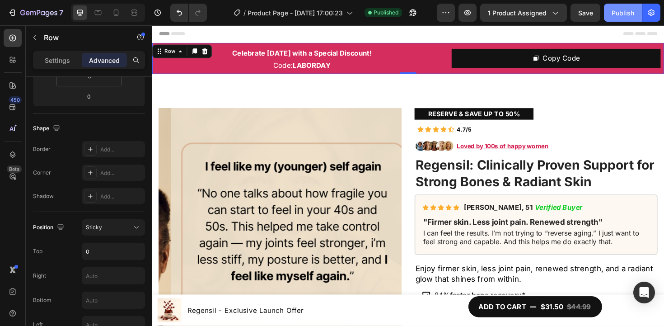
click at [612, 18] on button "Publish" at bounding box center [623, 13] width 38 height 18
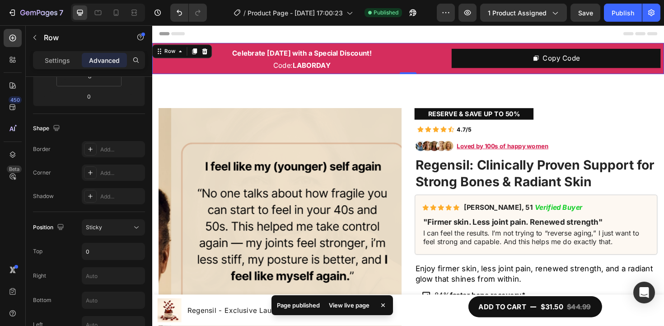
click at [344, 304] on div "View live page" at bounding box center [348, 305] width 51 height 13
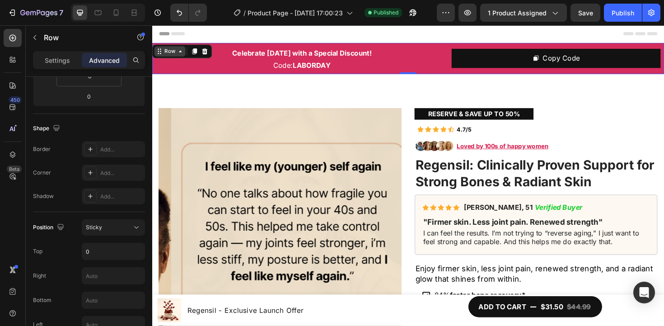
click at [171, 50] on div "Row" at bounding box center [171, 53] width 15 height 8
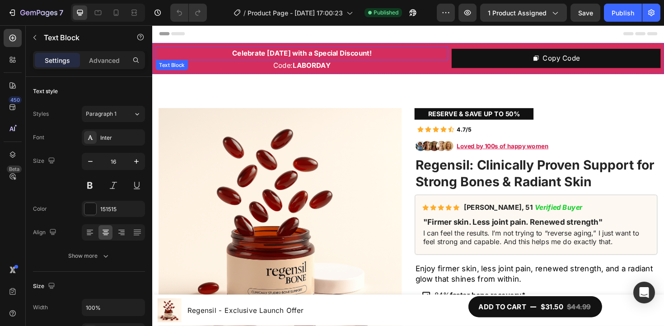
click at [178, 50] on p "Celebrate [DATE] with a Special Discount!" at bounding box center [311, 54] width 308 height 13
click at [192, 67] on div "Text Block" at bounding box center [182, 71] width 31 height 8
click at [207, 45] on div "Celebrate Labor Day with a Special Discount! Text Block Code: LABORDAY Text Blo…" at bounding box center [423, 60] width 542 height 33
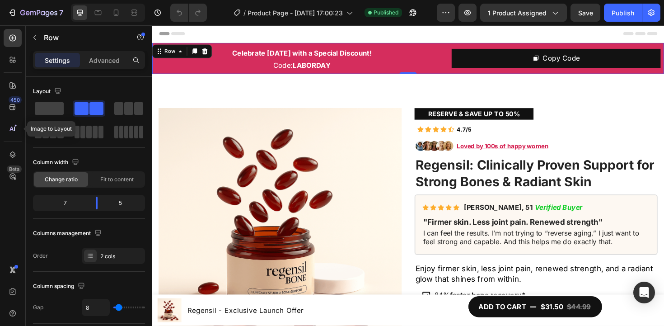
click at [15, 141] on div at bounding box center [13, 141] width 18 height 0
click at [15, 146] on div at bounding box center [13, 154] width 18 height 18
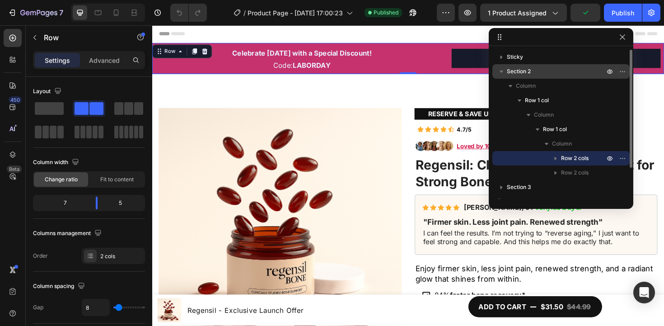
click at [549, 75] on p "Section 2" at bounding box center [556, 71] width 99 height 9
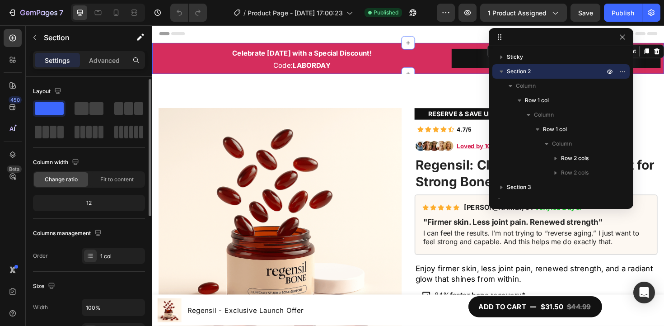
scroll to position [2, 0]
click at [103, 66] on div "Advanced" at bounding box center [104, 60] width 45 height 14
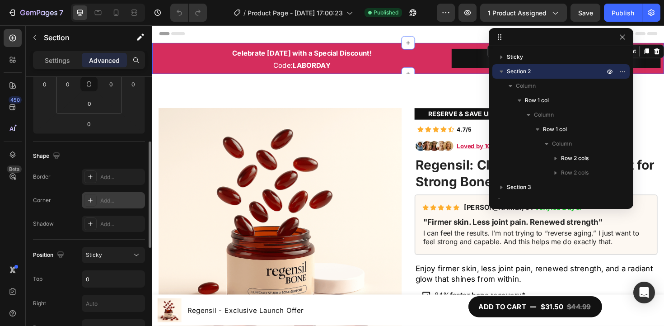
scroll to position [169, 0]
click at [123, 254] on div "Sticky" at bounding box center [109, 253] width 46 height 8
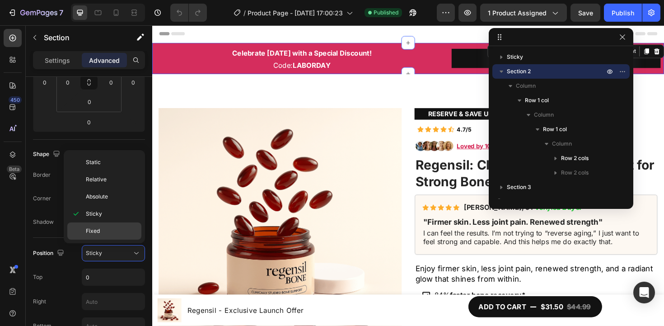
click at [117, 235] on div "Fixed" at bounding box center [104, 230] width 74 height 17
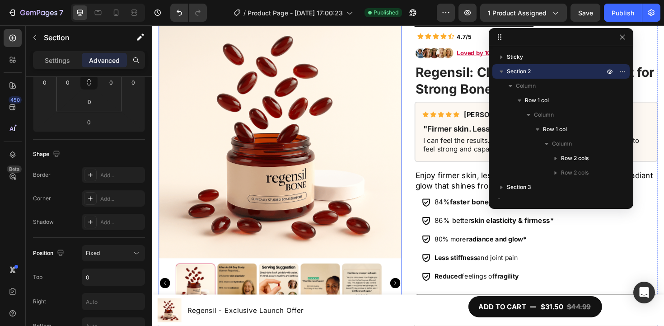
scroll to position [0, 0]
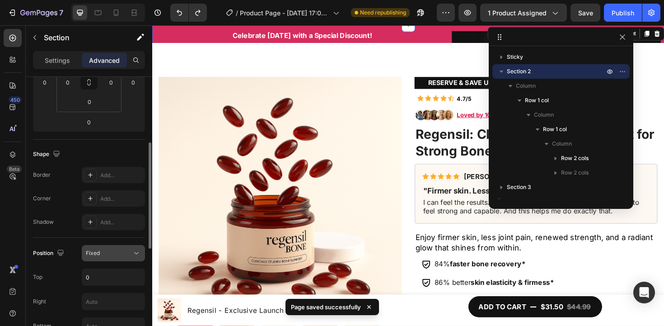
click at [135, 253] on icon at bounding box center [136, 252] width 9 height 9
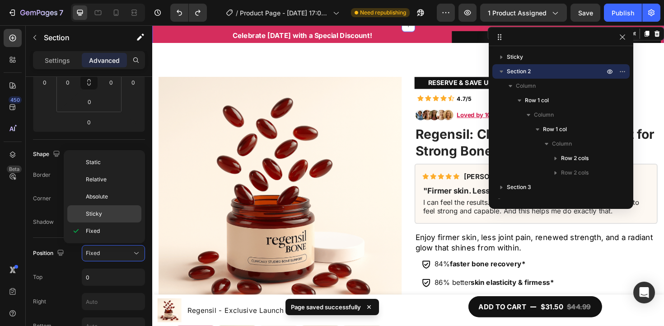
click at [115, 212] on p "Sticky" at bounding box center [111, 214] width 51 height 8
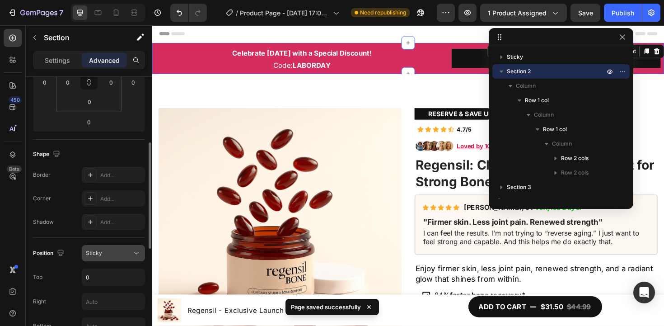
click at [138, 255] on icon at bounding box center [136, 252] width 9 height 9
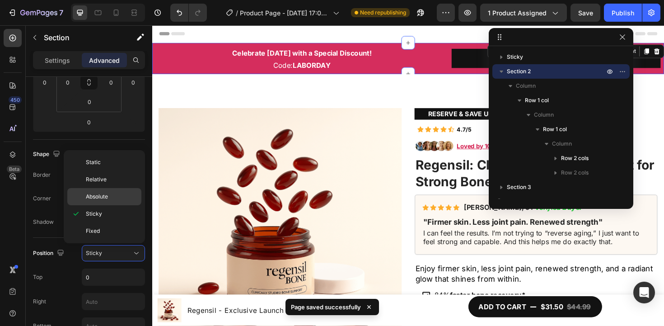
click at [114, 197] on p "Absolute" at bounding box center [111, 196] width 51 height 8
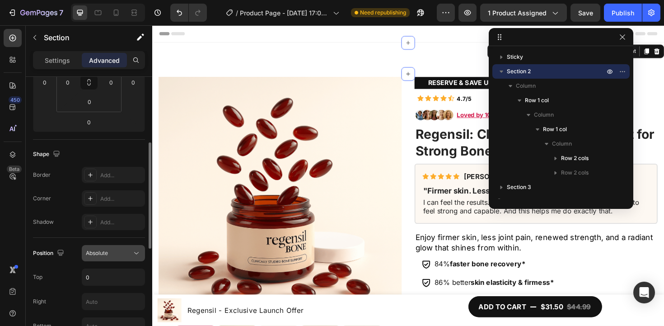
click at [136, 253] on icon at bounding box center [136, 252] width 9 height 9
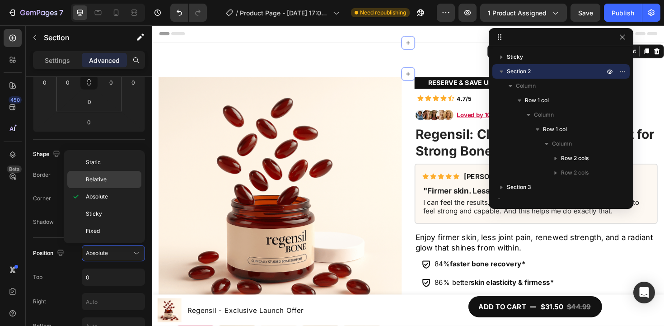
click at [116, 182] on p "Relative" at bounding box center [111, 179] width 51 height 8
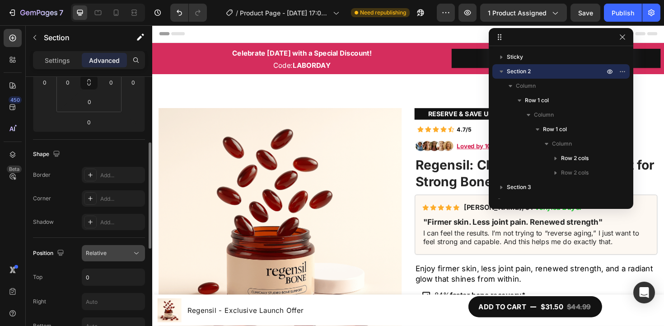
drag, startPoint x: 136, startPoint y: 251, endPoint x: 126, endPoint y: 252, distance: 10.0
click at [136, 251] on icon at bounding box center [136, 252] width 9 height 9
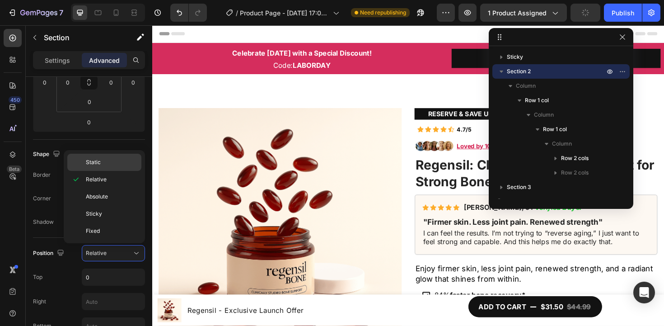
click at [119, 161] on p "Static" at bounding box center [111, 162] width 51 height 8
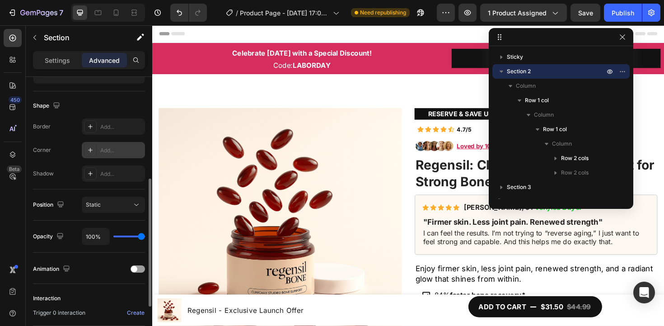
scroll to position [185, 0]
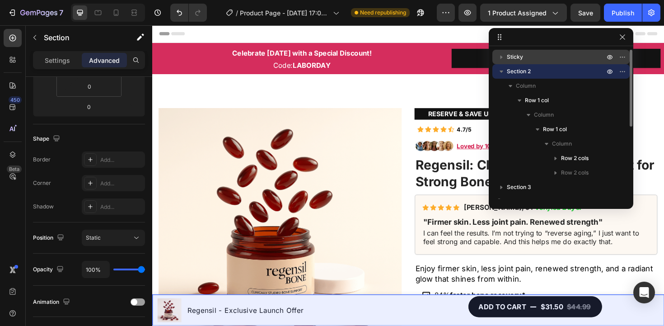
click at [588, 55] on p "Sticky" at bounding box center [556, 56] width 99 height 9
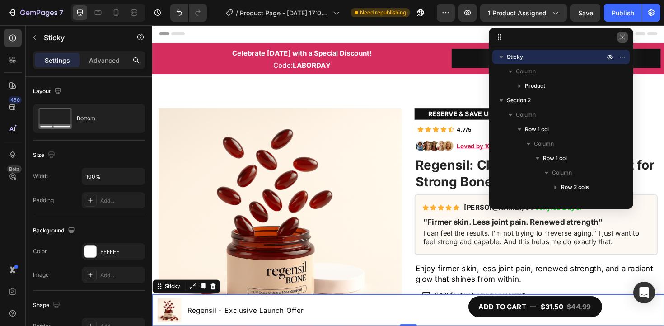
click at [627, 36] on button "button" at bounding box center [622, 37] width 11 height 11
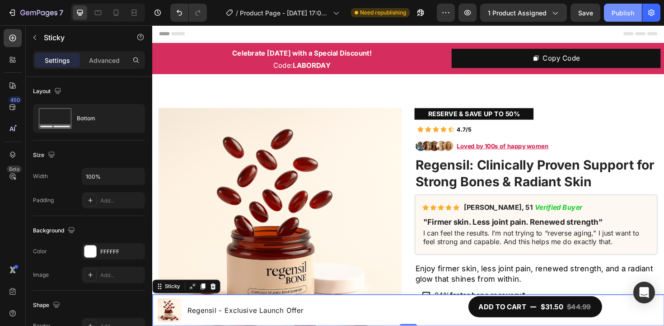
click at [635, 12] on button "Publish" at bounding box center [623, 13] width 38 height 18
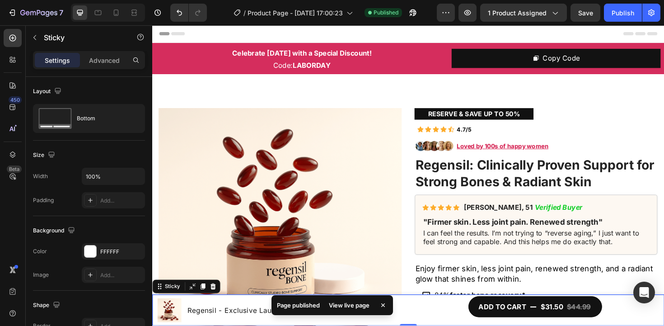
click at [364, 305] on div "View live page" at bounding box center [348, 305] width 51 height 13
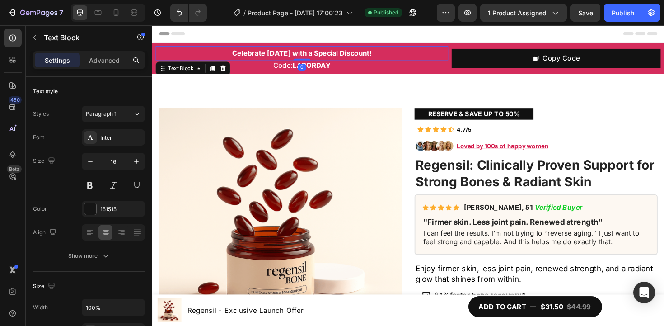
click at [186, 51] on p "Celebrate [DATE] with a Special Discount!" at bounding box center [311, 54] width 308 height 13
click at [14, 156] on icon at bounding box center [12, 154] width 9 height 9
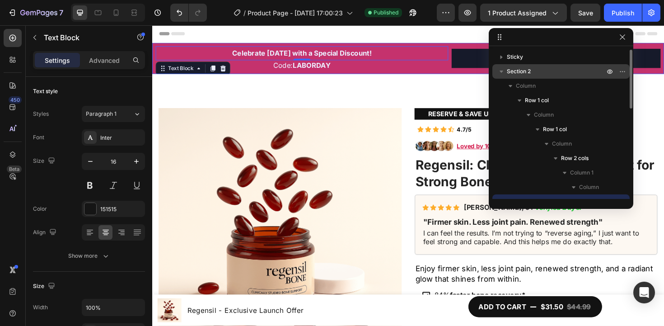
click at [558, 68] on p "Section 2" at bounding box center [556, 71] width 99 height 9
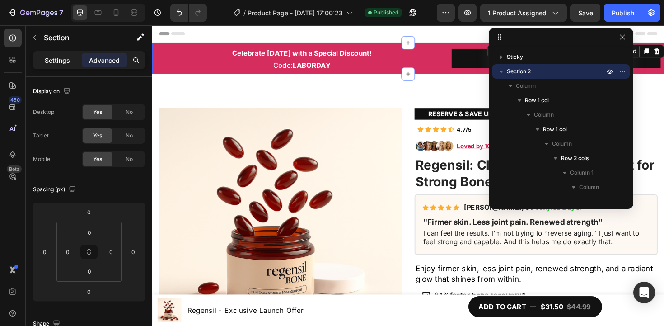
click at [47, 55] on div "Settings" at bounding box center [57, 60] width 45 height 14
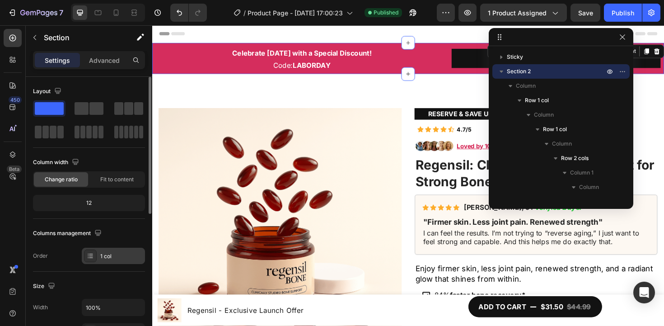
scroll to position [74, 0]
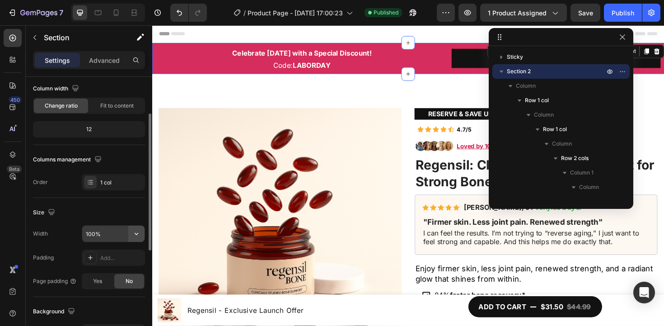
click at [136, 229] on icon "button" at bounding box center [136, 233] width 9 height 9
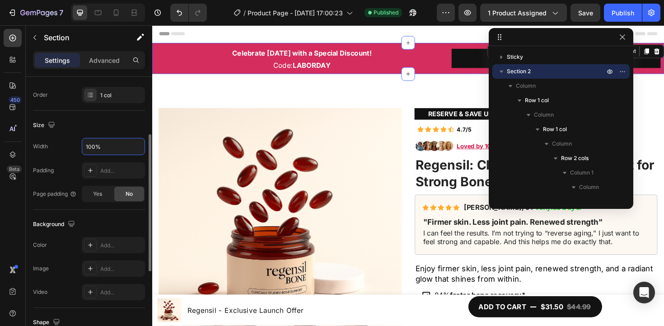
scroll to position [215, 0]
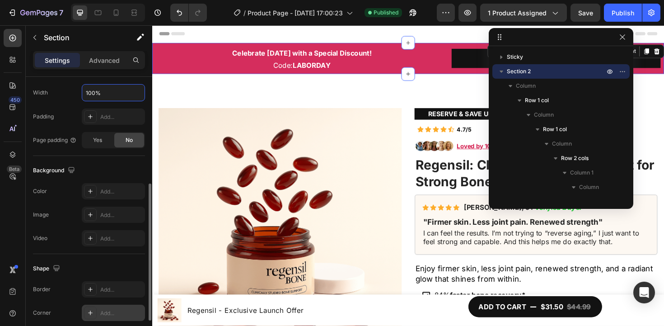
click at [118, 317] on div "Add..." at bounding box center [113, 312] width 63 height 16
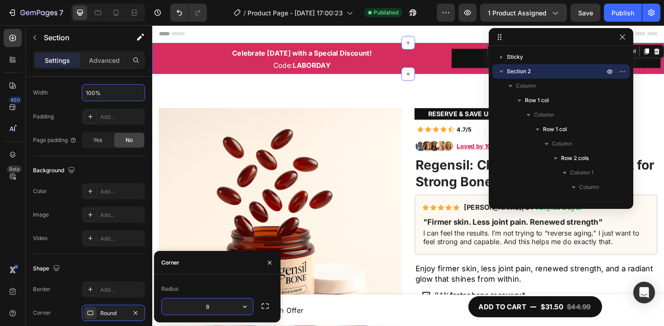
click at [211, 308] on input "8" at bounding box center [207, 306] width 91 height 16
type input "2"
type input "8"
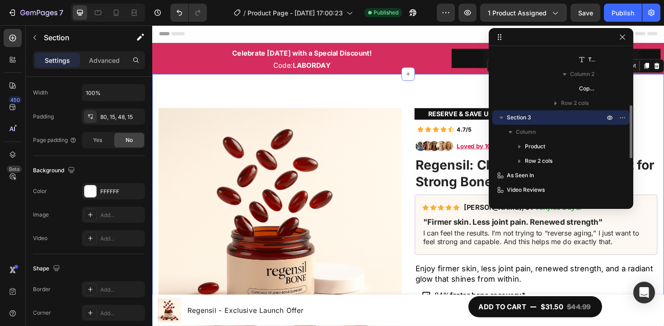
click at [367, 175] on img at bounding box center [287, 241] width 257 height 257
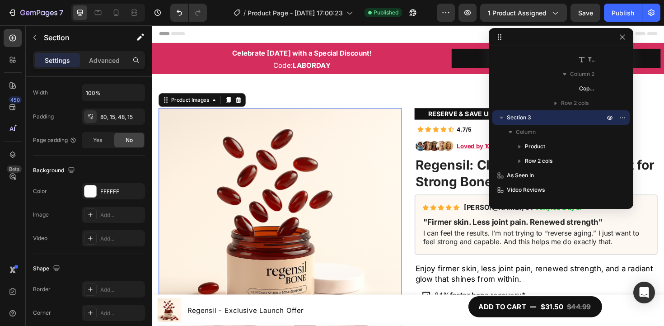
scroll to position [0, 0]
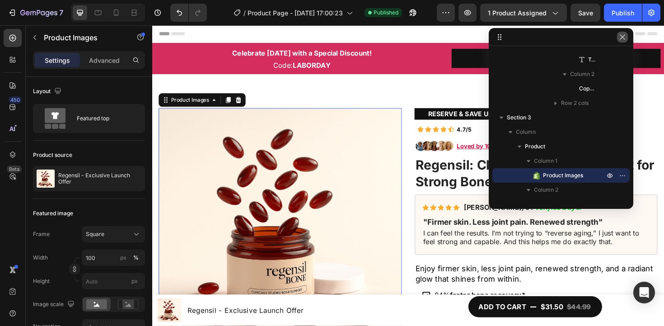
click at [622, 40] on icon "button" at bounding box center [622, 36] width 7 height 7
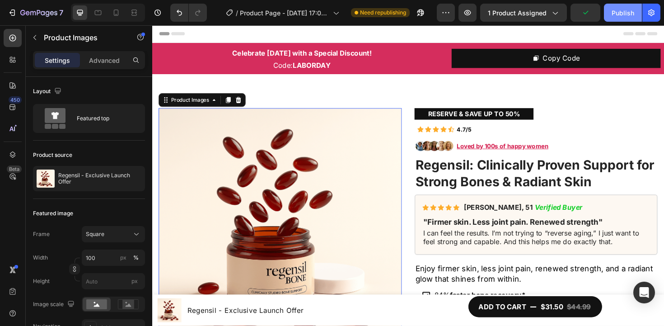
click at [632, 14] on div "Publish" at bounding box center [623, 12] width 23 height 9
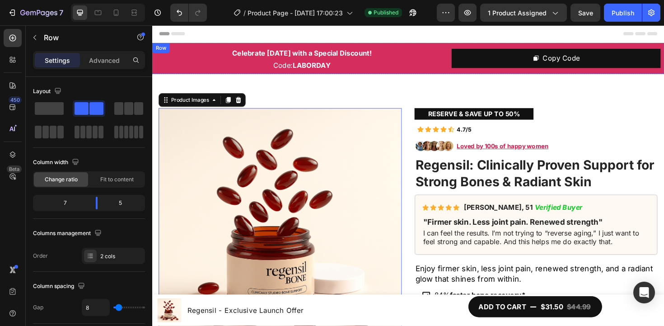
click at [184, 46] on div "Celebrate Labor Day with a Special Discount! Text Block Code: LABORDAY Text Blo…" at bounding box center [423, 60] width 542 height 33
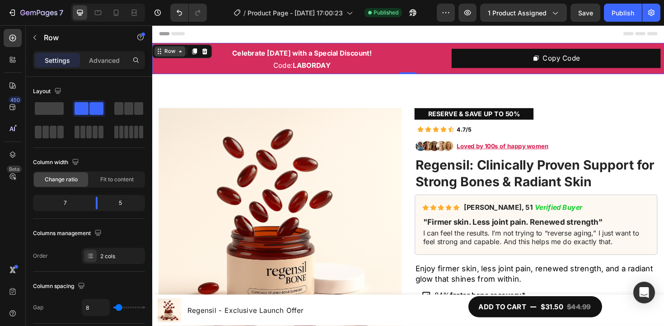
click at [177, 55] on div "Row" at bounding box center [171, 53] width 15 height 8
click at [10, 154] on icon at bounding box center [12, 154] width 9 height 9
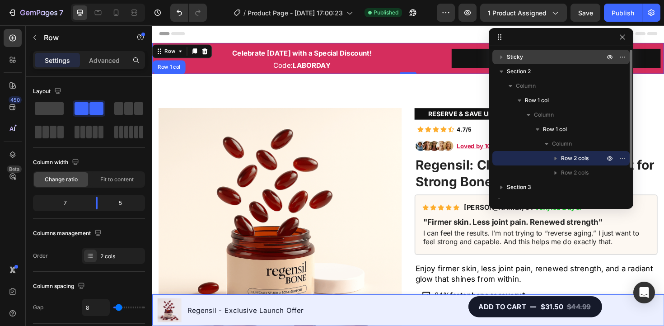
click at [539, 63] on div "Sticky" at bounding box center [561, 57] width 130 height 14
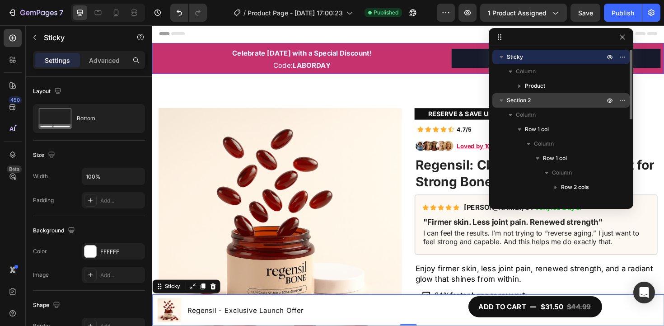
click at [541, 98] on p "Section 2" at bounding box center [556, 100] width 99 height 9
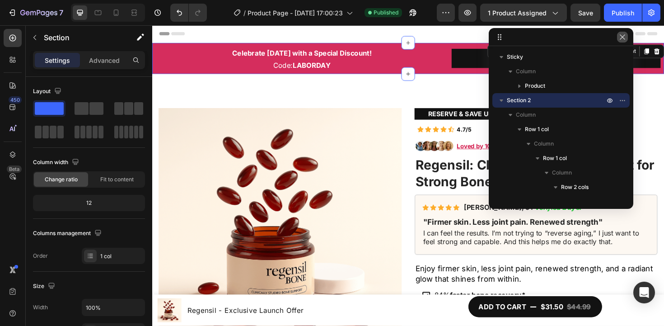
click at [625, 38] on icon "button" at bounding box center [622, 36] width 7 height 7
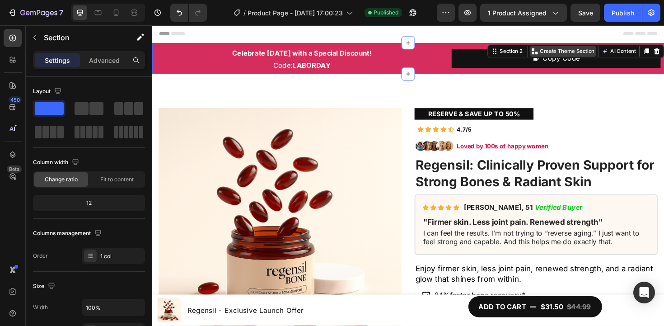
click at [563, 51] on p "Create Theme Section" at bounding box center [592, 53] width 58 height 8
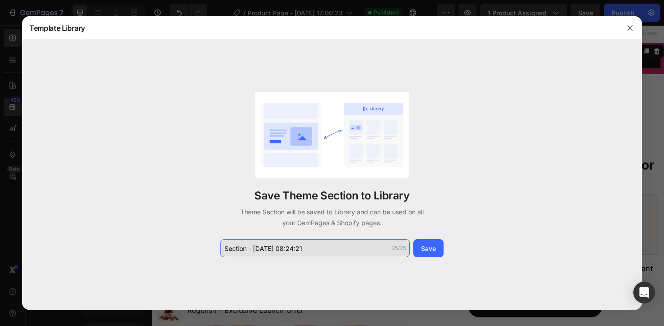
click at [332, 247] on input "Section - Aug 28 08:24:21" at bounding box center [314, 248] width 189 height 18
click at [332, 245] on input "Section - Aug 28 08:24:21" at bounding box center [314, 248] width 189 height 18
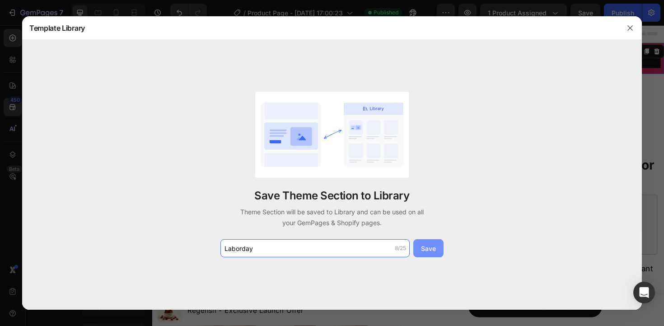
type input "Laborday"
click at [427, 249] on div "Save" at bounding box center [428, 247] width 15 height 9
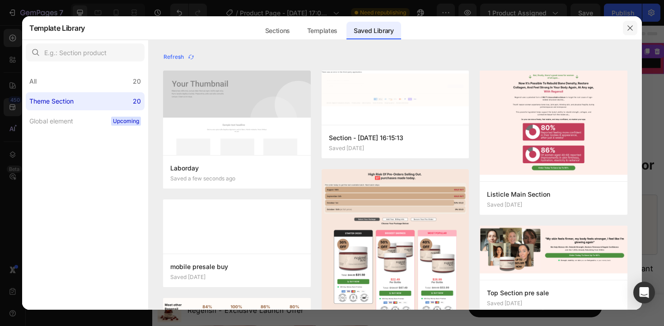
click at [629, 25] on icon "button" at bounding box center [630, 27] width 7 height 7
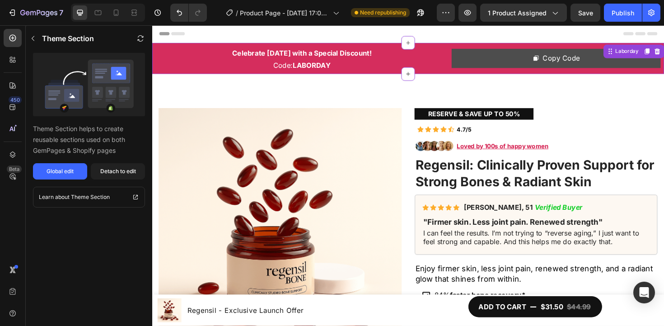
click at [580, 61] on div "Copy Code" at bounding box center [585, 60] width 39 height 13
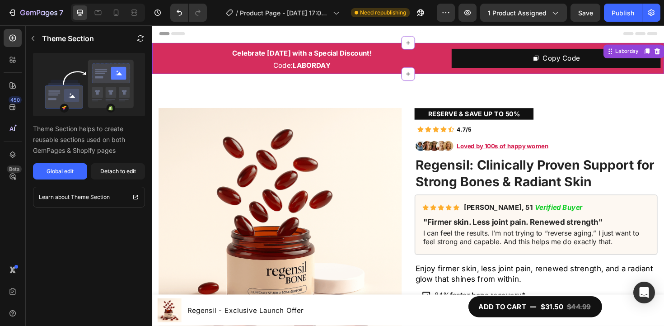
click at [317, 69] on strong "LABORDAY" at bounding box center [321, 67] width 40 height 9
click at [318, 67] on strong "LABORDAY" at bounding box center [321, 67] width 40 height 9
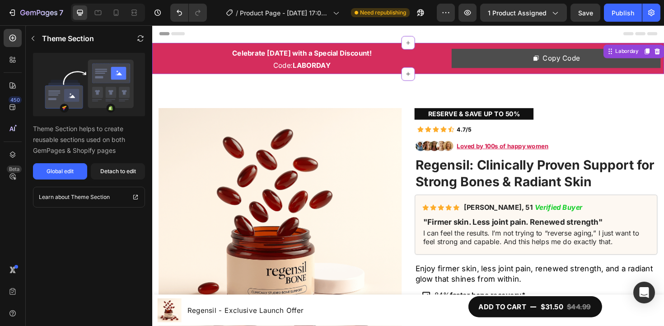
click at [495, 53] on button "Copy Code" at bounding box center [579, 60] width 221 height 20
click at [570, 56] on div "Copy Code" at bounding box center [585, 60] width 39 height 13
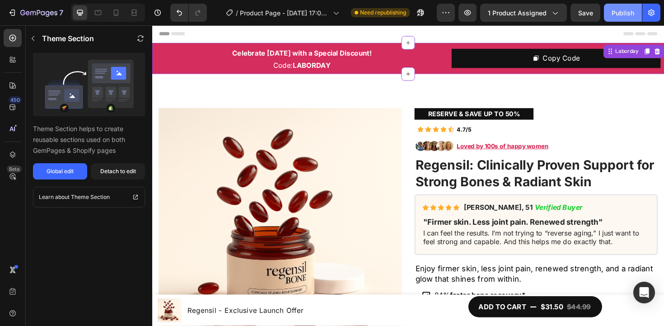
click at [621, 11] on div "Publish" at bounding box center [623, 12] width 23 height 9
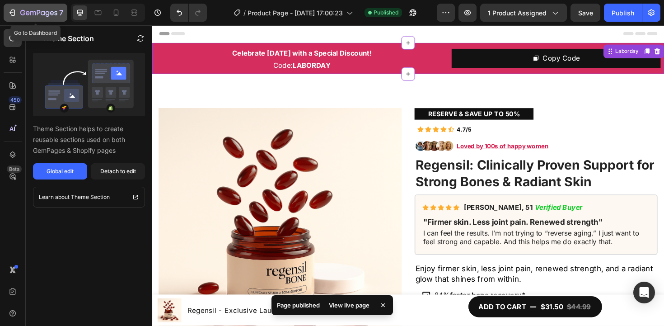
click at [45, 13] on icon "button" at bounding box center [38, 13] width 37 height 8
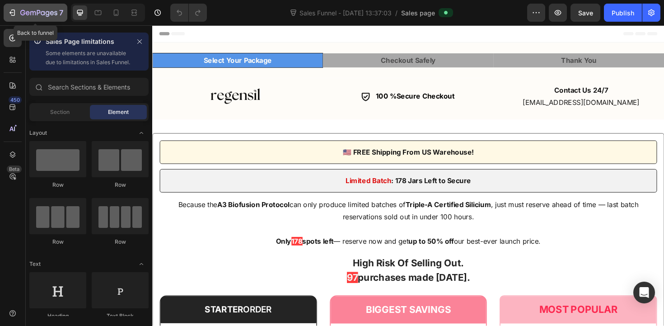
click at [45, 15] on icon "button" at bounding box center [38, 13] width 37 height 8
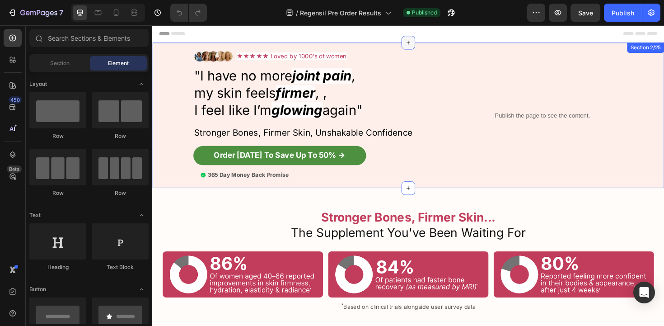
click at [420, 47] on icon at bounding box center [423, 43] width 7 height 7
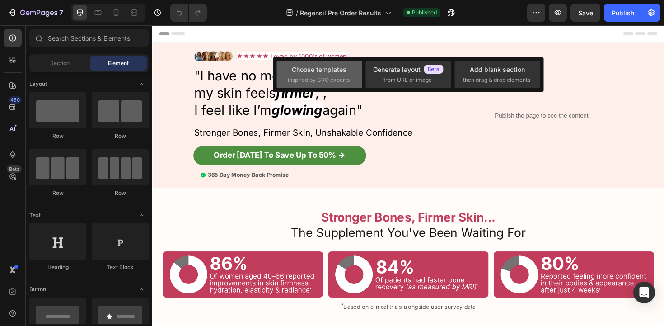
click at [326, 75] on div "Choose templates inspired by CRO experts" at bounding box center [319, 74] width 63 height 19
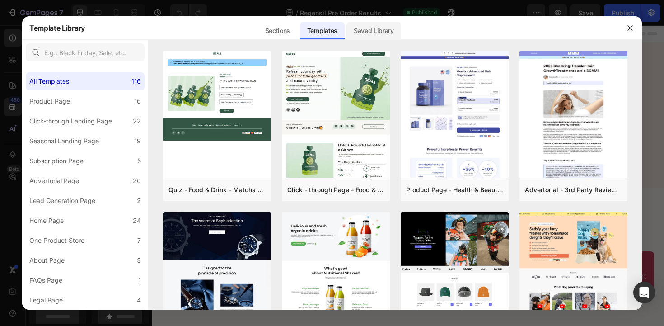
click at [362, 28] on div "Saved Library" at bounding box center [373, 31] width 55 height 18
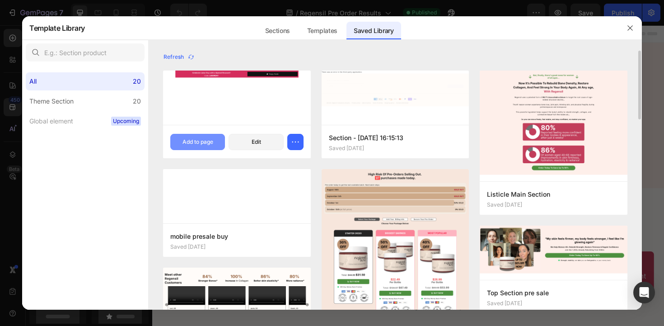
click at [213, 144] on div "Add to page" at bounding box center [198, 142] width 31 height 8
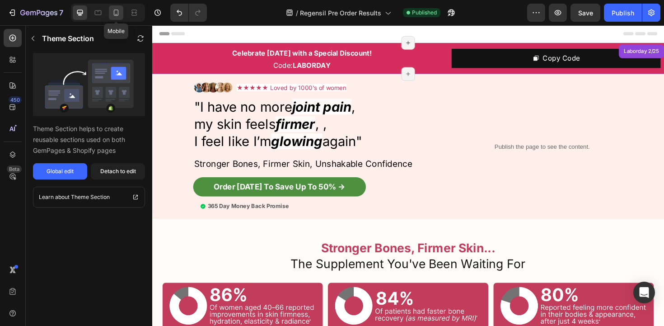
click at [121, 13] on div at bounding box center [116, 12] width 14 height 14
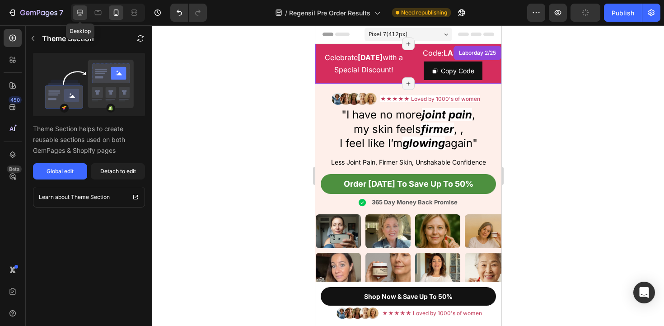
click at [83, 15] on icon at bounding box center [79, 12] width 9 height 9
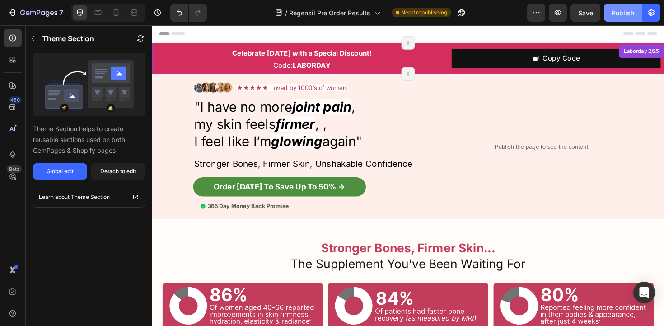
click at [619, 12] on div "Publish" at bounding box center [623, 12] width 23 height 9
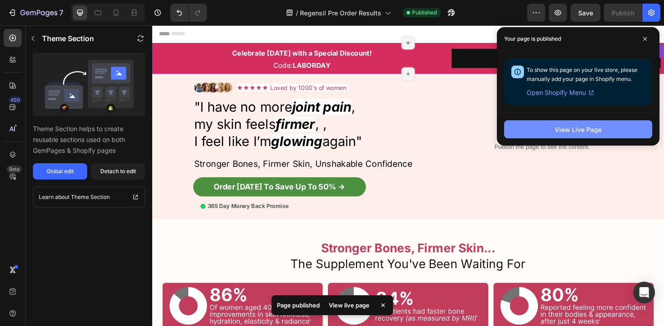
click at [554, 134] on button "View Live Page" at bounding box center [578, 129] width 148 height 18
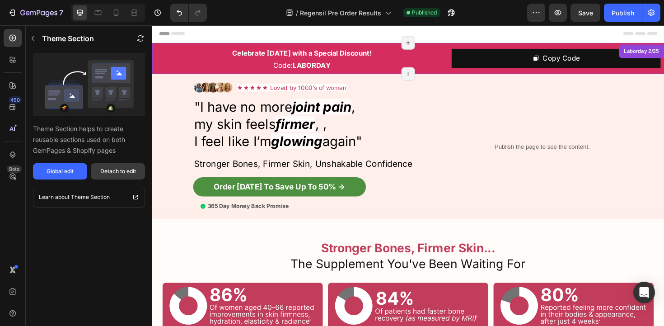
click at [124, 166] on button "Detach to edit" at bounding box center [118, 171] width 54 height 16
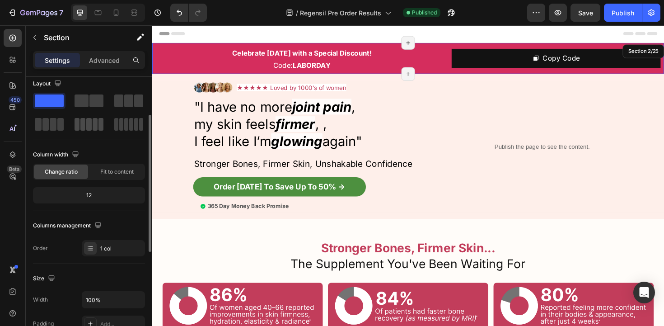
scroll to position [31, 0]
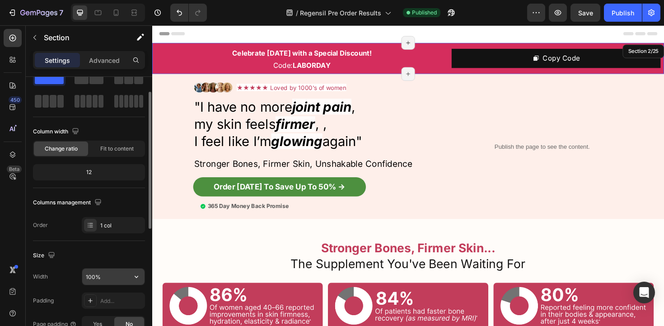
click at [139, 272] on icon "button" at bounding box center [136, 276] width 9 height 9
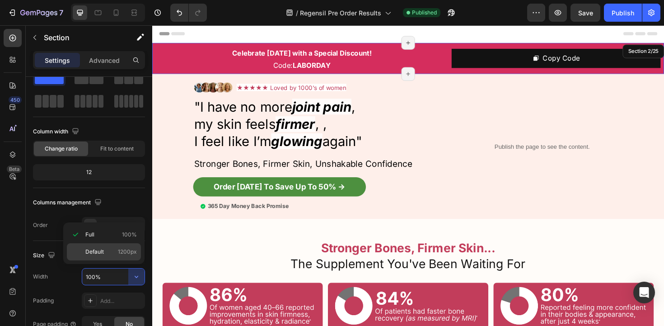
click at [113, 248] on p "Default 1200px" at bounding box center [110, 252] width 51 height 8
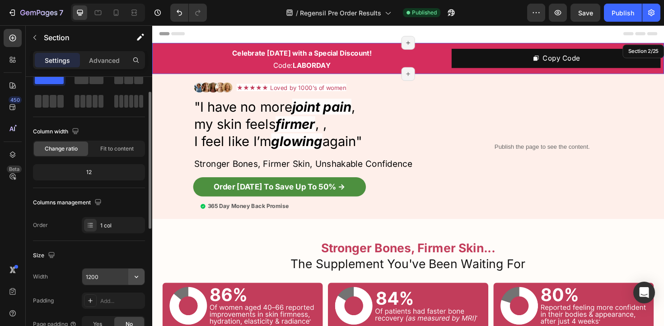
click at [137, 271] on button "button" at bounding box center [136, 276] width 16 height 16
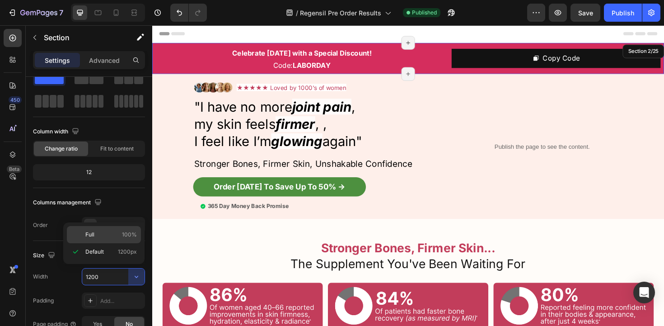
click at [109, 235] on p "Full 100%" at bounding box center [110, 234] width 51 height 8
type input "100%"
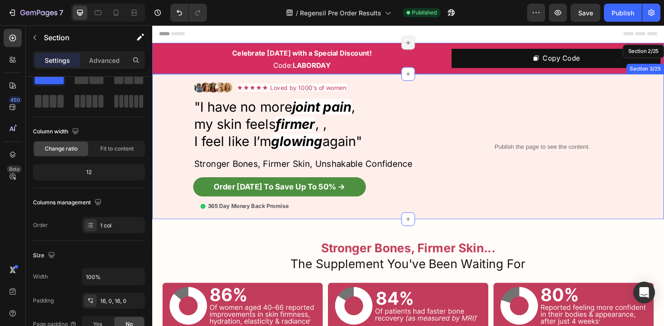
click at [178, 79] on div "Publish the page to see the content. Custom Code Custom code Custom Code Image …" at bounding box center [423, 154] width 542 height 154
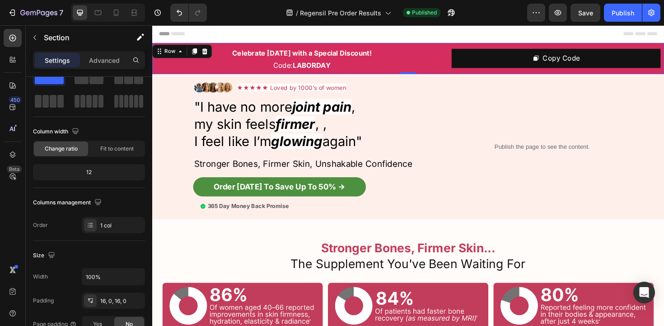
click at [191, 47] on div "Celebrate [DATE] with a Special Discount! Text Block Code: LABORDAY Text Block …" at bounding box center [423, 60] width 542 height 33
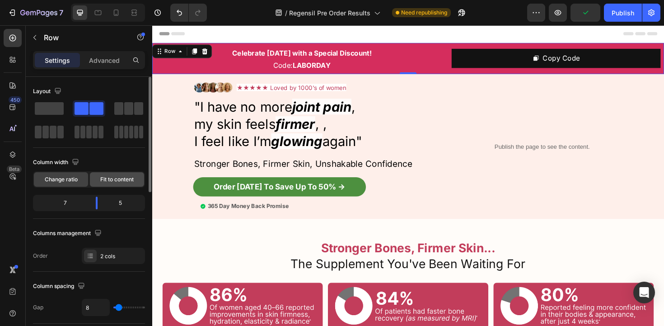
click at [125, 175] on span "Fit to content" at bounding box center [116, 179] width 33 height 8
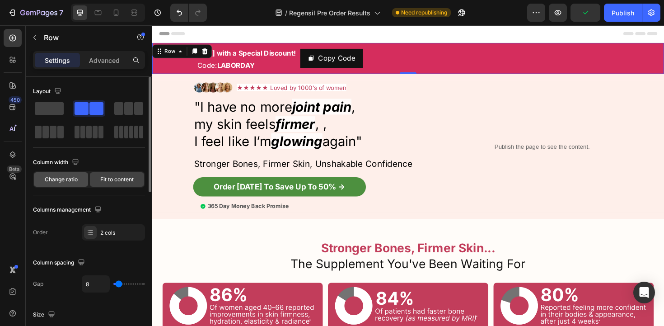
click at [62, 181] on span "Change ratio" at bounding box center [61, 179] width 33 height 8
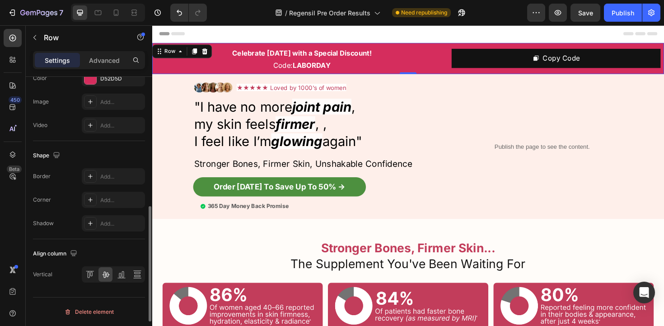
scroll to position [57, 0]
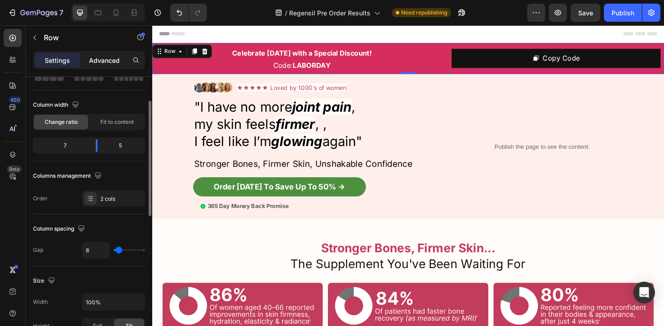
click at [108, 58] on p "Advanced" at bounding box center [104, 60] width 31 height 9
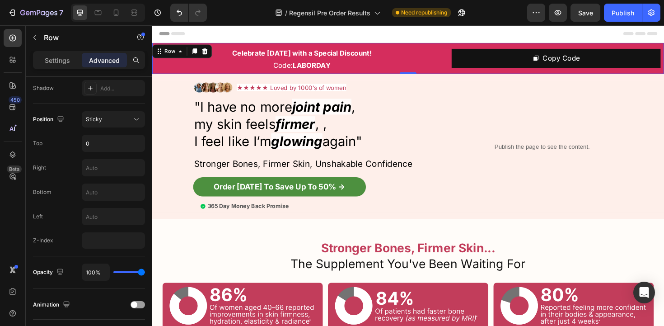
scroll to position [0, 0]
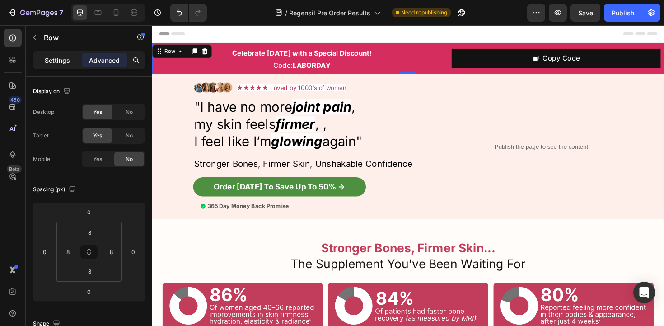
click at [50, 63] on p "Settings" at bounding box center [57, 60] width 25 height 9
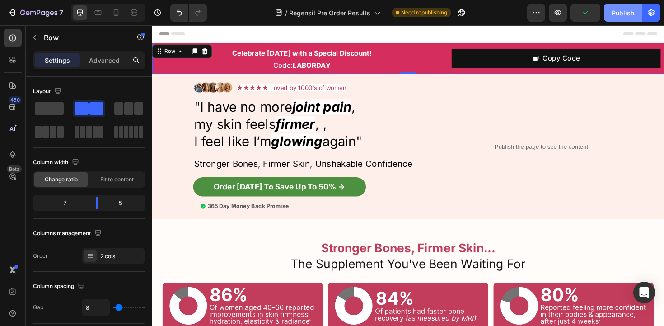
click at [611, 13] on button "Publish" at bounding box center [623, 13] width 38 height 18
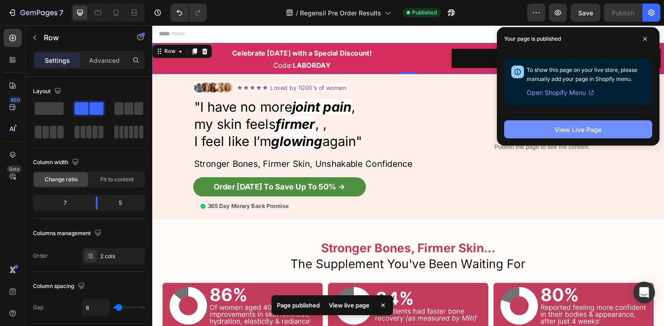
click at [538, 126] on button "View Live Page" at bounding box center [578, 129] width 148 height 18
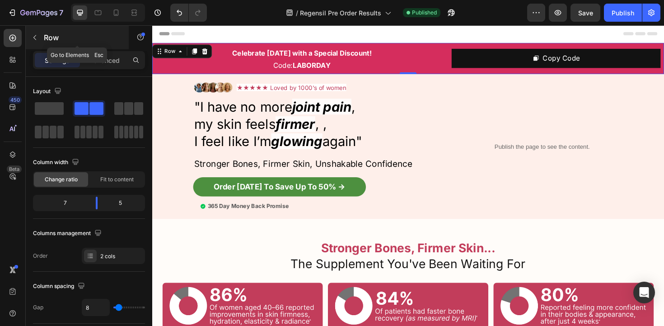
click at [38, 40] on icon "button" at bounding box center [34, 37] width 7 height 7
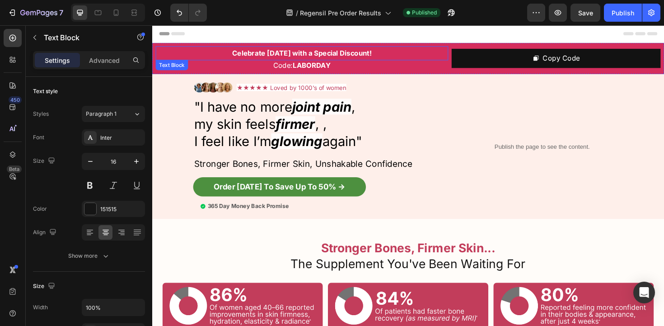
click at [168, 47] on div "Celebrate [DATE] with a Special Discount!" at bounding box center [311, 54] width 310 height 15
click at [182, 67] on div "Text Block" at bounding box center [182, 71] width 31 height 8
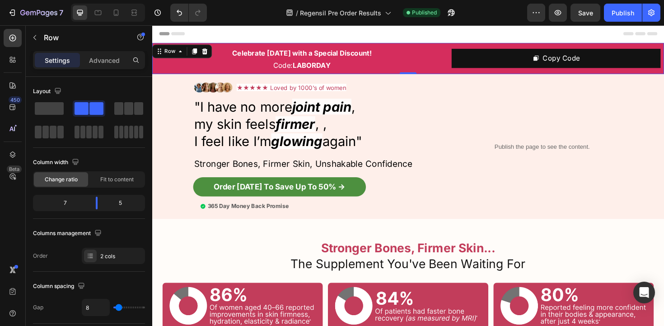
click at [391, 44] on div "Celebrate [DATE] with a Special Discount! Text Block Code: LABORDAY Text Block …" at bounding box center [423, 60] width 542 height 33
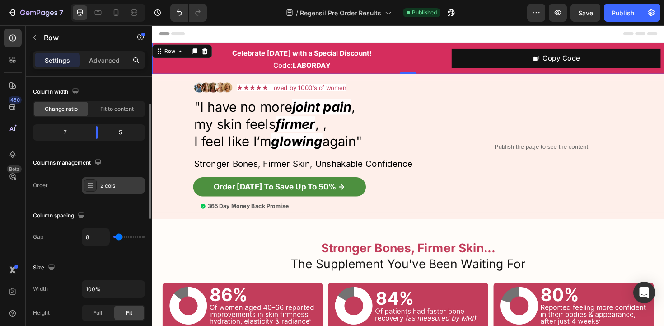
scroll to position [72, 0]
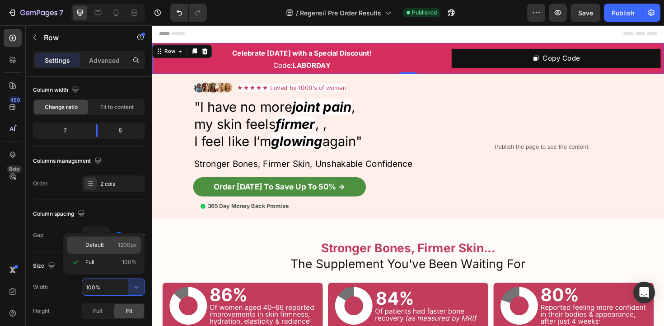
click at [126, 245] on span "1200px" at bounding box center [127, 245] width 19 height 8
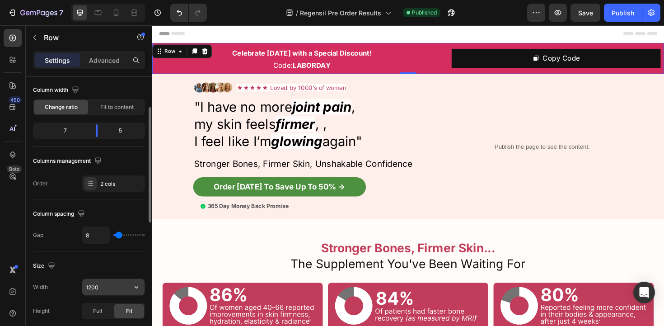
click at [109, 283] on input "1200" at bounding box center [113, 287] width 62 height 16
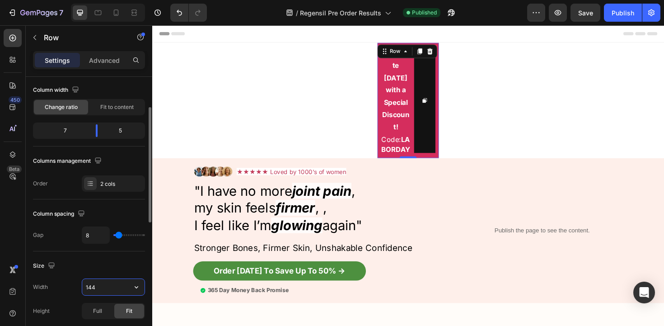
type input "1440"
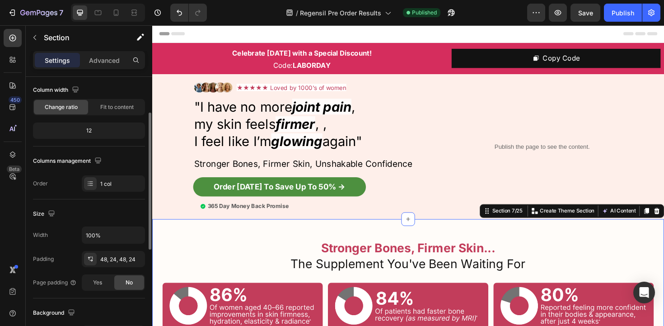
click at [196, 234] on div "Stronger Bones, Firmer Skin... The Supplement You've Been Waiting For Heading R…" at bounding box center [423, 308] width 542 height 156
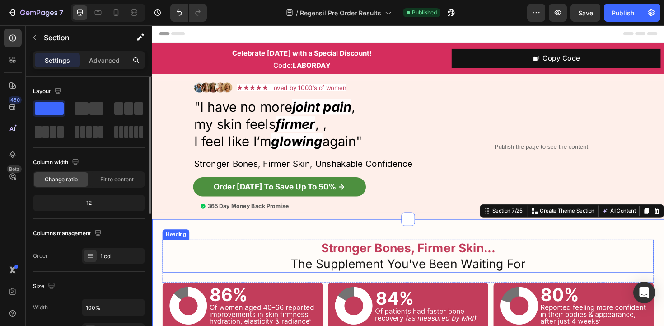
click at [208, 264] on h2 "Stronger Bones, Firmer Skin... The Supplement You've Been Waiting For" at bounding box center [423, 269] width 452 height 35
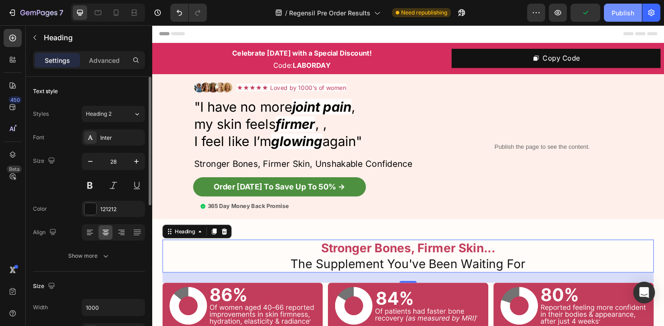
click at [624, 14] on div "Publish" at bounding box center [623, 12] width 23 height 9
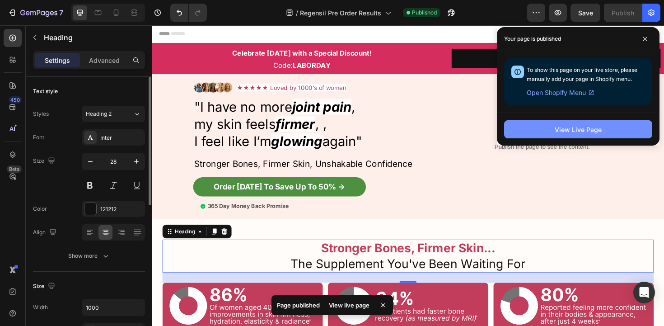
click at [574, 125] on div "View Live Page" at bounding box center [578, 129] width 47 height 9
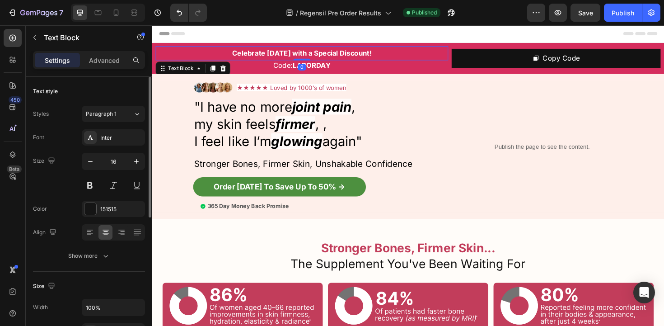
click at [177, 52] on p "Celebrate [DATE] with a Special Discount!" at bounding box center [311, 54] width 308 height 13
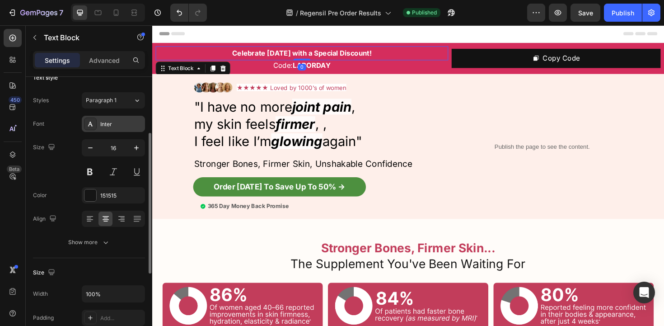
scroll to position [46, 0]
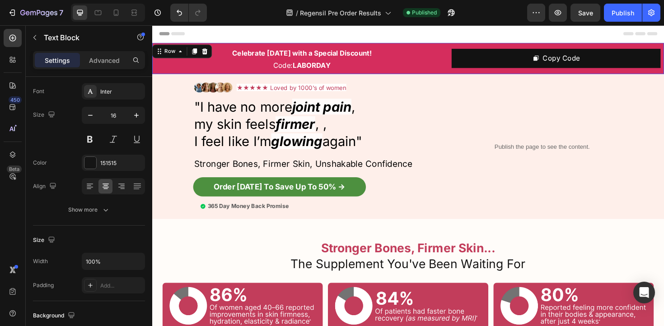
click at [217, 46] on div "Celebrate [DATE] with a Special Discount! Text Block Code: LABORDAY Text Block …" at bounding box center [423, 60] width 542 height 33
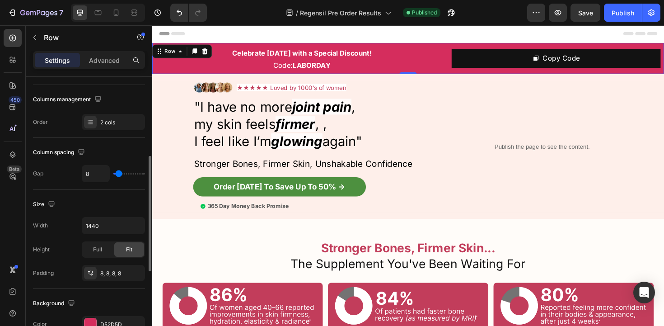
scroll to position [150, 0]
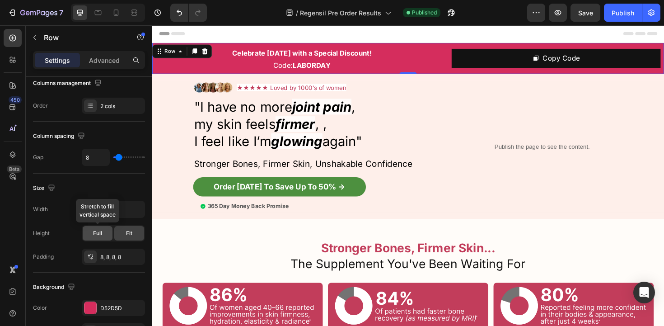
click at [103, 231] on div "Full" at bounding box center [98, 233] width 30 height 14
click at [142, 228] on div "Fit" at bounding box center [129, 233] width 30 height 14
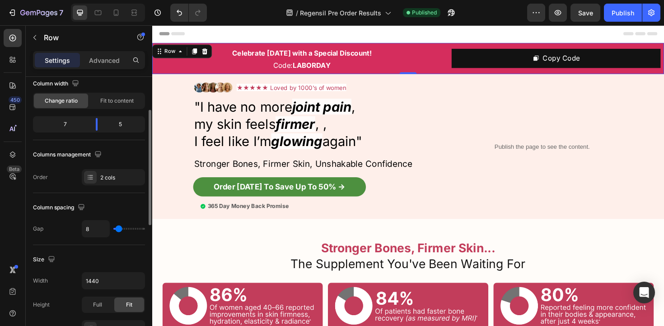
scroll to position [0, 0]
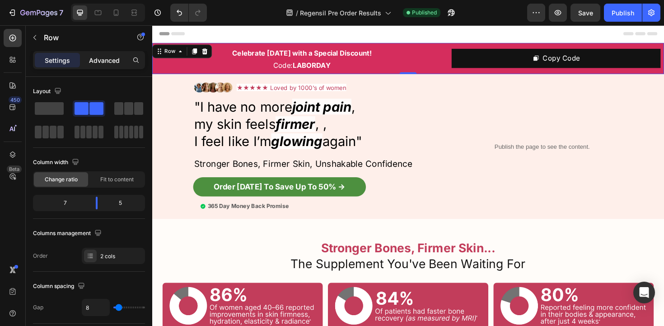
click at [90, 58] on p "Advanced" at bounding box center [104, 60] width 31 height 9
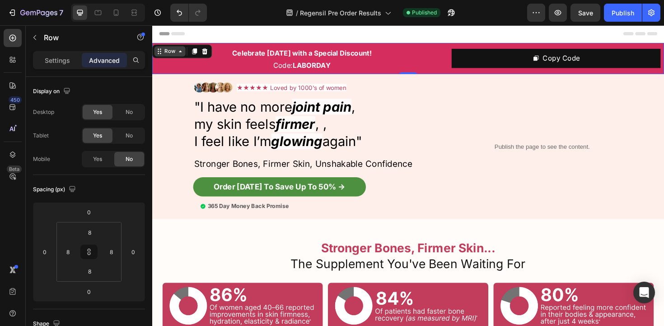
click at [173, 53] on div "Row" at bounding box center [171, 53] width 15 height 8
click at [351, 45] on div "Celebrate [DATE] with a Special Discount! Text Block Code: LABORDAY Text Block …" at bounding box center [423, 60] width 542 height 33
click at [10, 157] on icon at bounding box center [12, 154] width 9 height 9
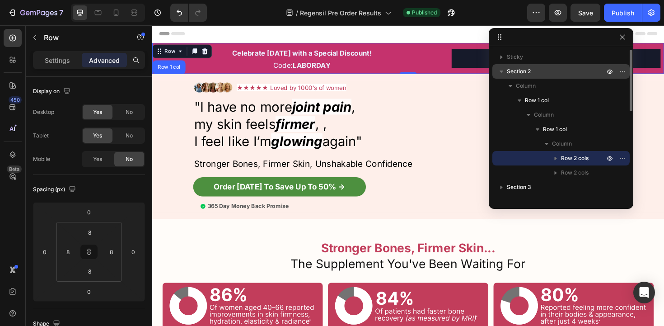
click at [522, 69] on span "Section 2" at bounding box center [519, 71] width 24 height 9
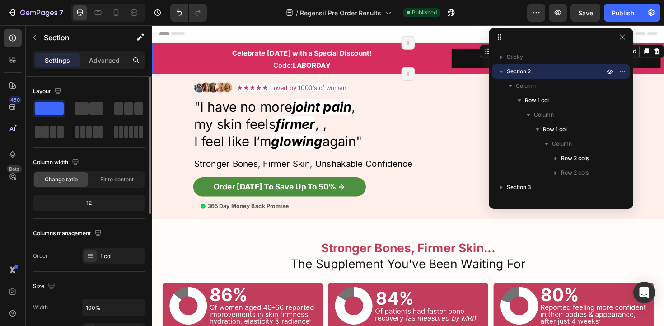
scroll to position [77, 0]
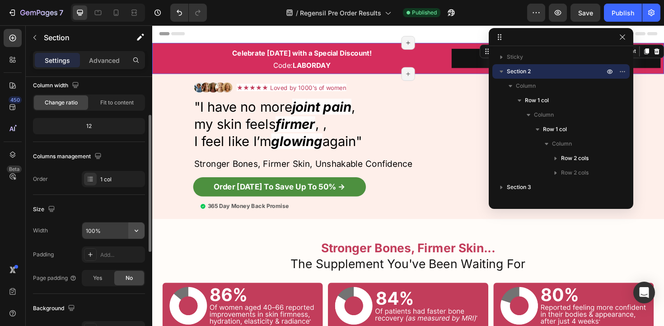
click at [135, 232] on icon "button" at bounding box center [136, 230] width 9 height 9
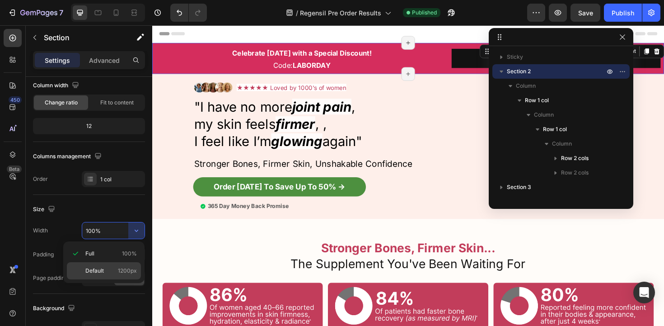
click at [124, 264] on div "Default 1200px" at bounding box center [104, 270] width 74 height 17
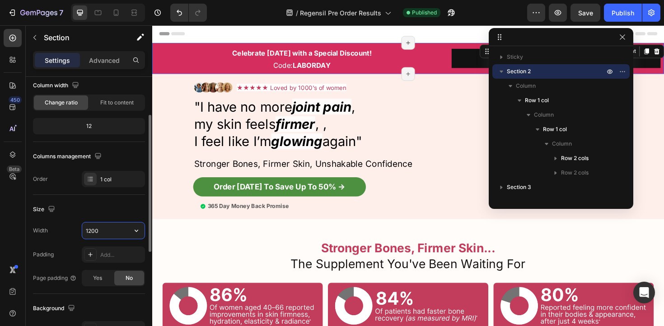
click at [108, 232] on input "1200" at bounding box center [113, 230] width 62 height 16
click at [92, 234] on input "14400" at bounding box center [113, 230] width 62 height 16
click at [93, 232] on input "14400" at bounding box center [113, 230] width 62 height 16
type input "1440"
click at [125, 251] on div "Add..." at bounding box center [121, 255] width 42 height 8
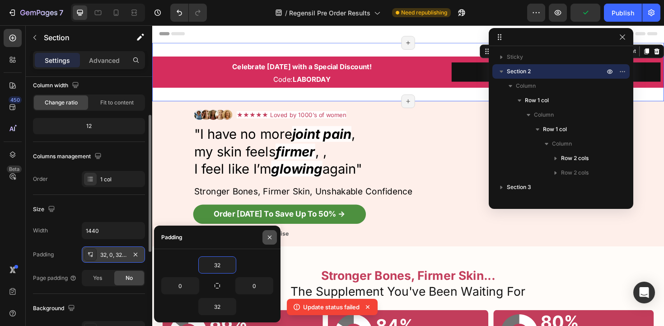
click at [266, 239] on icon "button" at bounding box center [269, 237] width 7 height 7
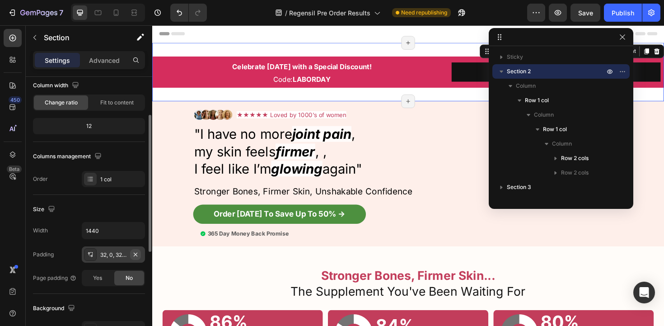
click at [133, 255] on icon "button" at bounding box center [135, 254] width 7 height 7
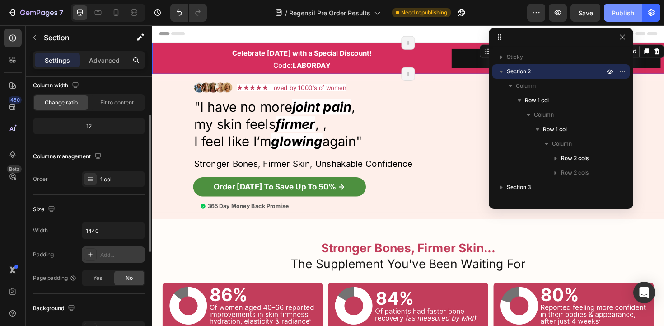
click at [632, 11] on div "Publish" at bounding box center [623, 12] width 23 height 9
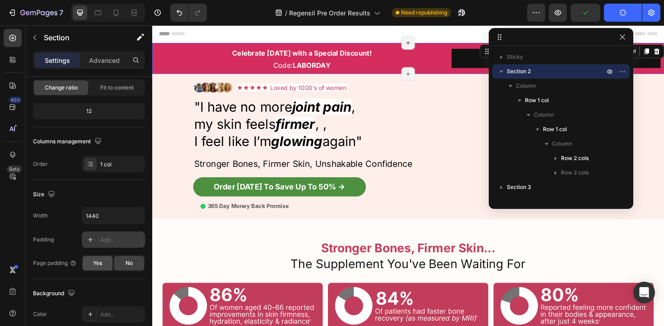
click at [106, 262] on div "Yes" at bounding box center [98, 263] width 30 height 14
click at [133, 261] on div "No" at bounding box center [129, 263] width 30 height 14
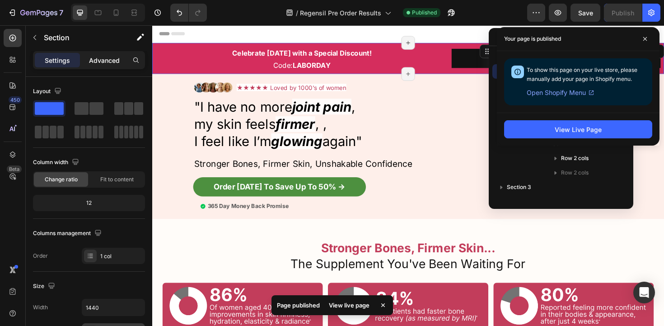
click at [108, 62] on p "Advanced" at bounding box center [104, 60] width 31 height 9
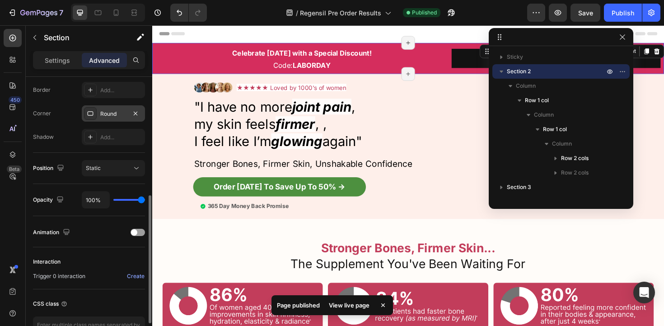
scroll to position [256, 0]
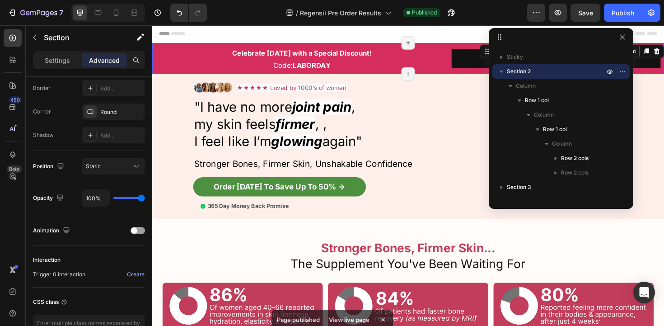
click at [358, 313] on div "View live page" at bounding box center [348, 319] width 51 height 13
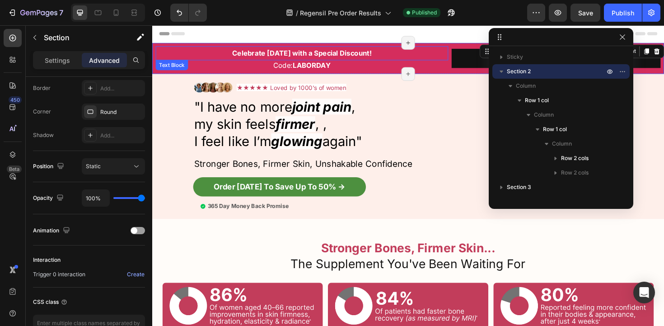
click at [340, 56] on strong "Celebrate [DATE] with a Special Discount!" at bounding box center [311, 54] width 148 height 9
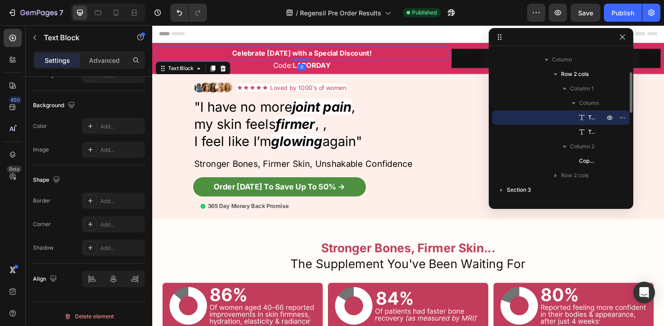
scroll to position [0, 0]
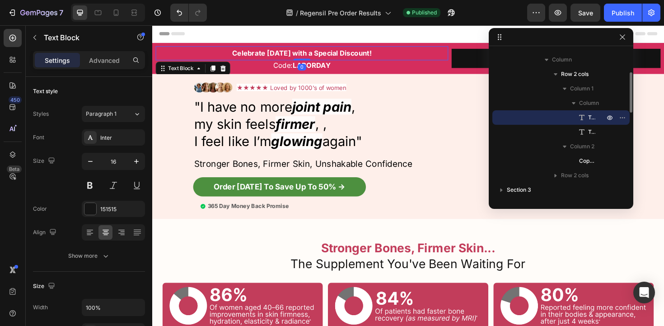
click at [340, 56] on strong "Celebrate [DATE] with a Special Discount!" at bounding box center [311, 54] width 148 height 9
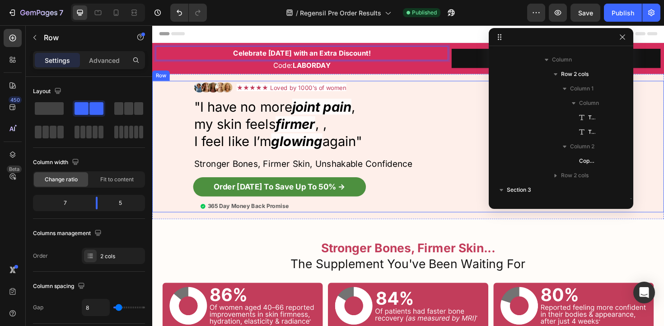
click at [484, 118] on div "Publish the page to see the content. Custom Code Custom code Custom Code" at bounding box center [565, 154] width 200 height 140
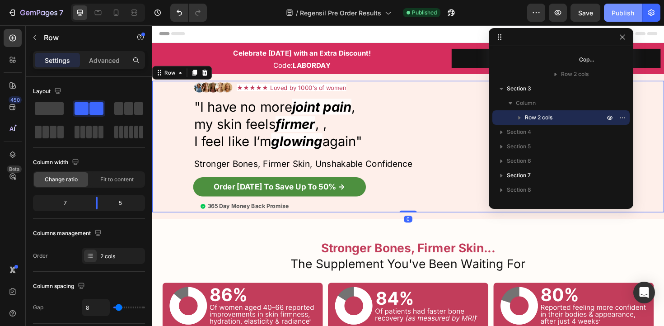
click at [632, 9] on div "Publish" at bounding box center [623, 12] width 23 height 9
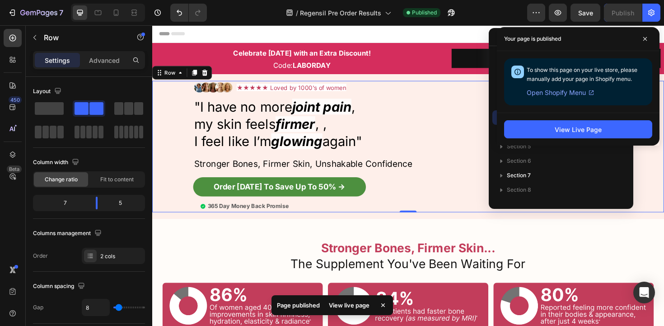
click at [354, 306] on div "Page published View live page" at bounding box center [332, 305] width 122 height 20
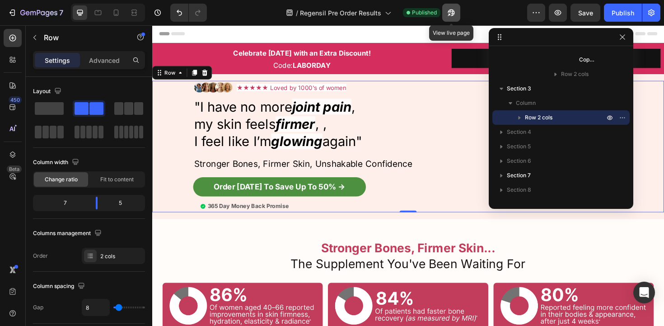
click at [448, 18] on button "button" at bounding box center [451, 13] width 18 height 18
